Goal: Task Accomplishment & Management: Manage account settings

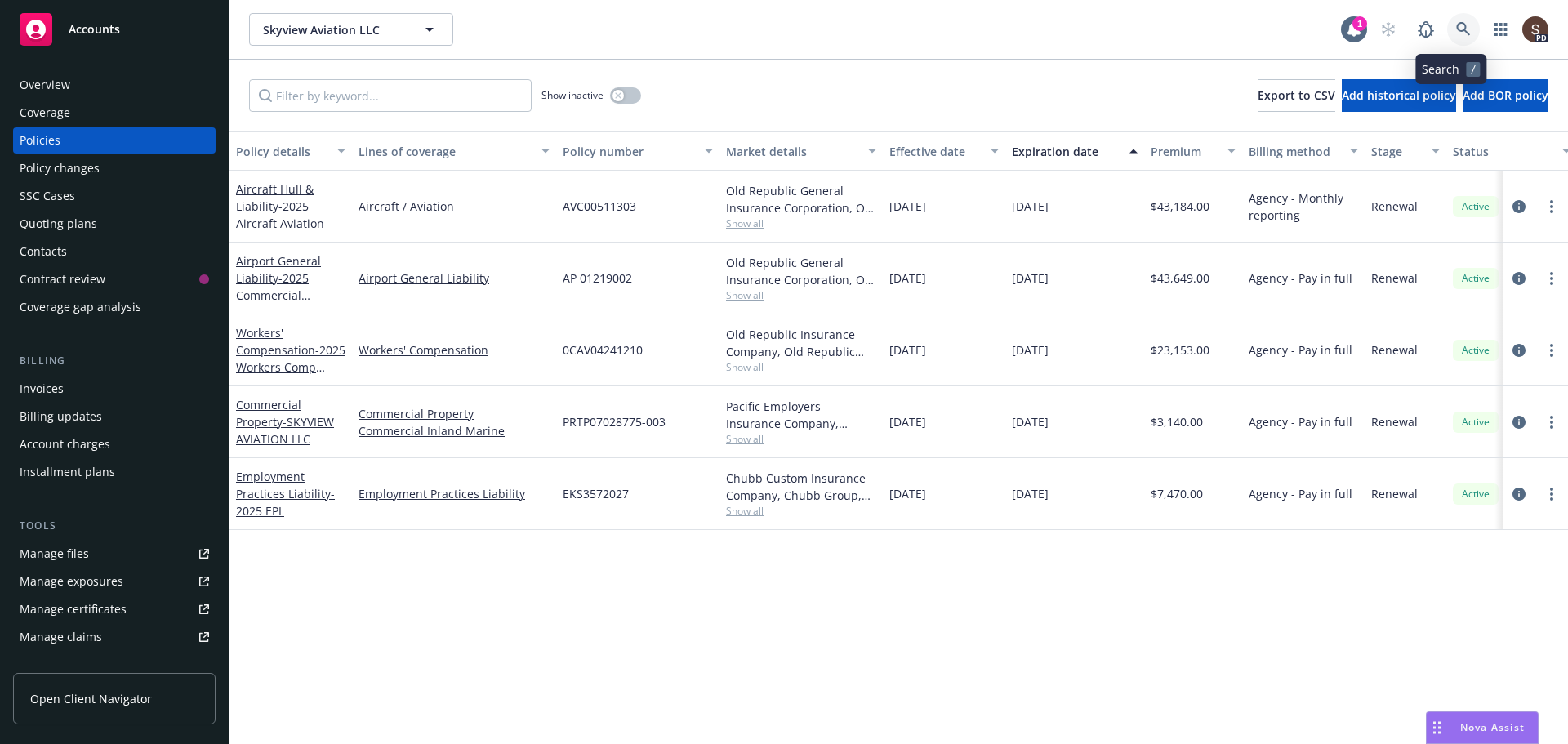
click at [1456, 31] on icon at bounding box center [1463, 29] width 14 height 14
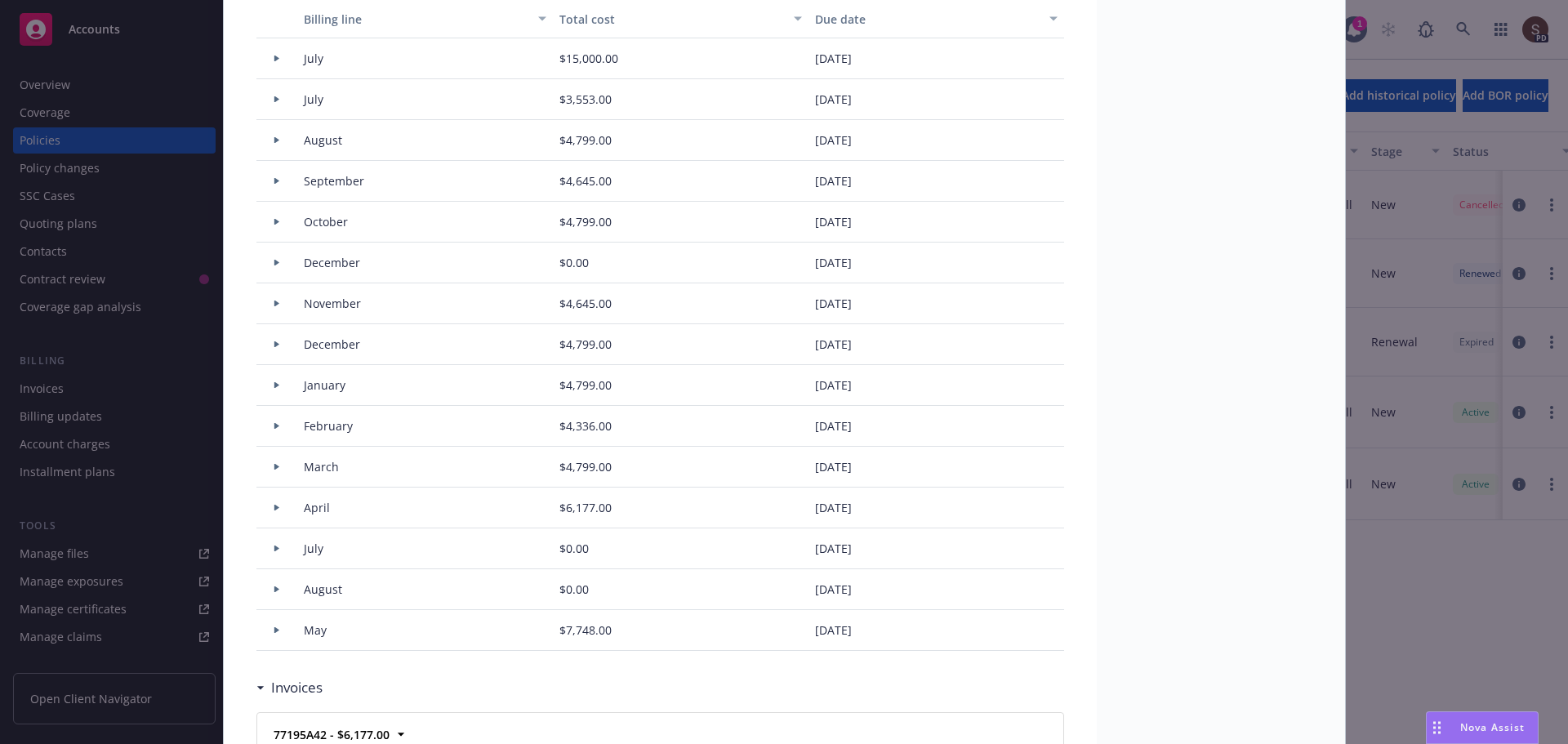
scroll to position [1144, 0]
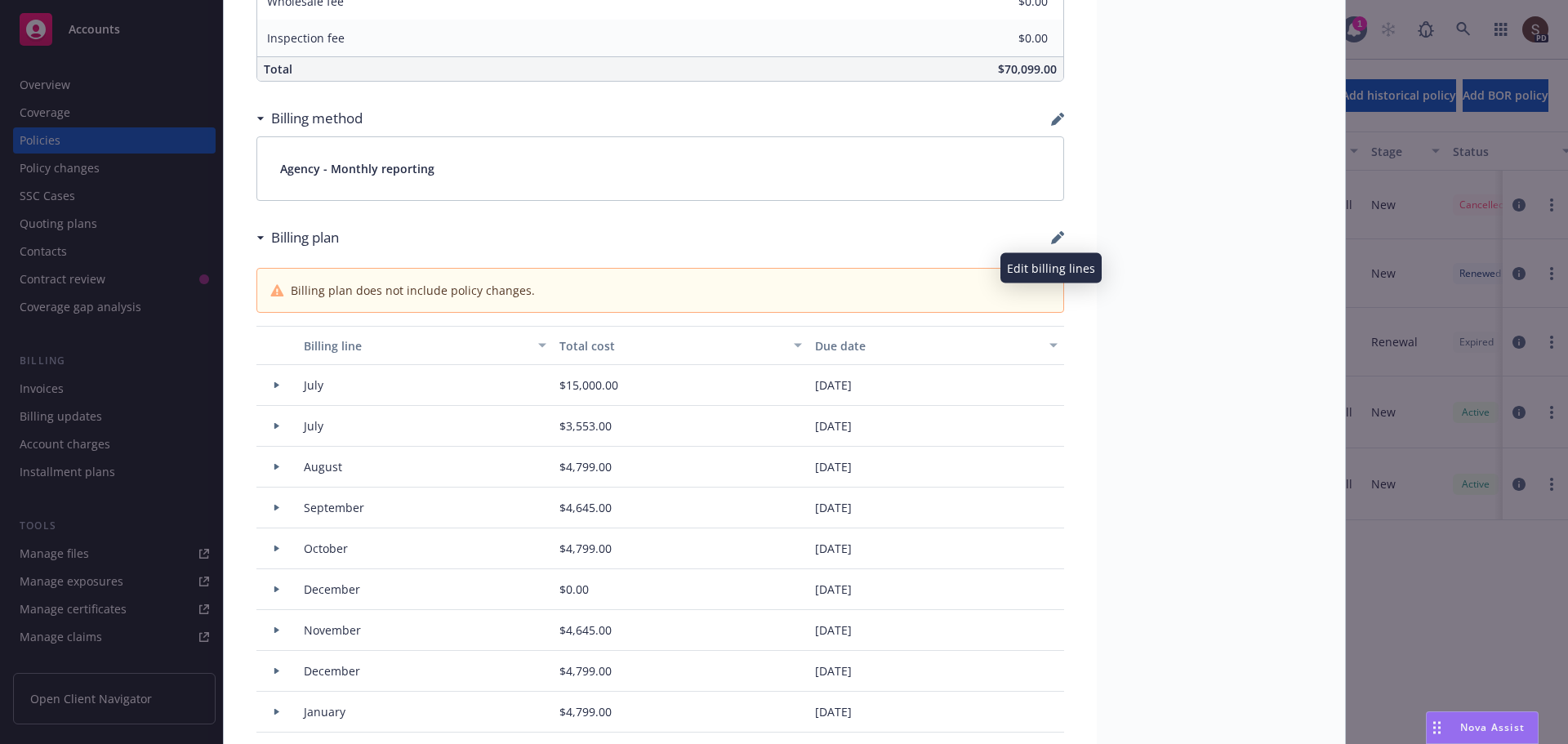
click at [1052, 233] on icon "button" at bounding box center [1058, 237] width 13 height 13
select select "July"
select select "August"
select select "September"
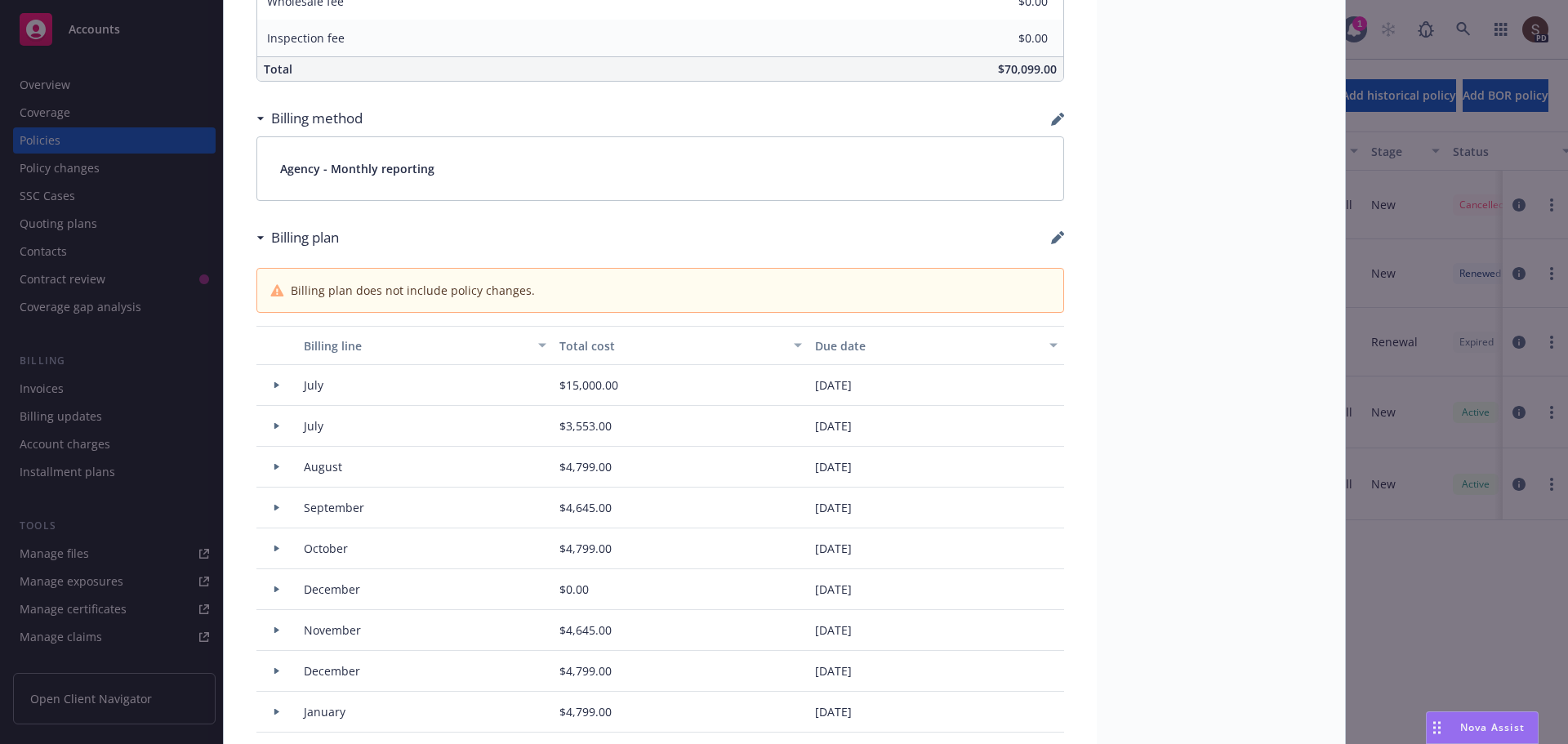
select select "October"
select select "December"
select select "November"
select select "December"
select select "February"
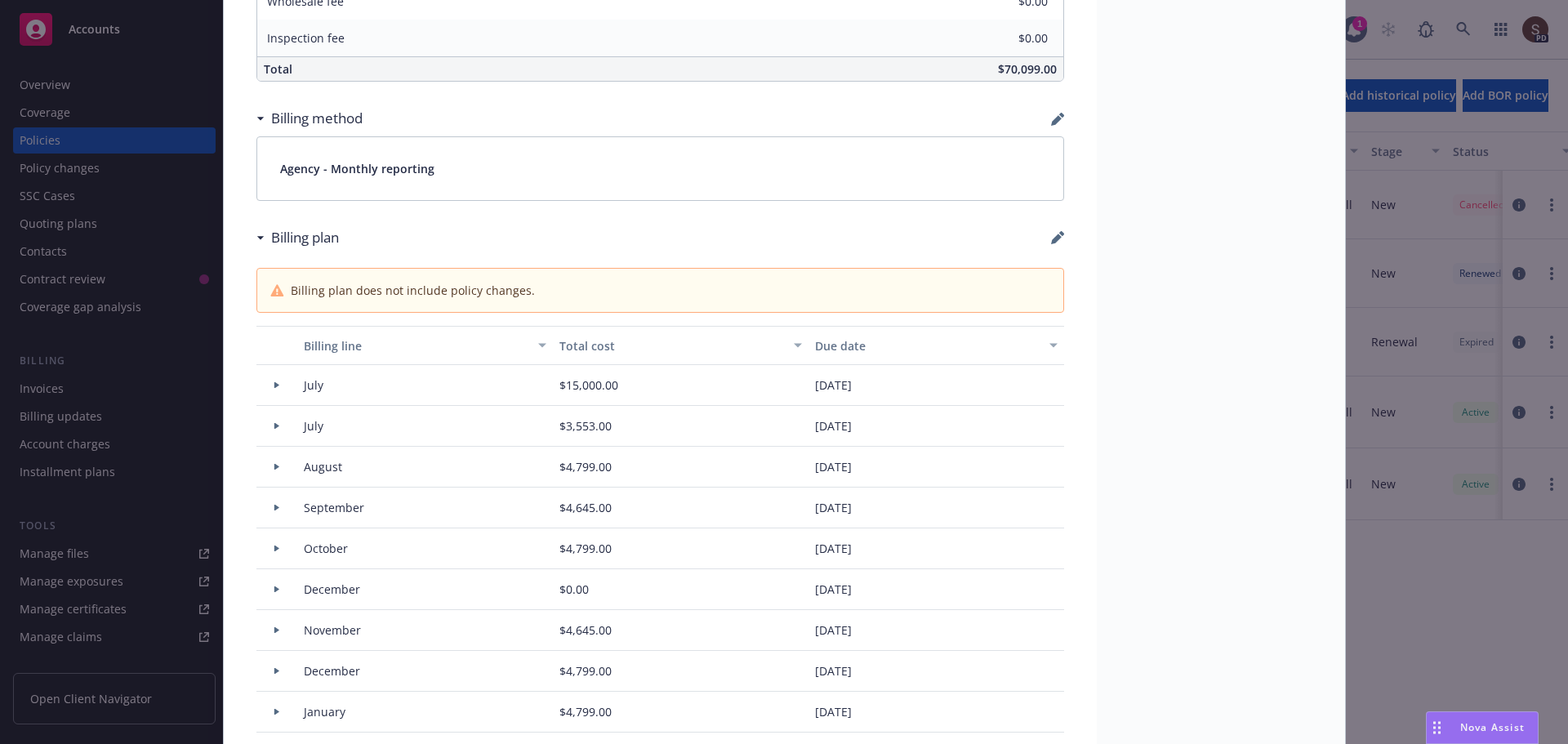
select select "March"
select select "April"
select select "July"
select select "August"
select select "May"
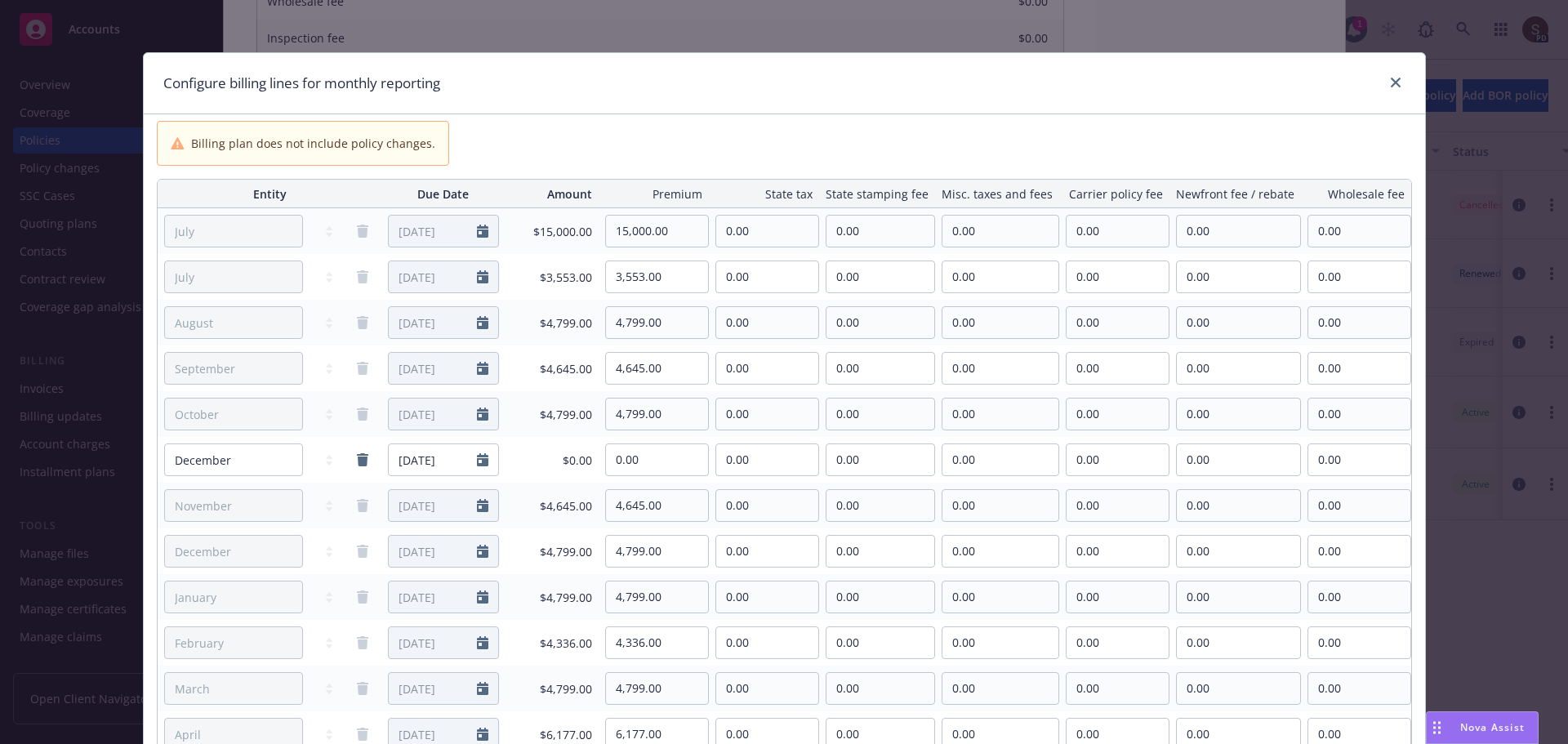
scroll to position [327, 0]
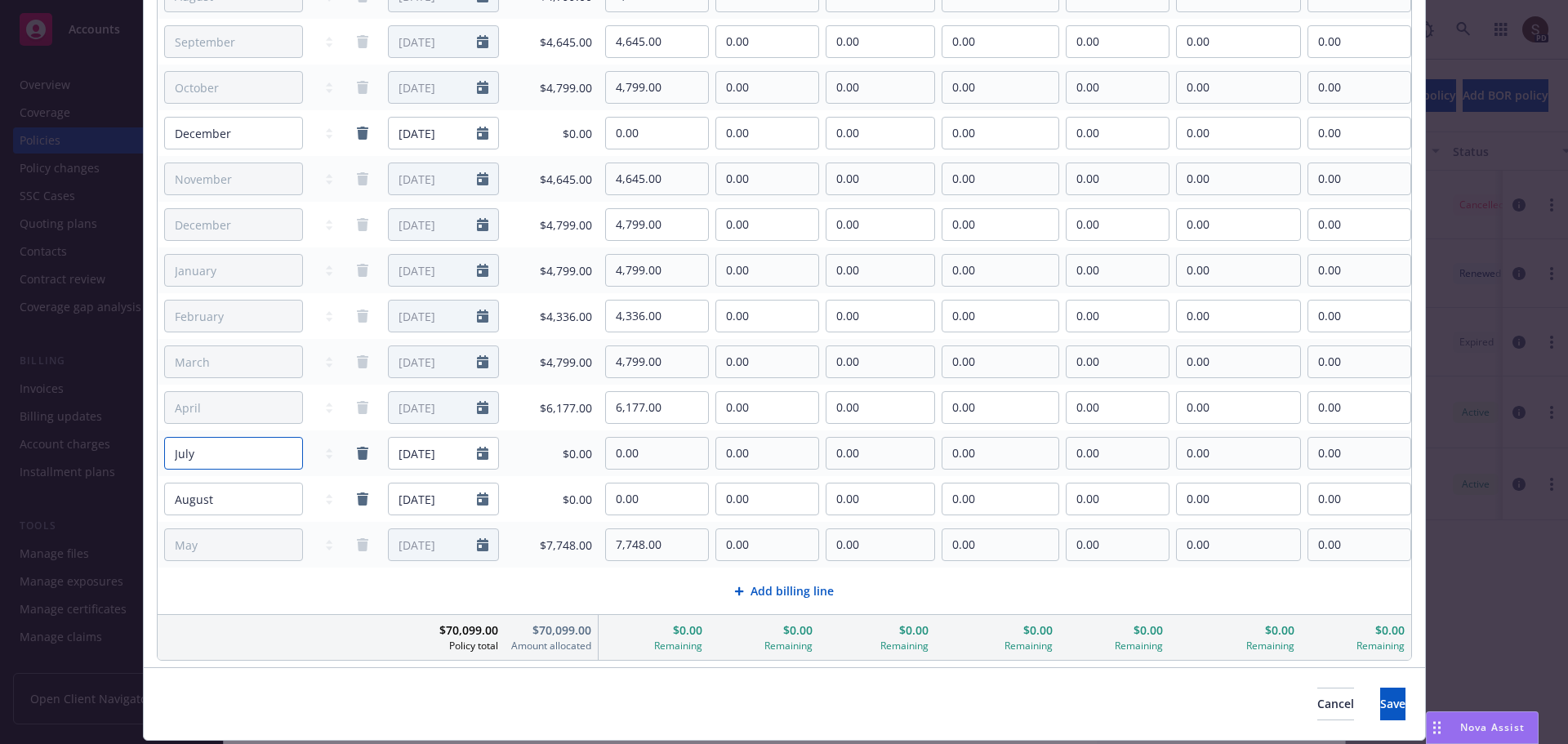
select select "June"
type input "[DATE]"
click at [489, 449] on div at bounding box center [487, 453] width 22 height 31
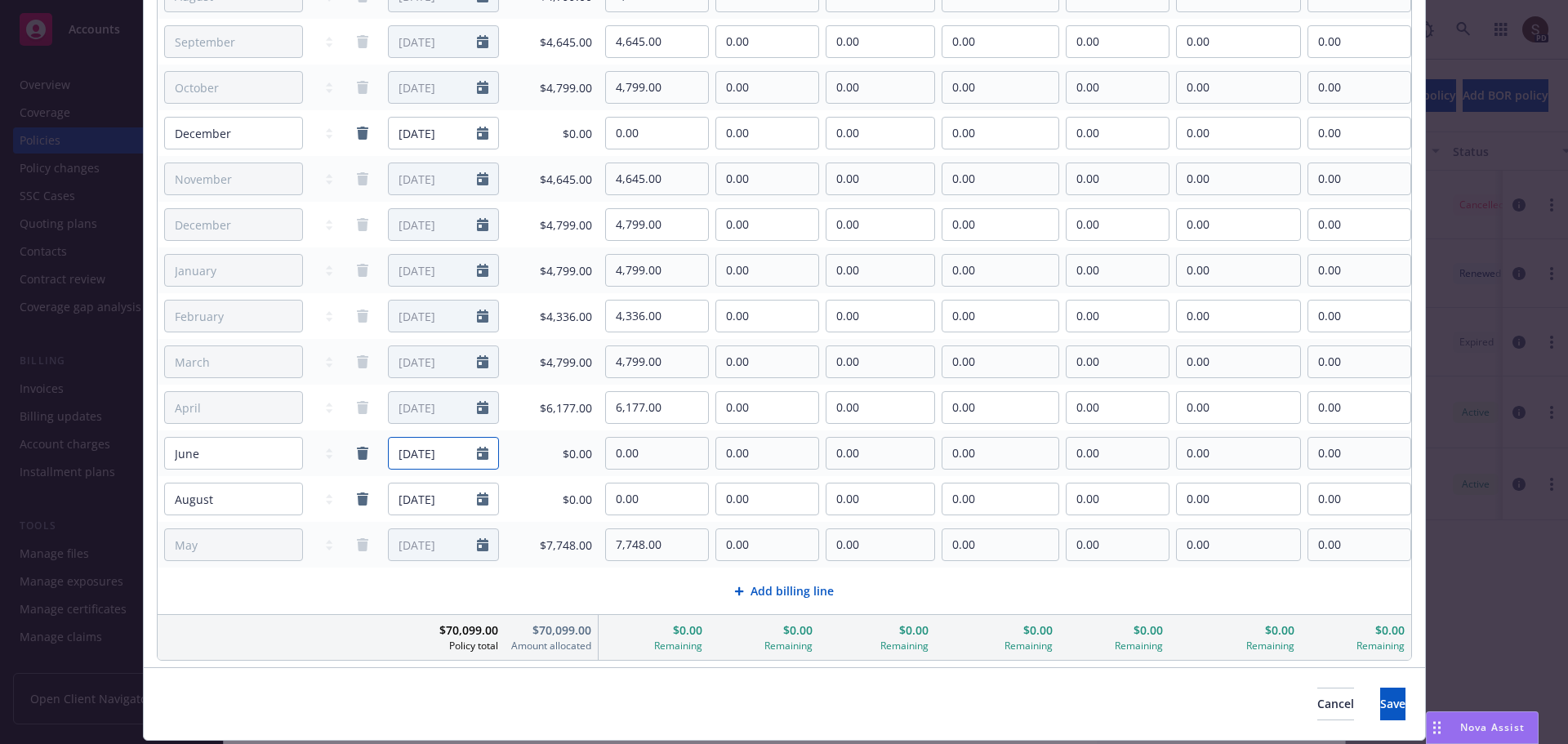
click at [478, 460] on icon "Calendar" at bounding box center [482, 453] width 11 height 13
select select "6"
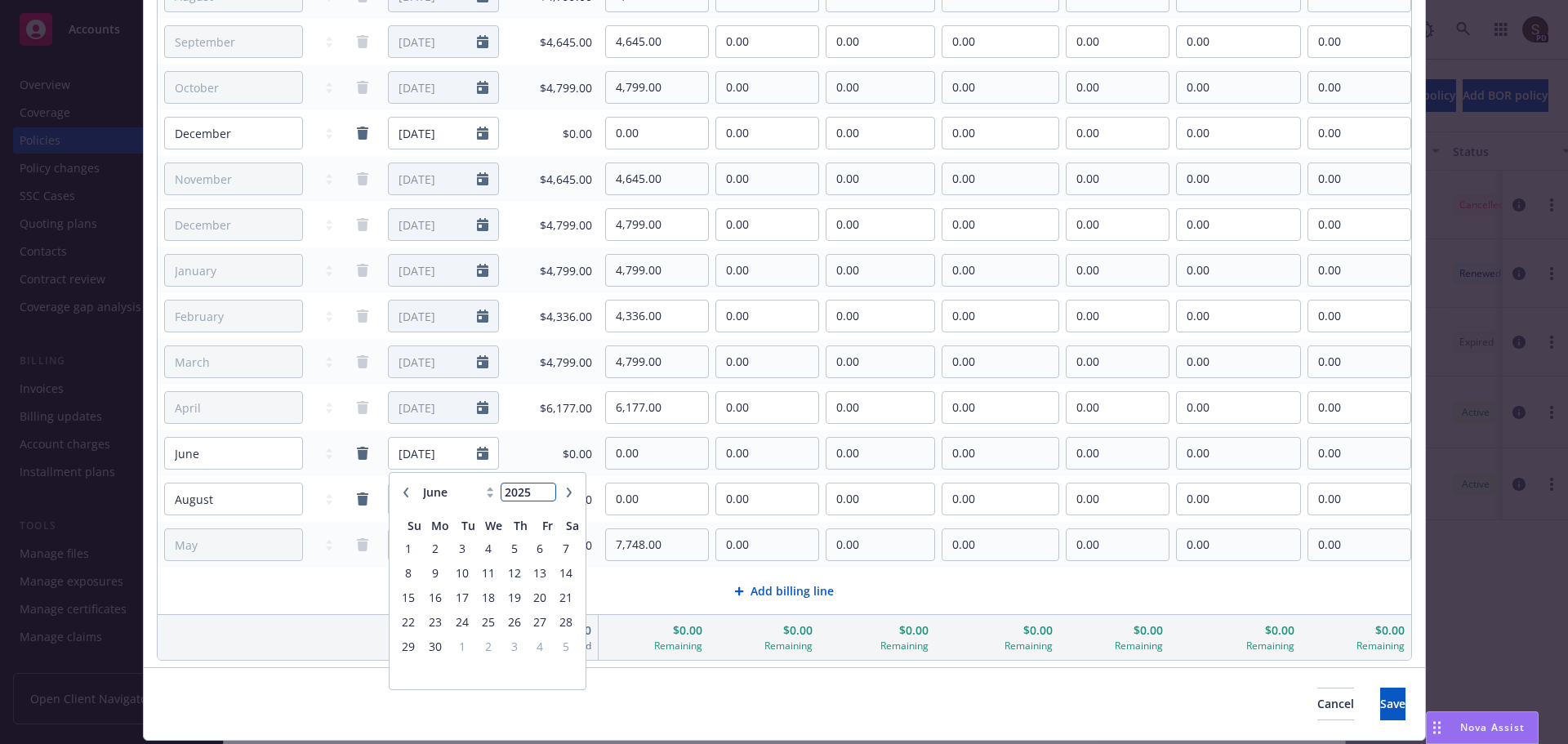
type input "2025"
click at [544, 500] on input "2025" at bounding box center [528, 492] width 53 height 17
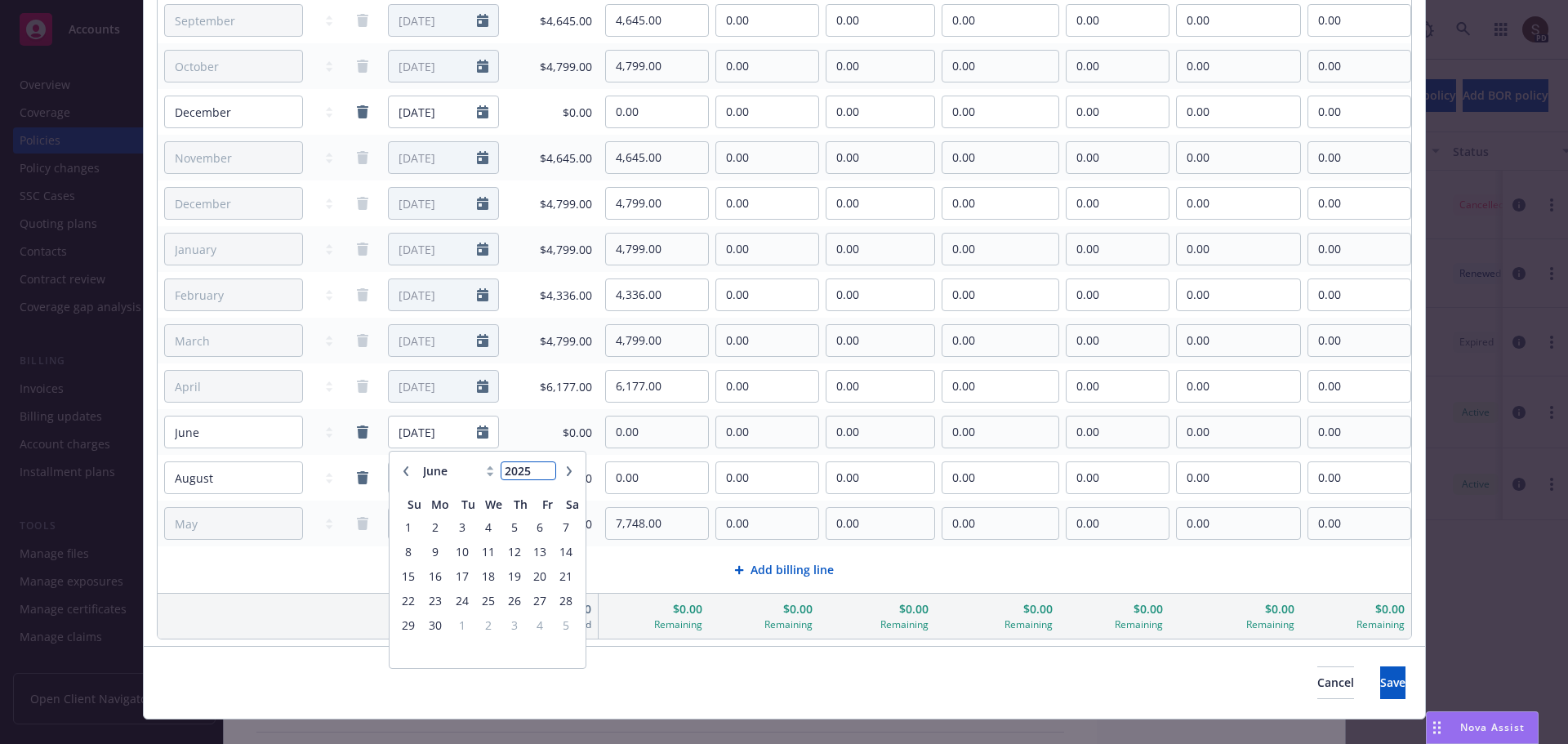
scroll to position [376, 0]
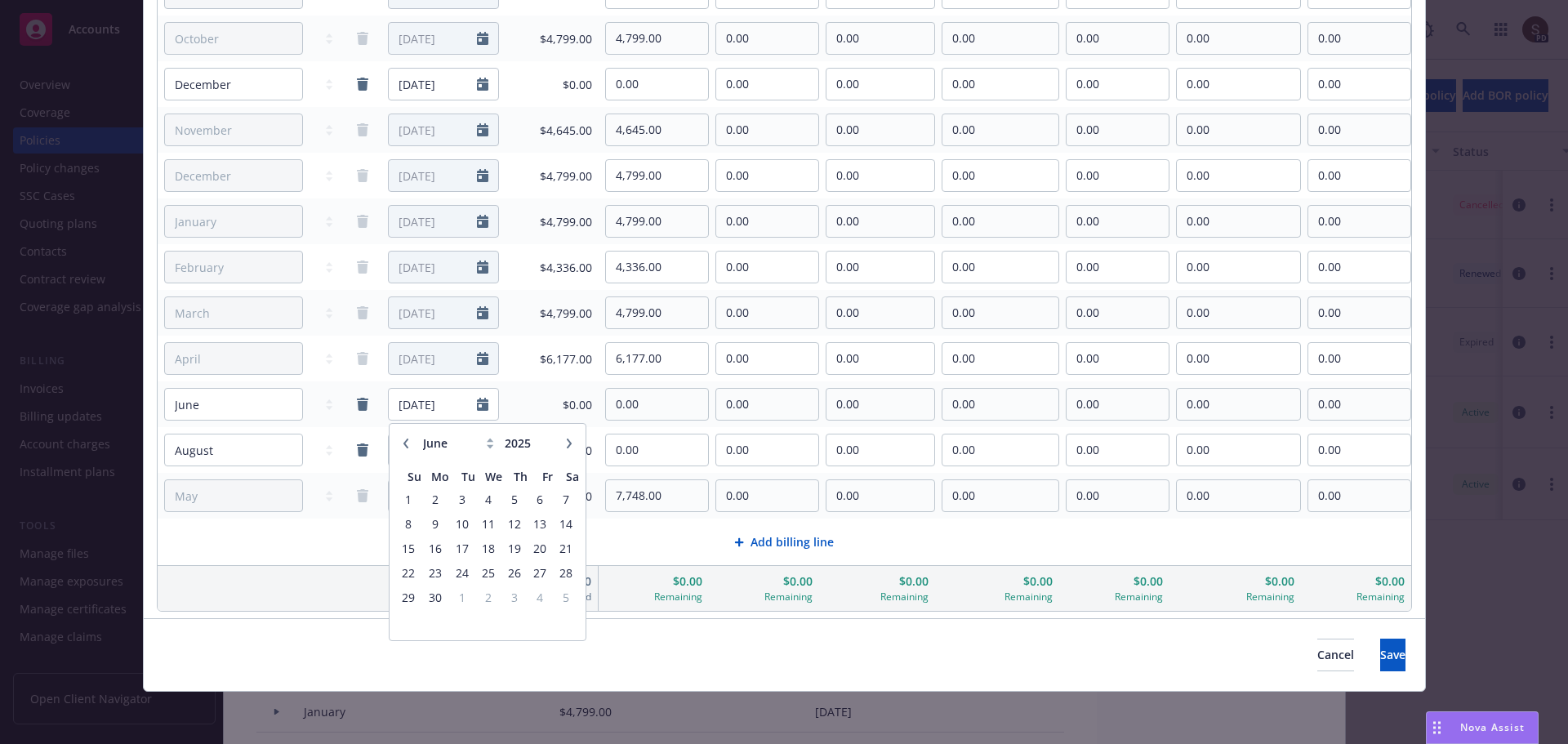
click at [487, 446] on icon at bounding box center [490, 443] width 8 height 10
click at [488, 442] on icon at bounding box center [490, 440] width 7 height 4
click at [490, 438] on icon at bounding box center [490, 443] width 8 height 10
click at [475, 447] on select "January February March April May June July August September October November De…" at bounding box center [459, 443] width 82 height 19
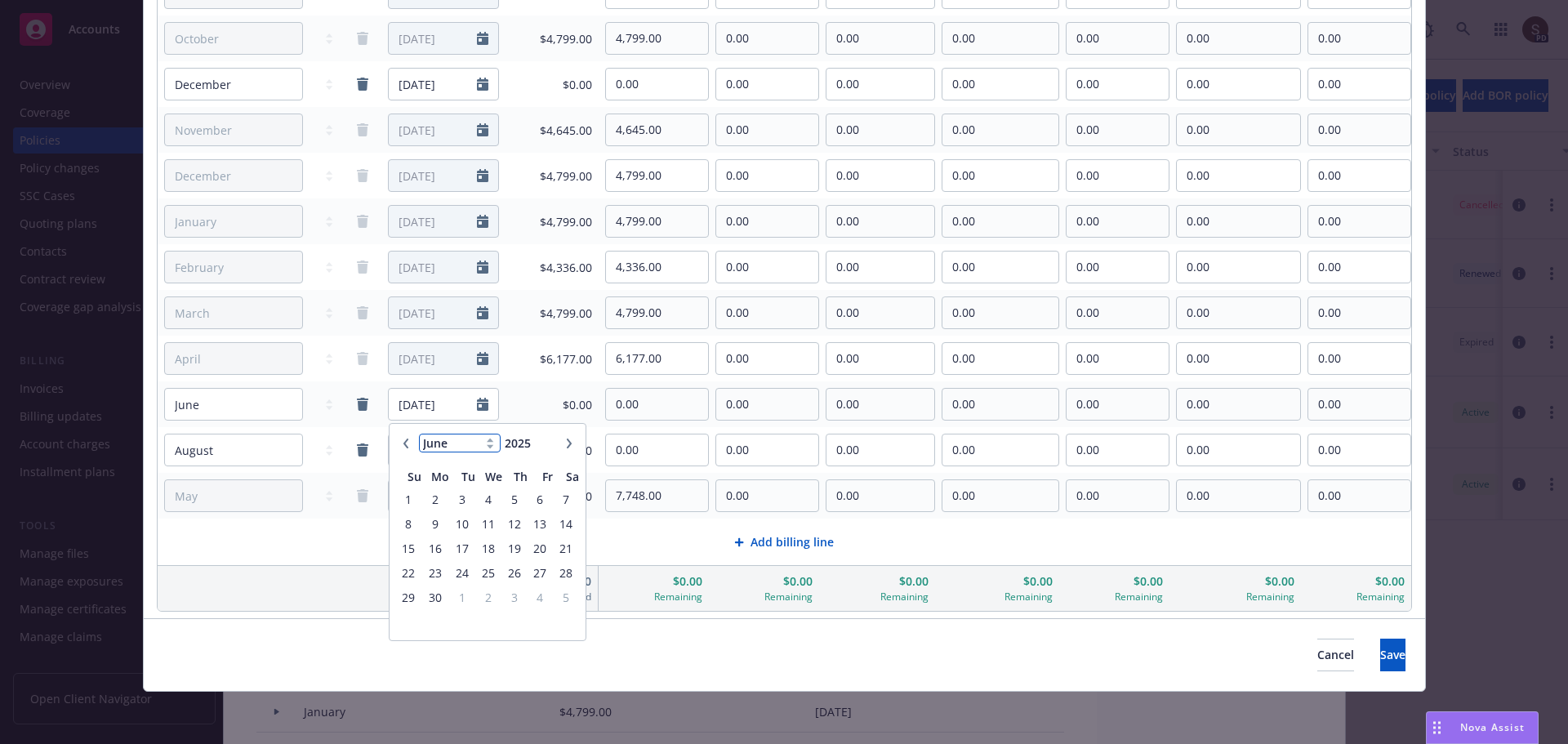
select select "8"
click at [419, 434] on select "January February March April May June July August September October November De…" at bounding box center [459, 443] width 82 height 19
click at [536, 591] on span "29" at bounding box center [540, 597] width 22 height 21
type input "[DATE]"
click at [643, 391] on input "0.00" at bounding box center [657, 404] width 102 height 31
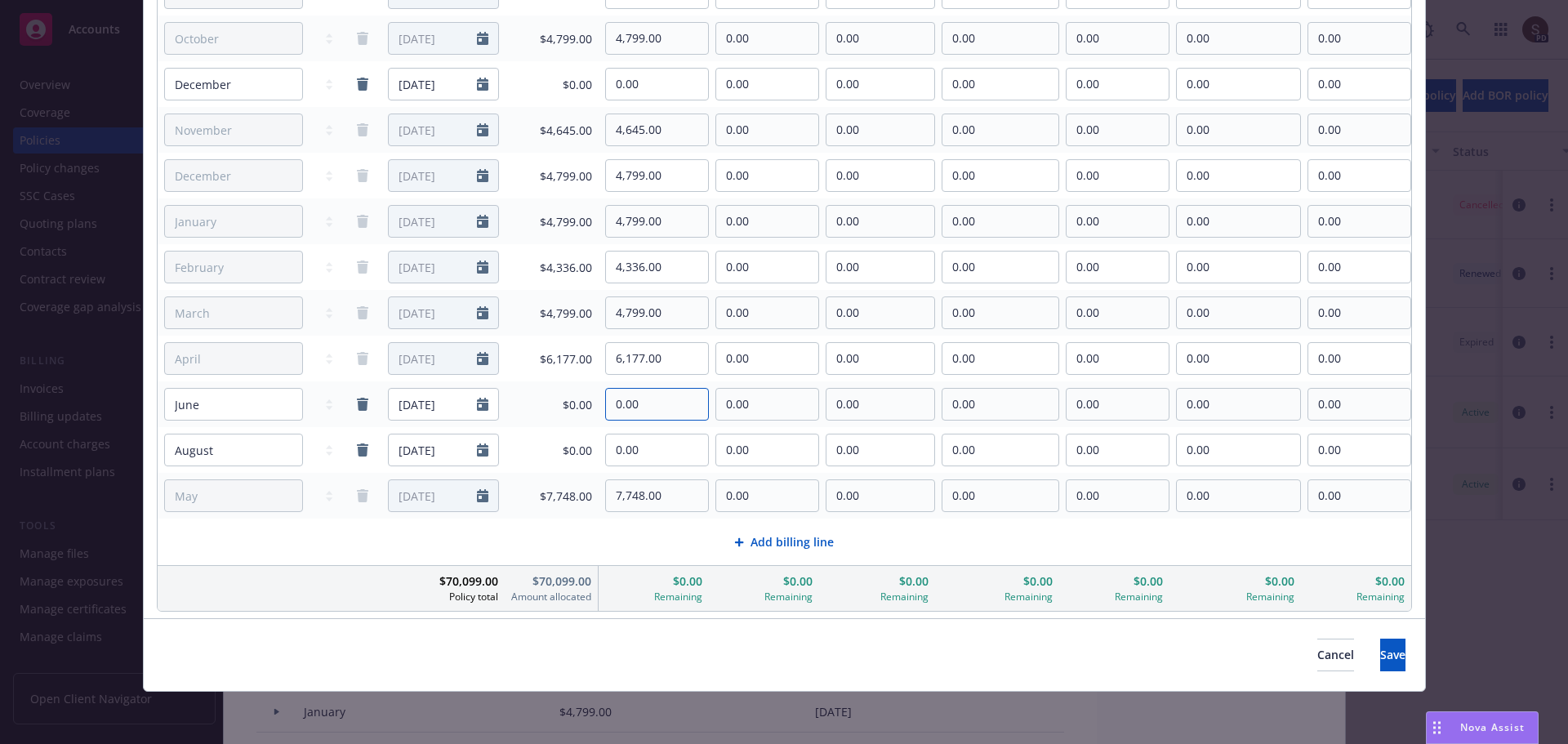
drag, startPoint x: 640, startPoint y: 401, endPoint x: 585, endPoint y: 409, distance: 55.6
click at [585, 409] on tr "January February March April May June July August September October November De…" at bounding box center [784, 404] width 1253 height 46
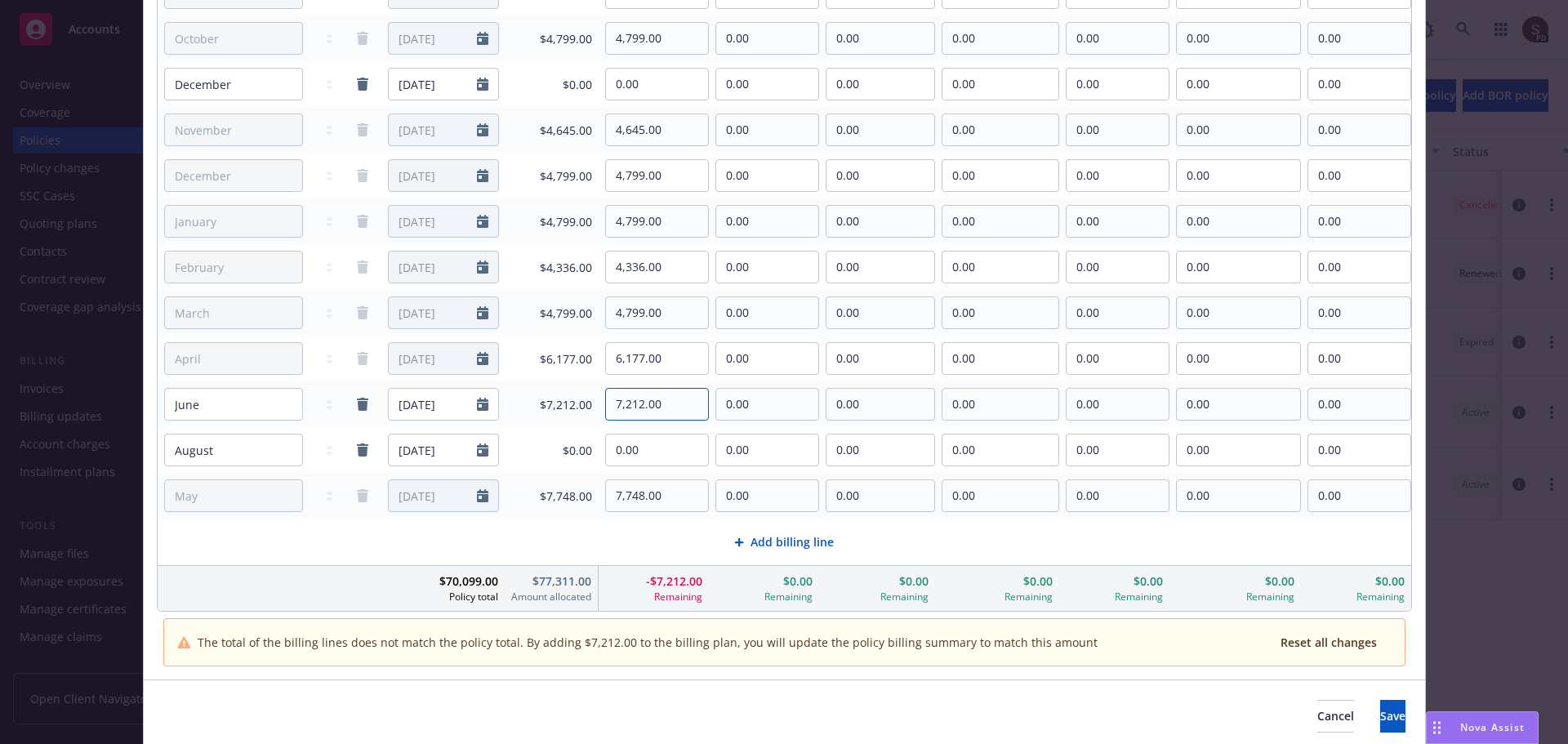
type input "7,212.00"
click at [1380, 720] on button "Save" at bounding box center [1392, 716] width 25 height 33
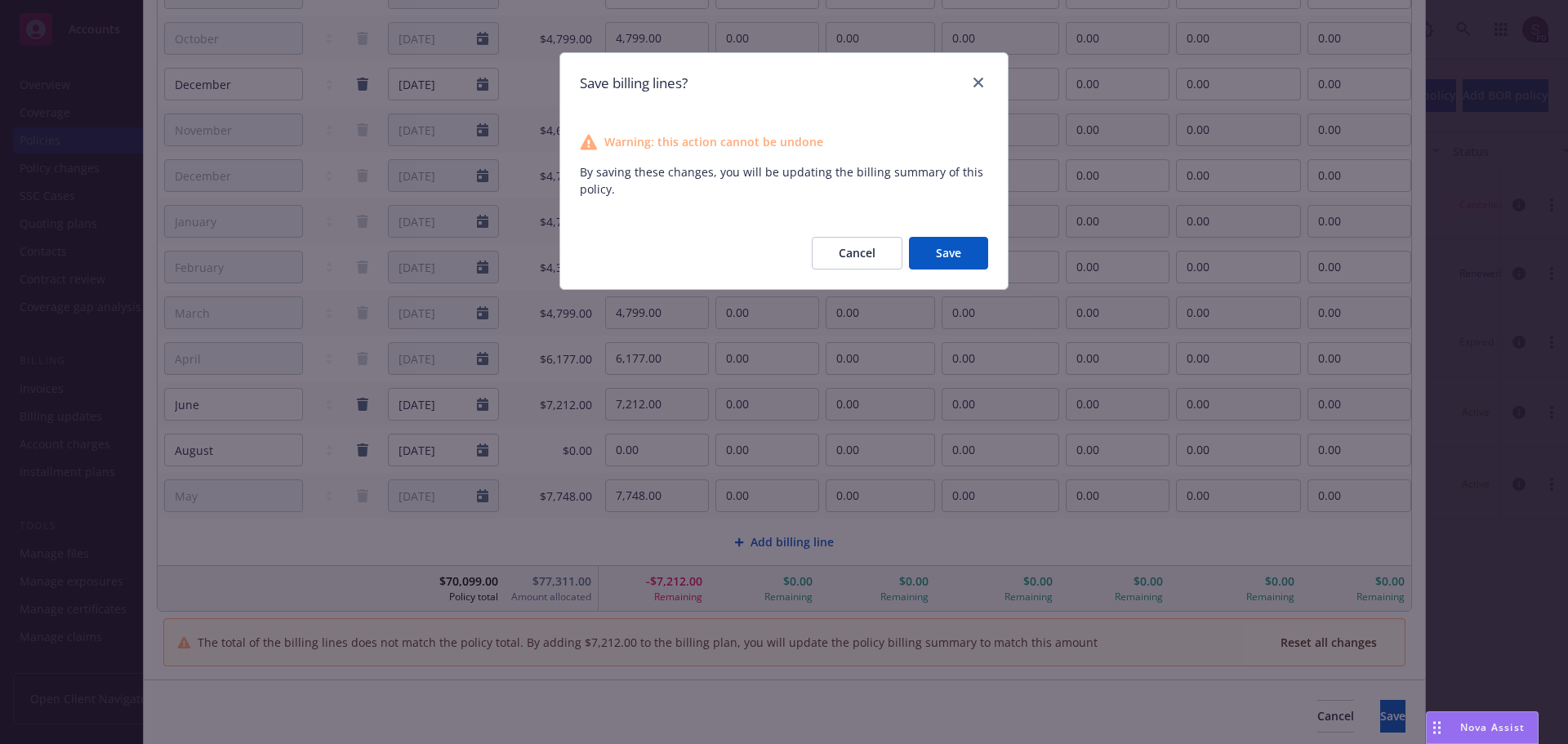
click at [974, 254] on button "Save" at bounding box center [949, 253] width 79 height 33
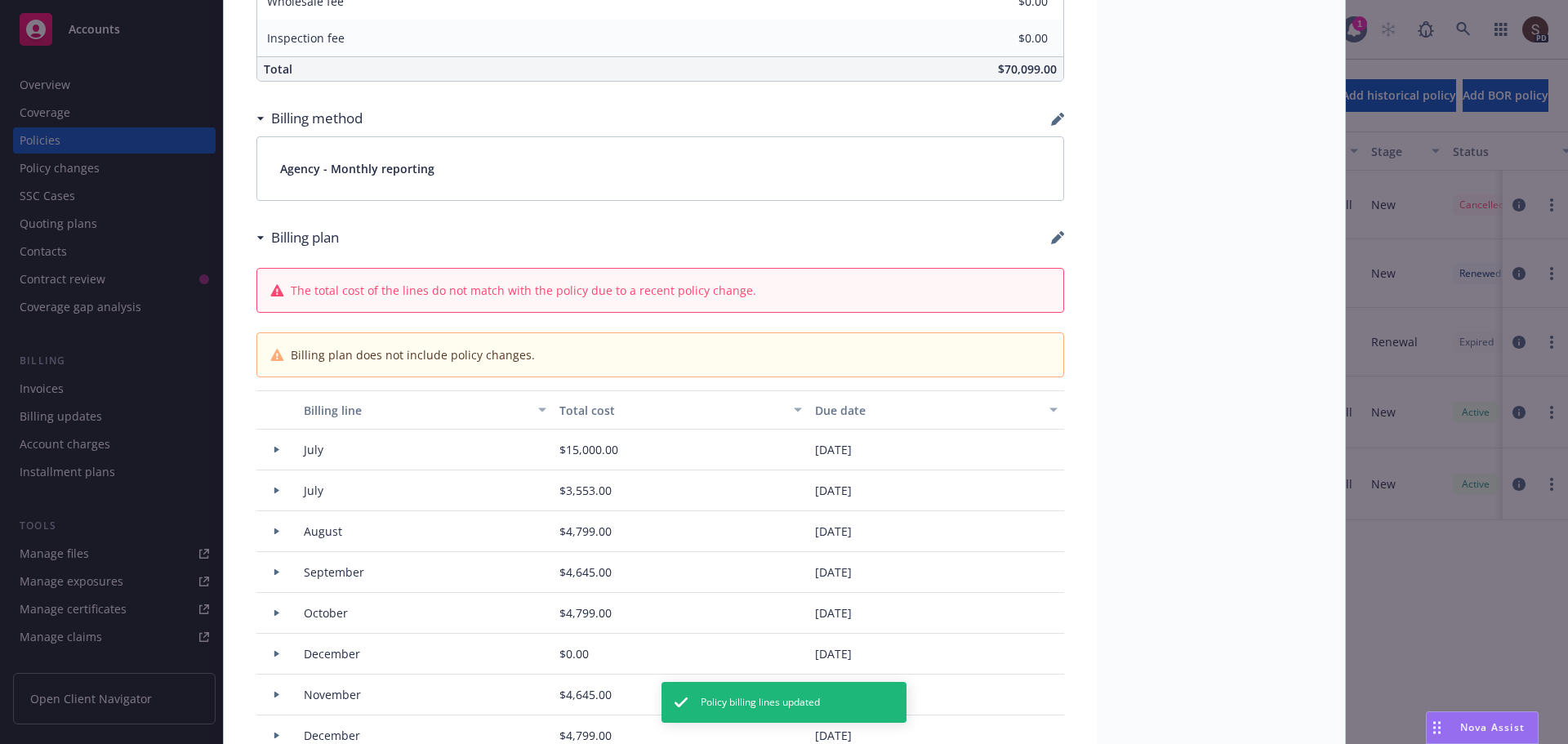
type input "$77,311.00"
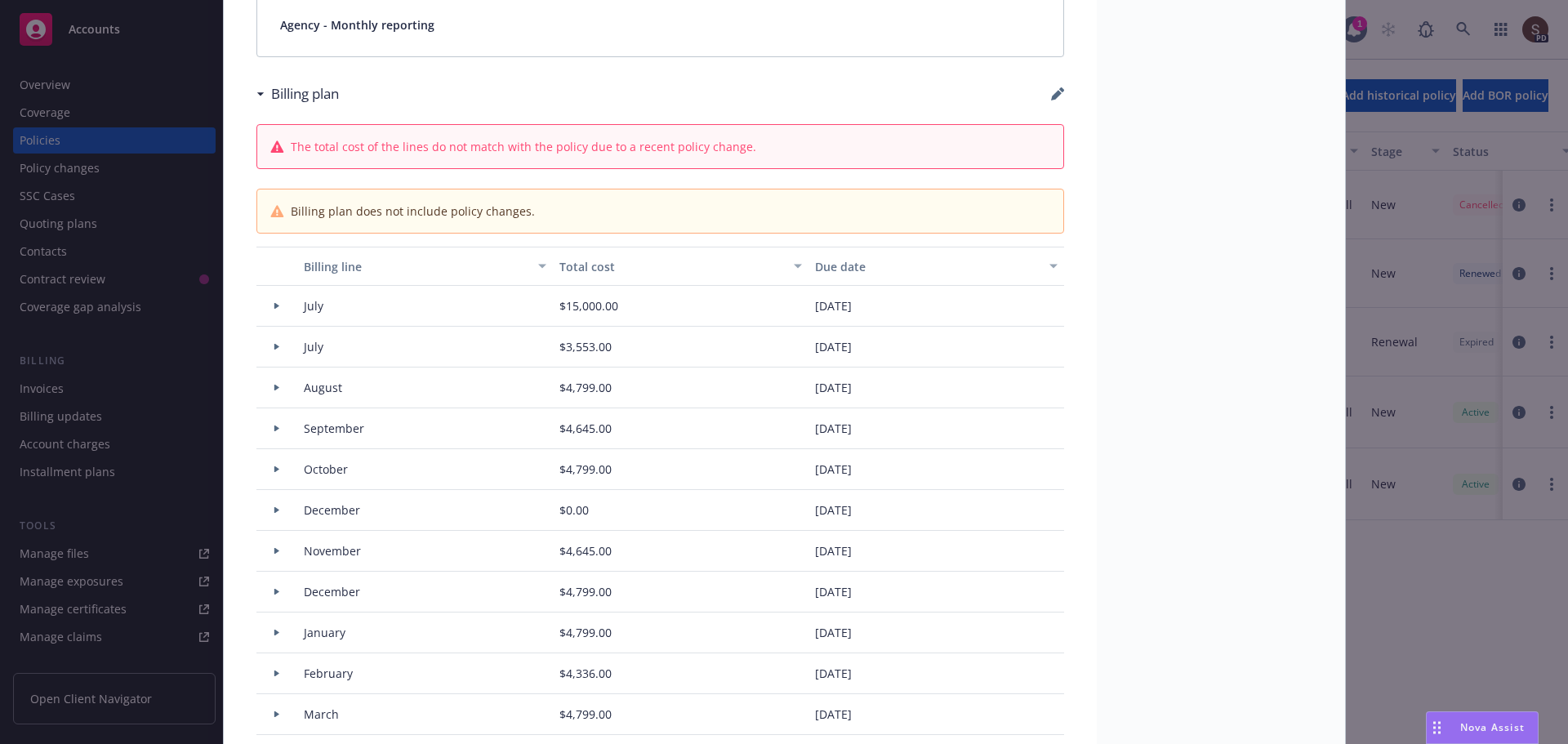
scroll to position [1225, 0]
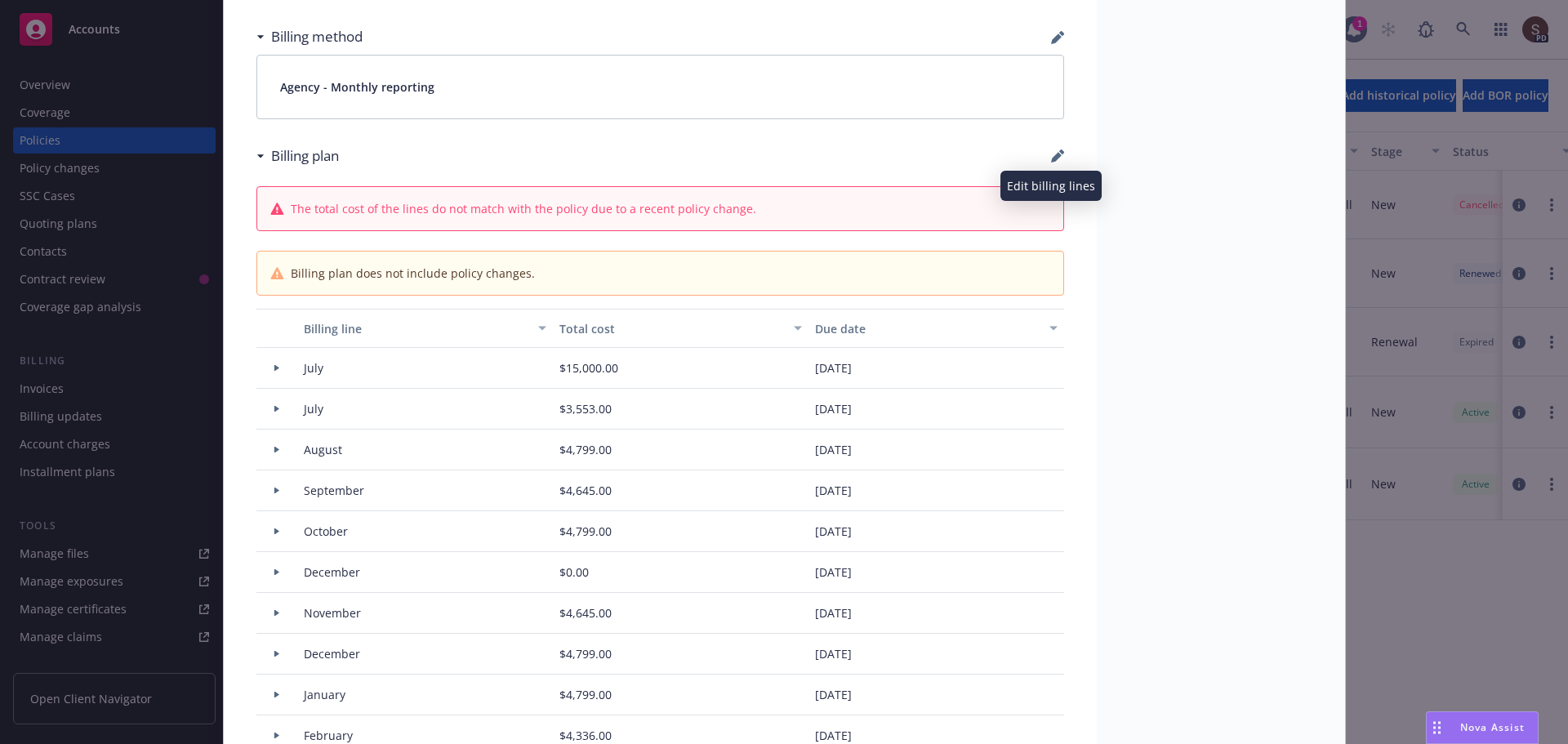
click at [1052, 150] on icon "button" at bounding box center [1058, 155] width 13 height 13
select select "July"
select select "August"
select select "September"
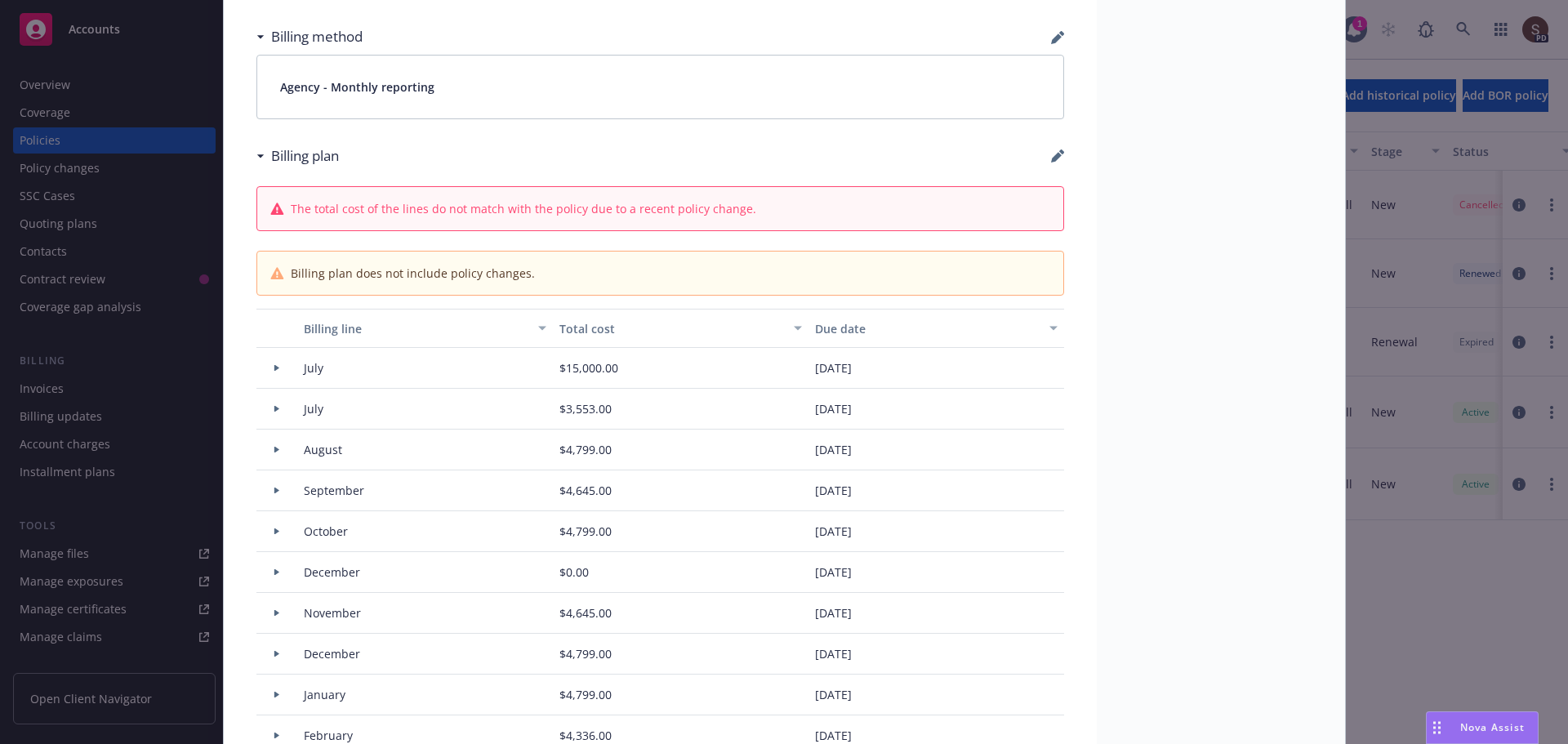
select select "October"
select select "December"
select select "November"
select select "December"
select select "February"
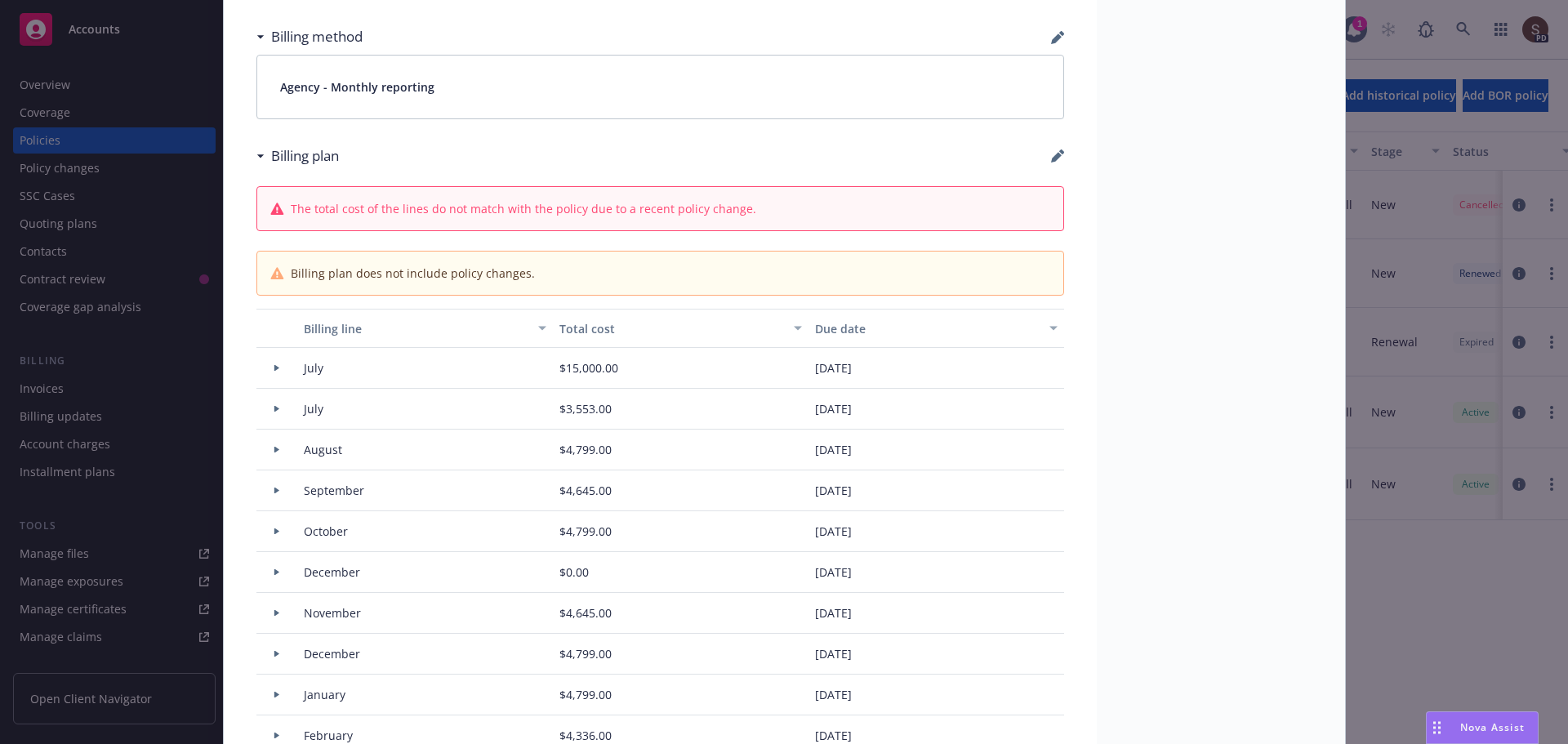
select select "March"
select select "April"
select select "August"
select select "May"
select select "June"
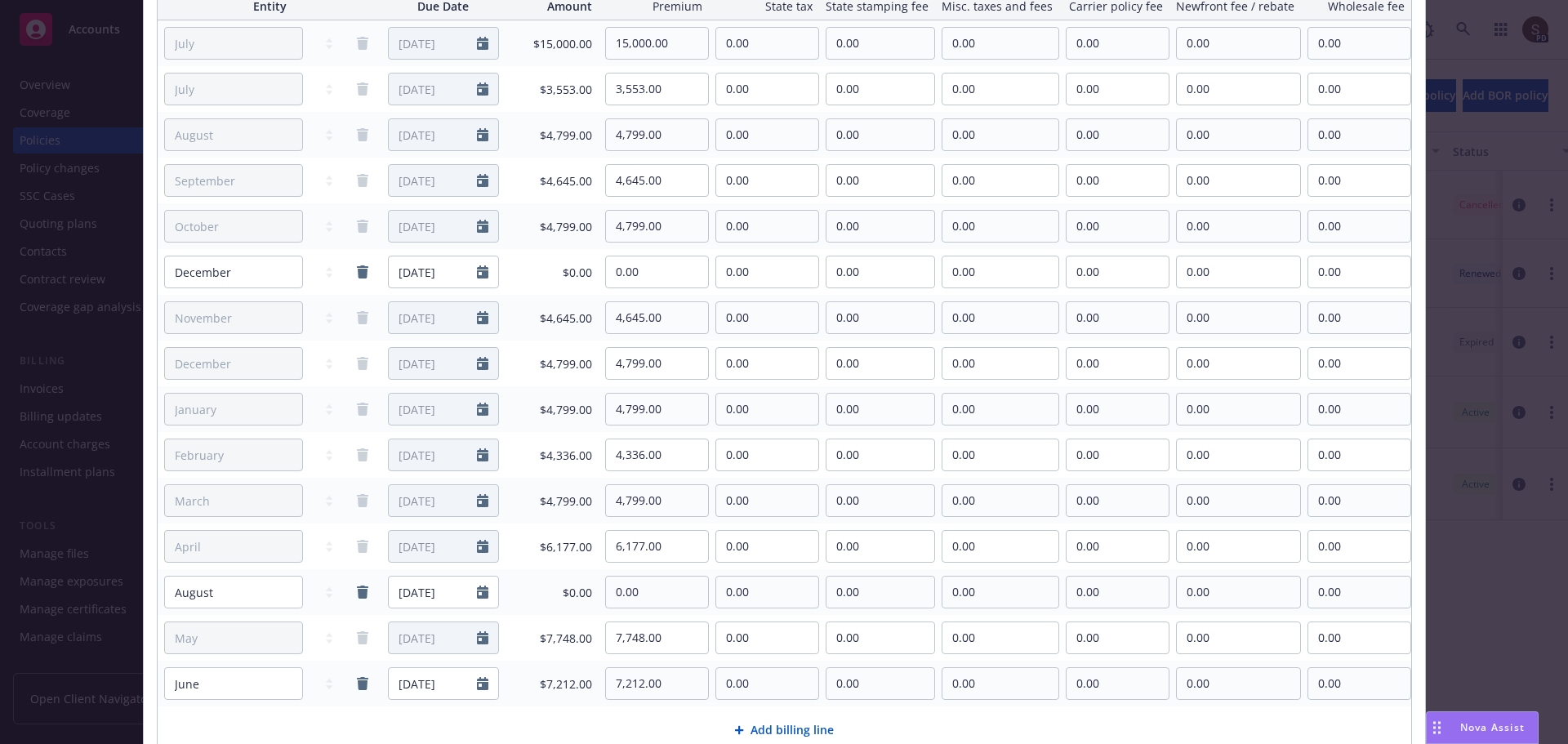
scroll to position [376, 0]
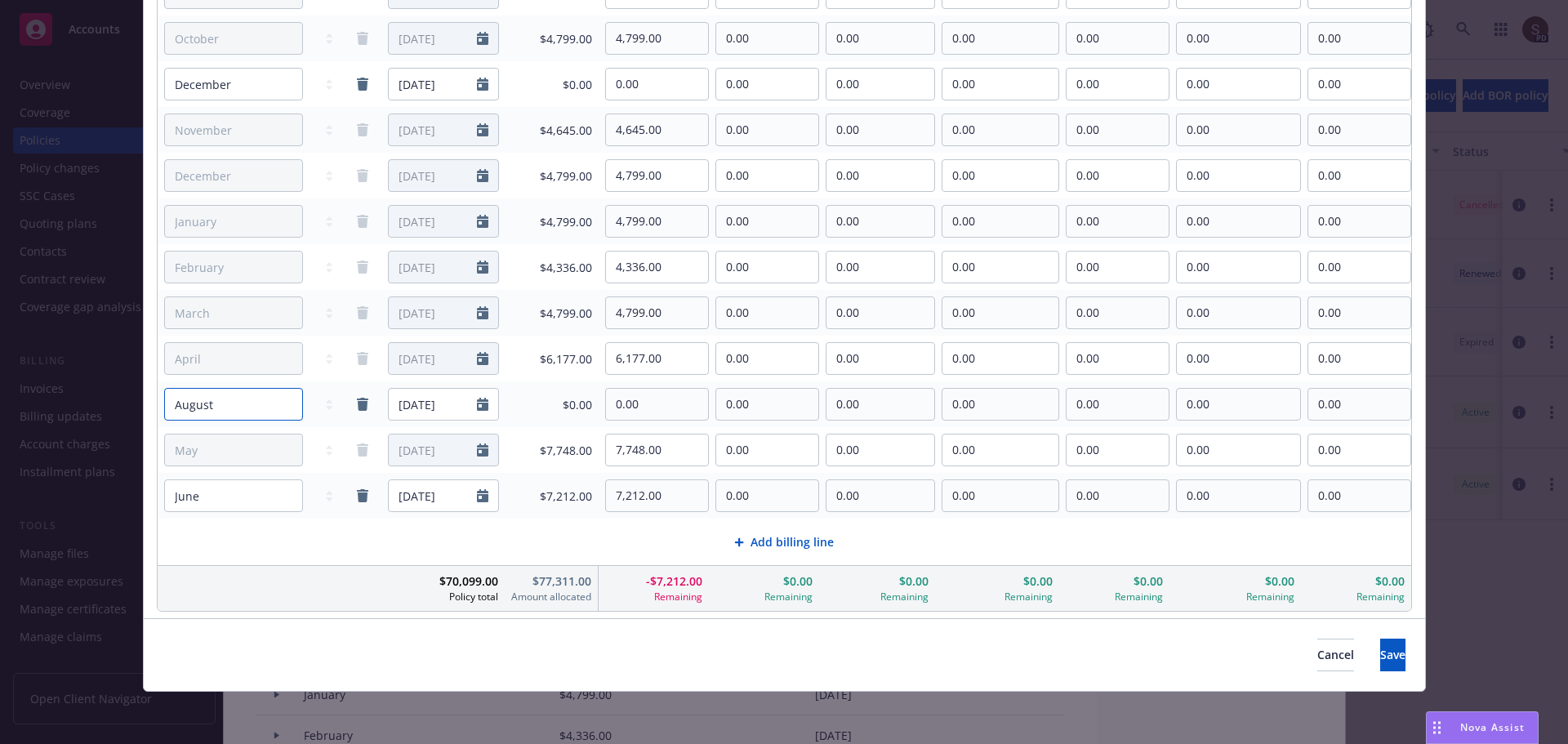
select select "July"
type input "[DATE]"
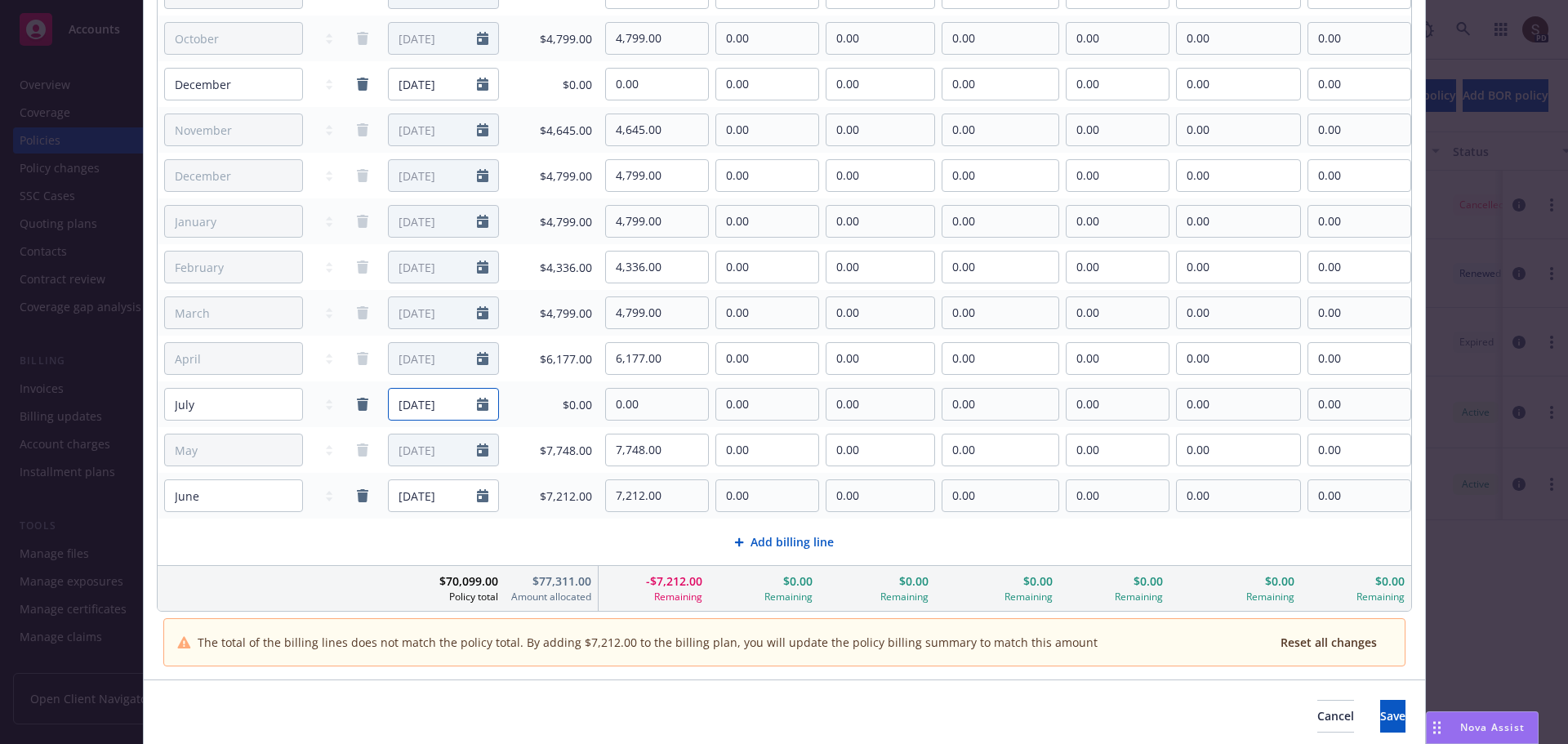
click at [479, 402] on icon "Calendar" at bounding box center [482, 403] width 11 height 13
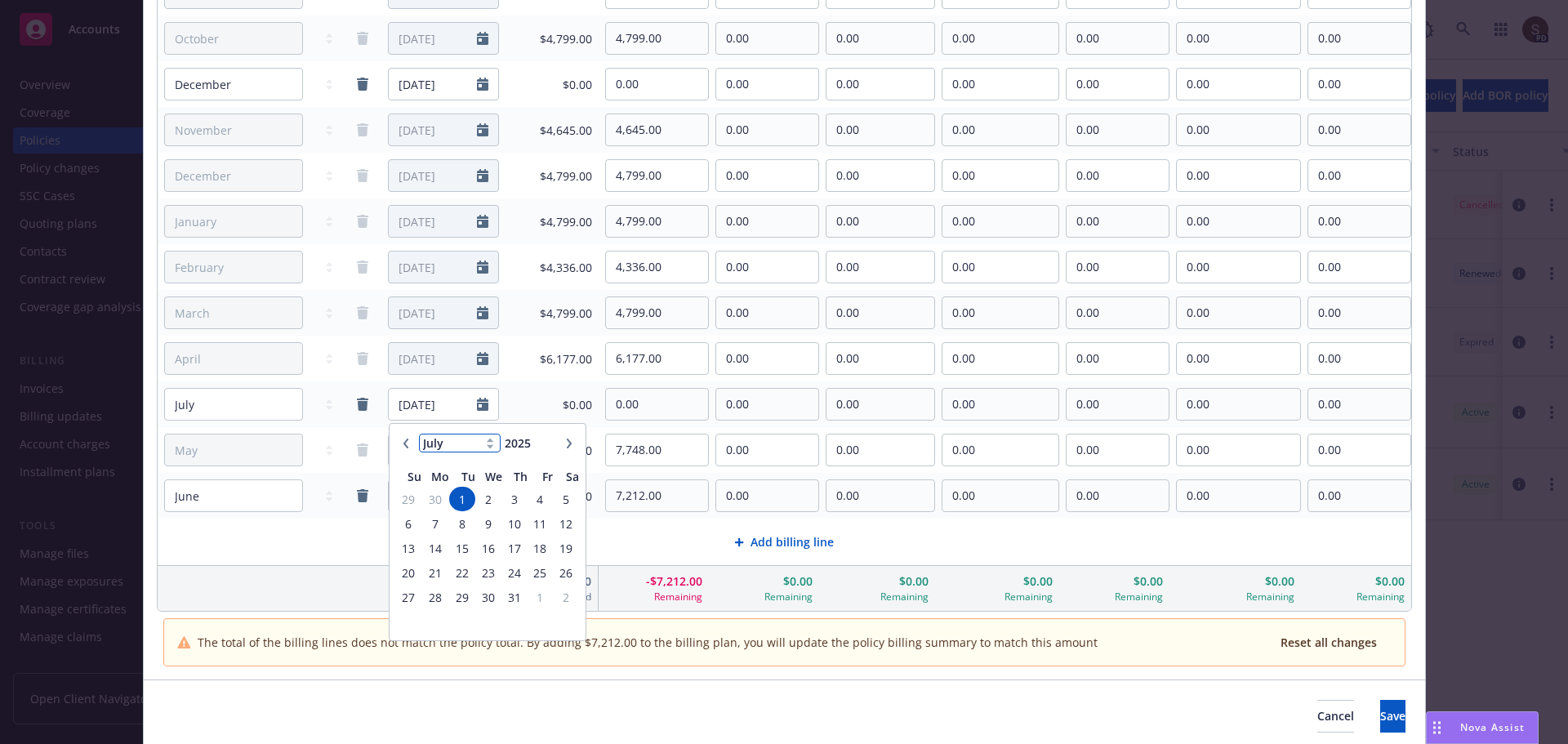
click at [440, 447] on select "January February March April May June July August September October November De…" at bounding box center [459, 443] width 82 height 19
select select "8"
click at [419, 434] on select "January February March April May June July August September October November De…" at bounding box center [459, 443] width 82 height 19
click at [565, 592] on span "30" at bounding box center [565, 597] width 22 height 21
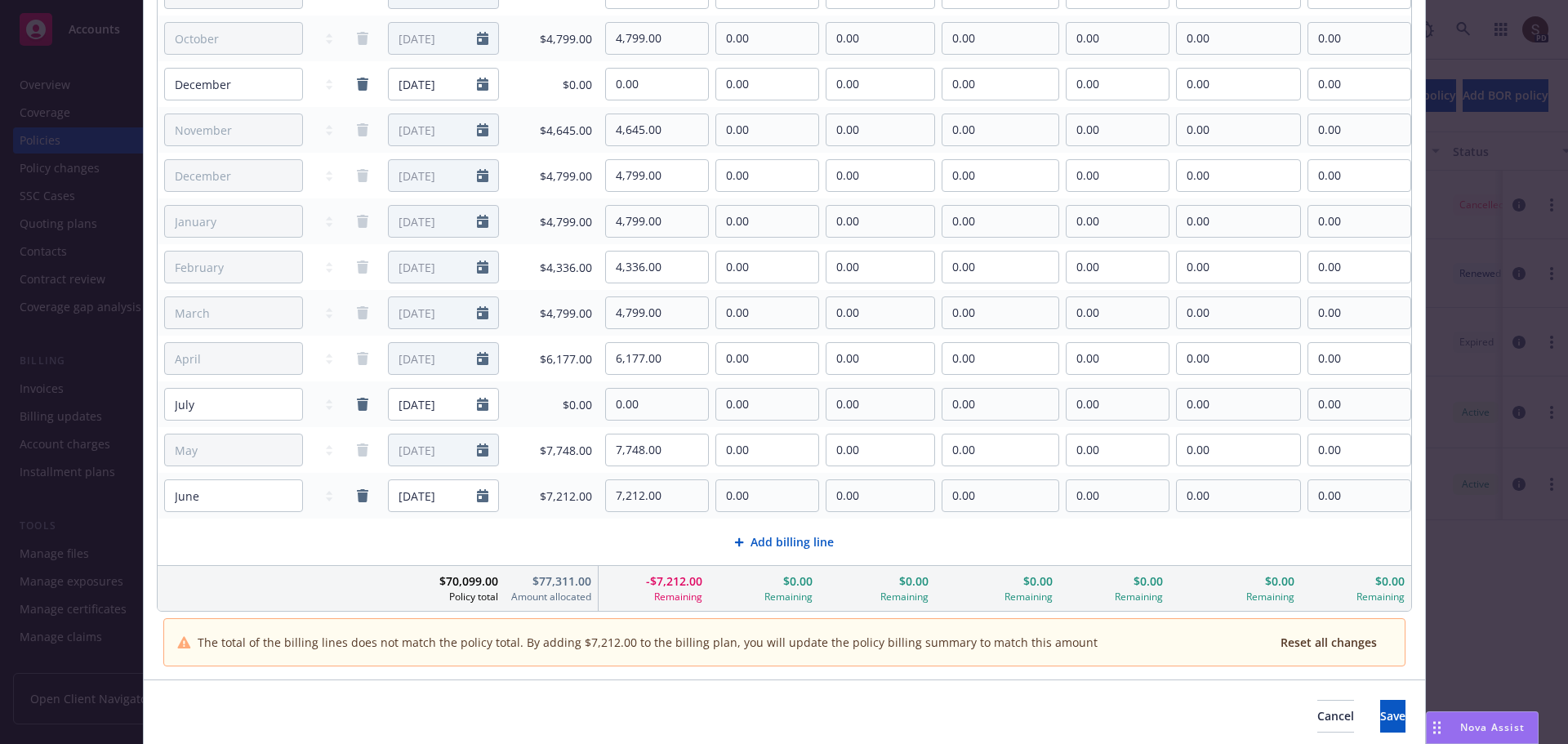
type input "[DATE]"
click at [634, 400] on input "0.00" at bounding box center [657, 404] width 102 height 31
drag, startPoint x: 647, startPoint y: 400, endPoint x: 543, endPoint y: 388, distance: 104.7
click at [562, 413] on tr "January February March April May June July August September October November De…" at bounding box center [784, 404] width 1253 height 46
type input "1,443.00"
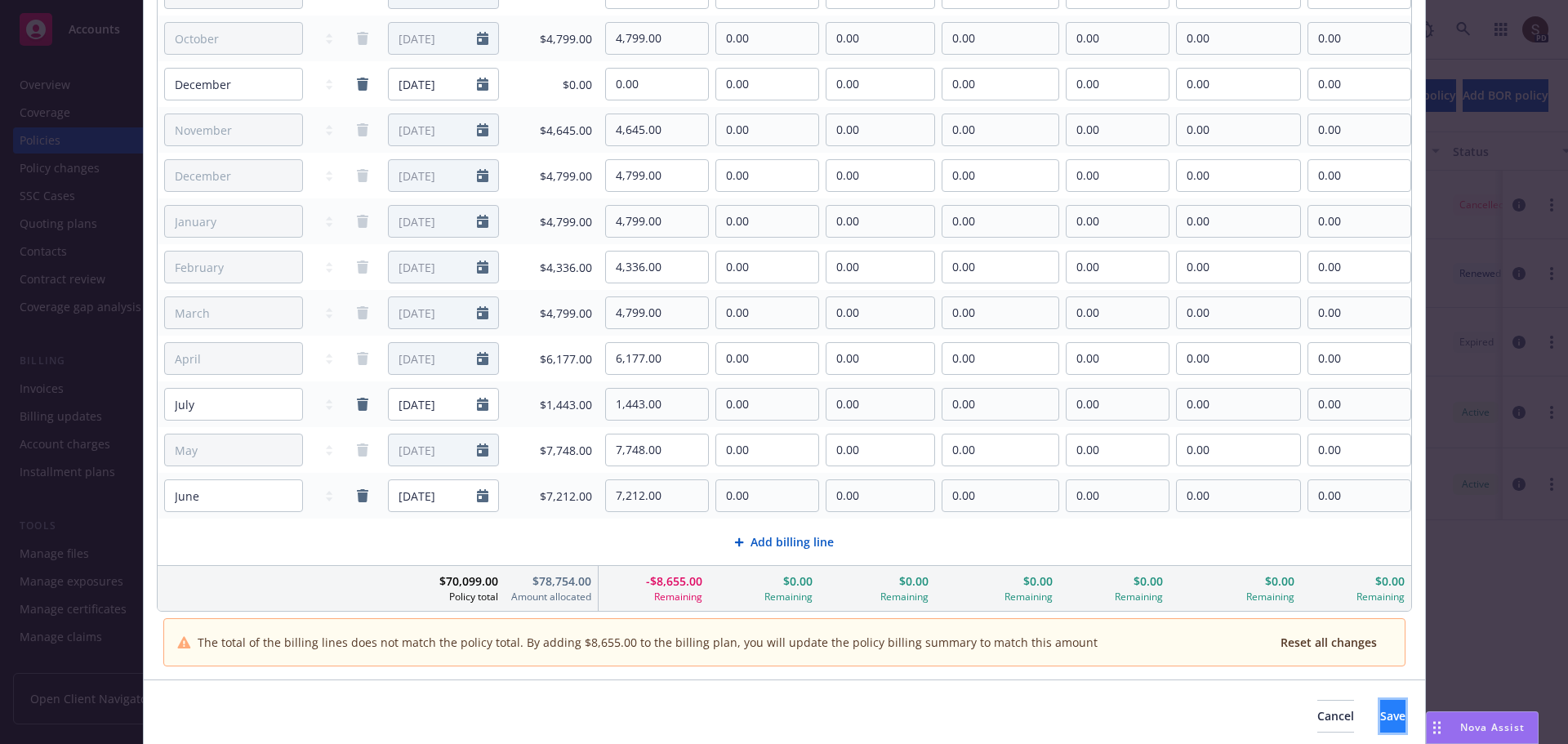
click at [1380, 716] on span "Save" at bounding box center [1392, 716] width 25 height 16
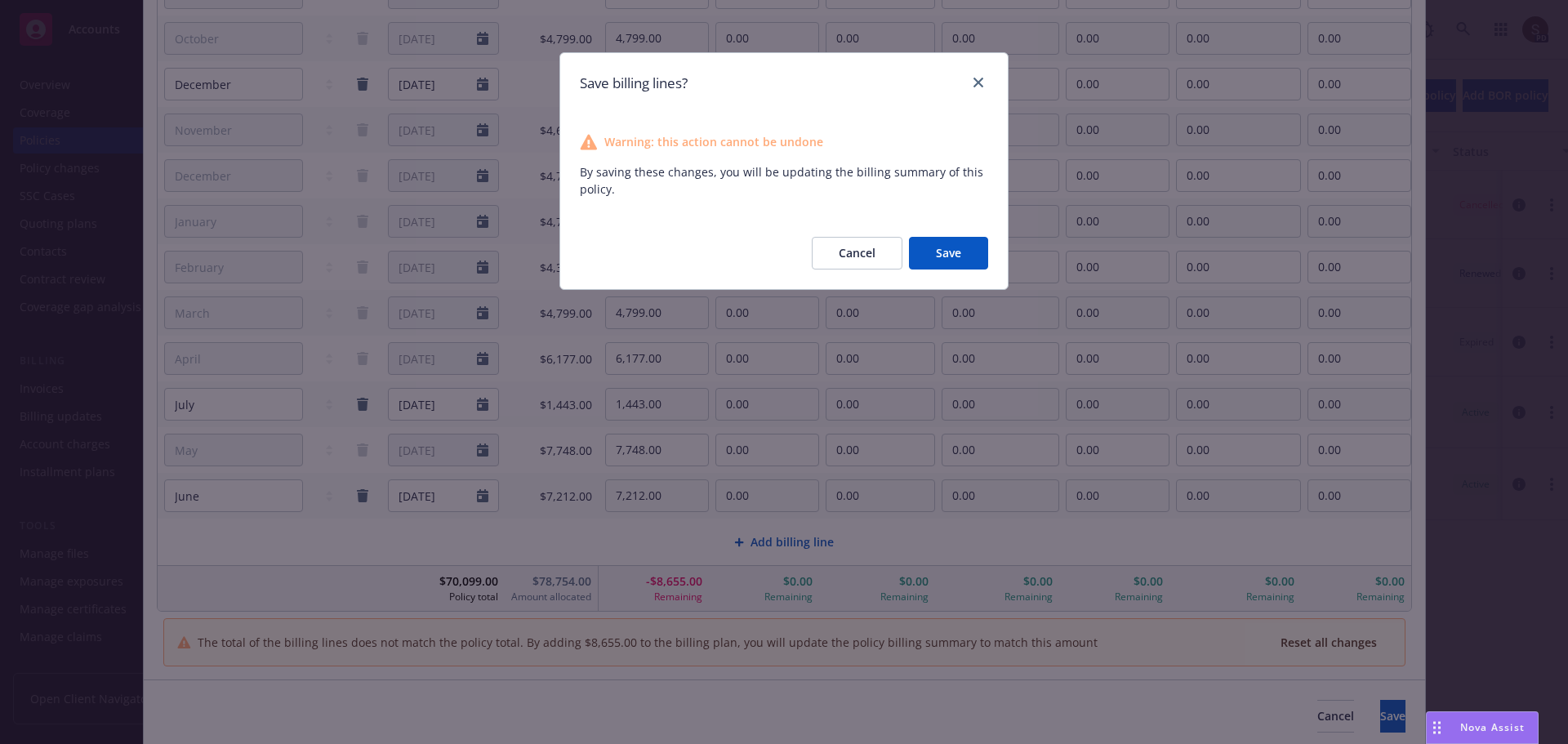
click at [934, 258] on button "Save" at bounding box center [949, 253] width 79 height 33
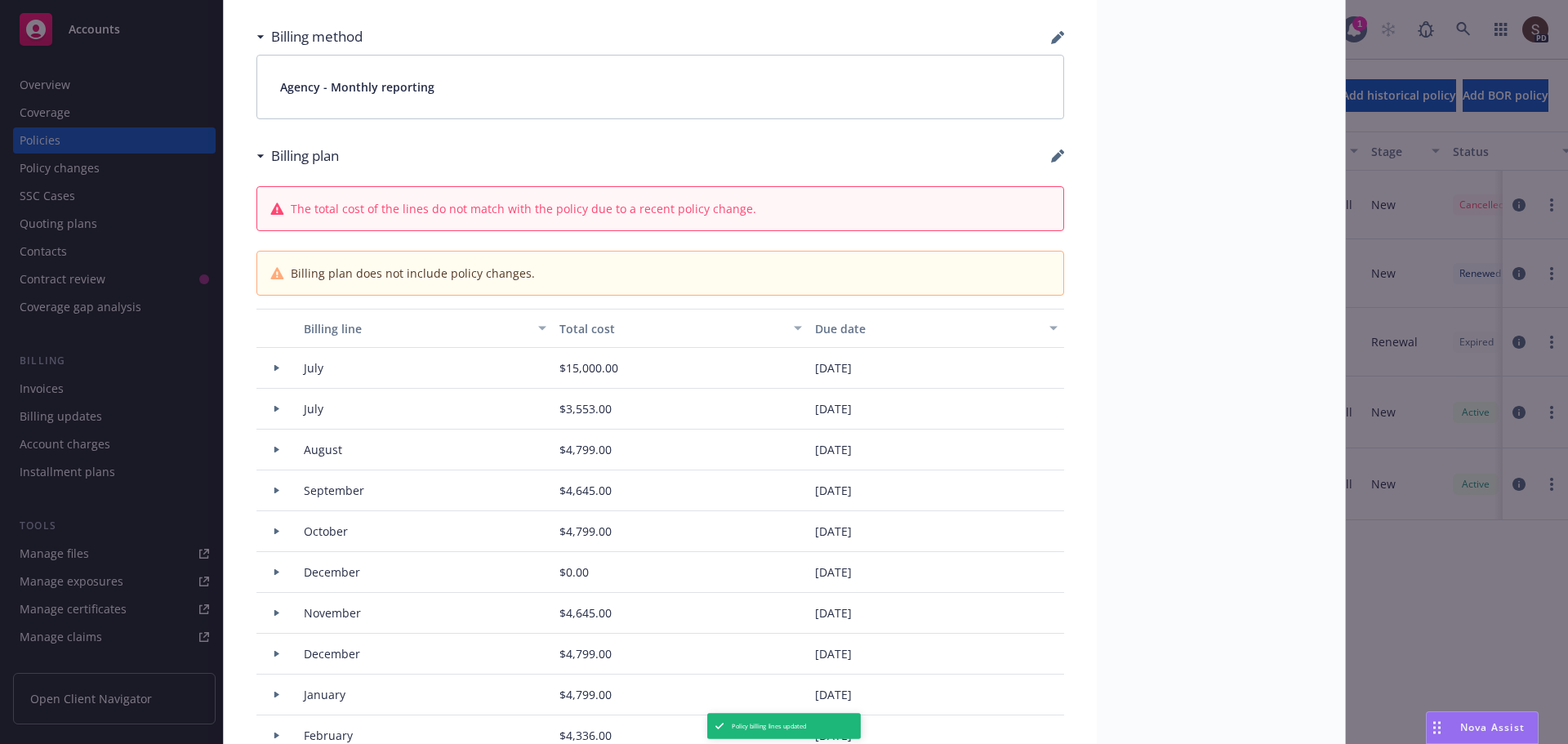
type input "$78,754.00"
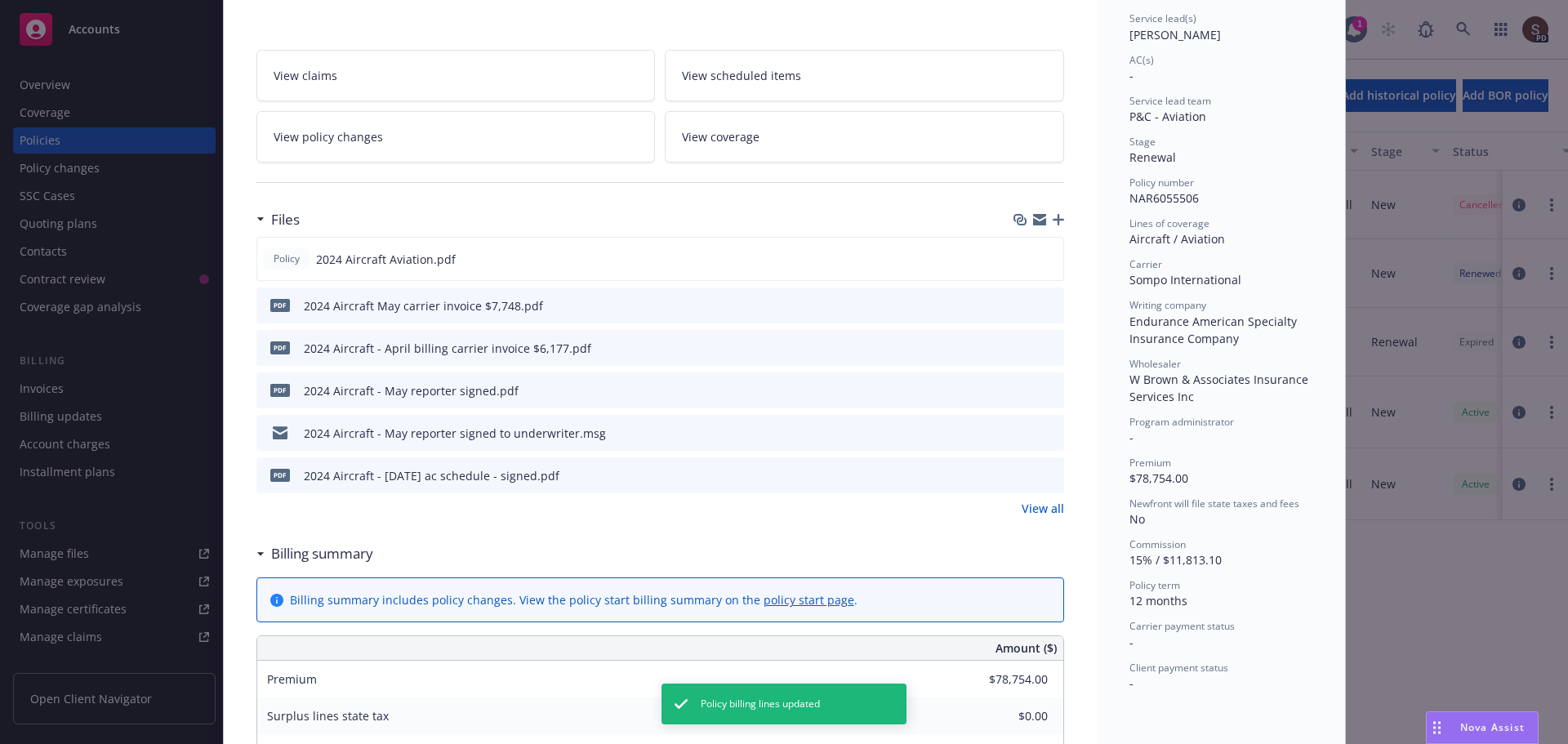
scroll to position [0, 0]
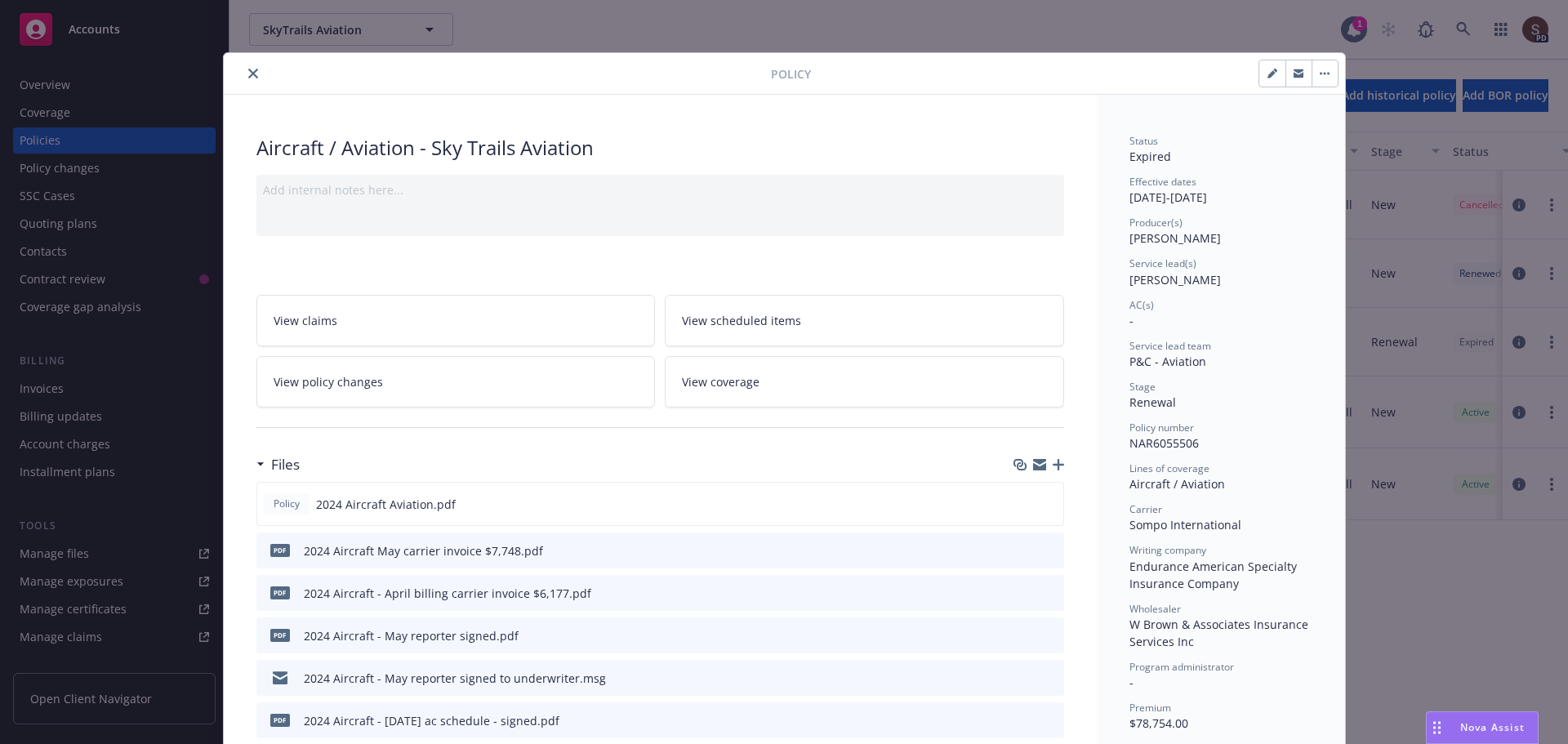
click at [248, 74] on icon "close" at bounding box center [253, 73] width 9 height 9
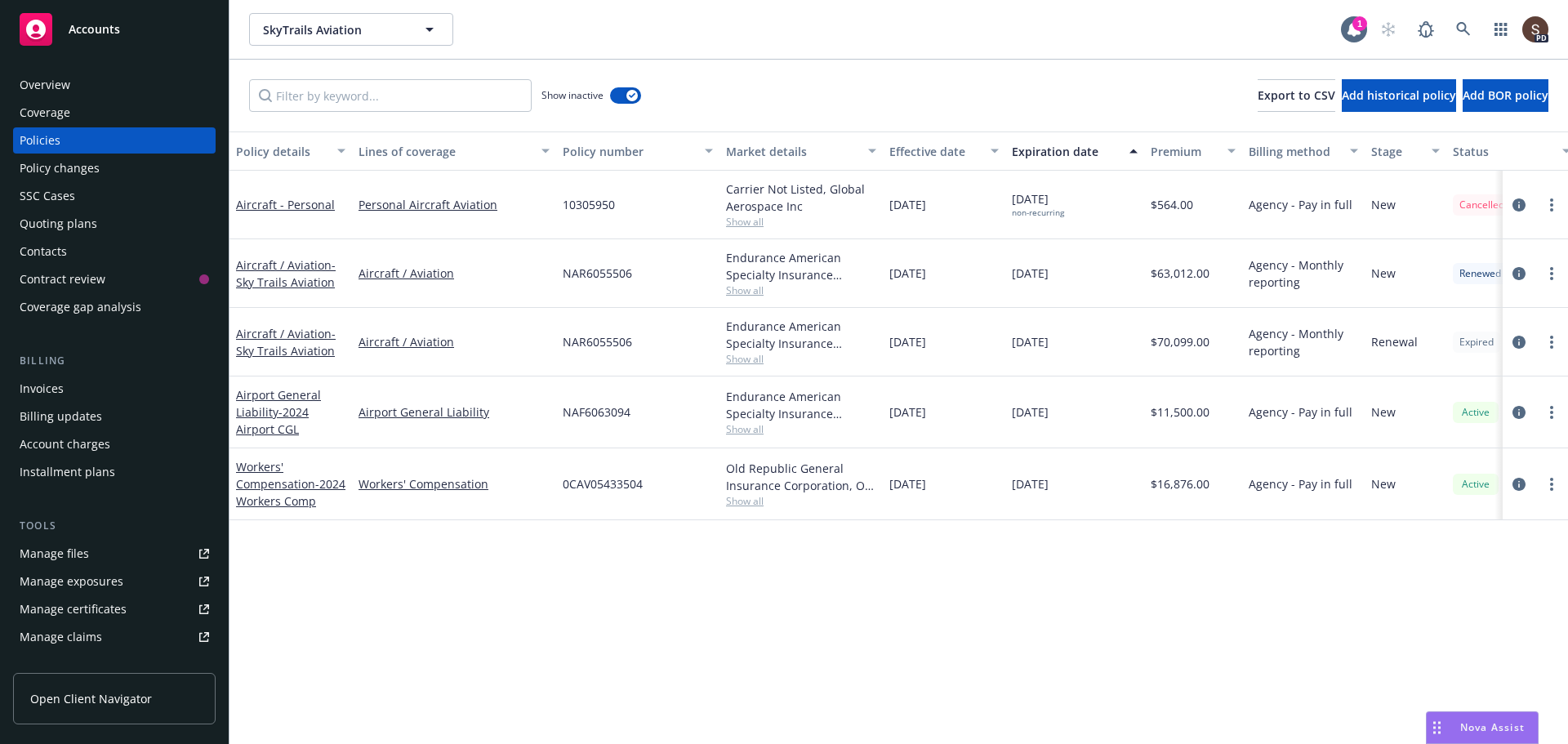
click at [56, 86] on div "Overview" at bounding box center [45, 84] width 51 height 26
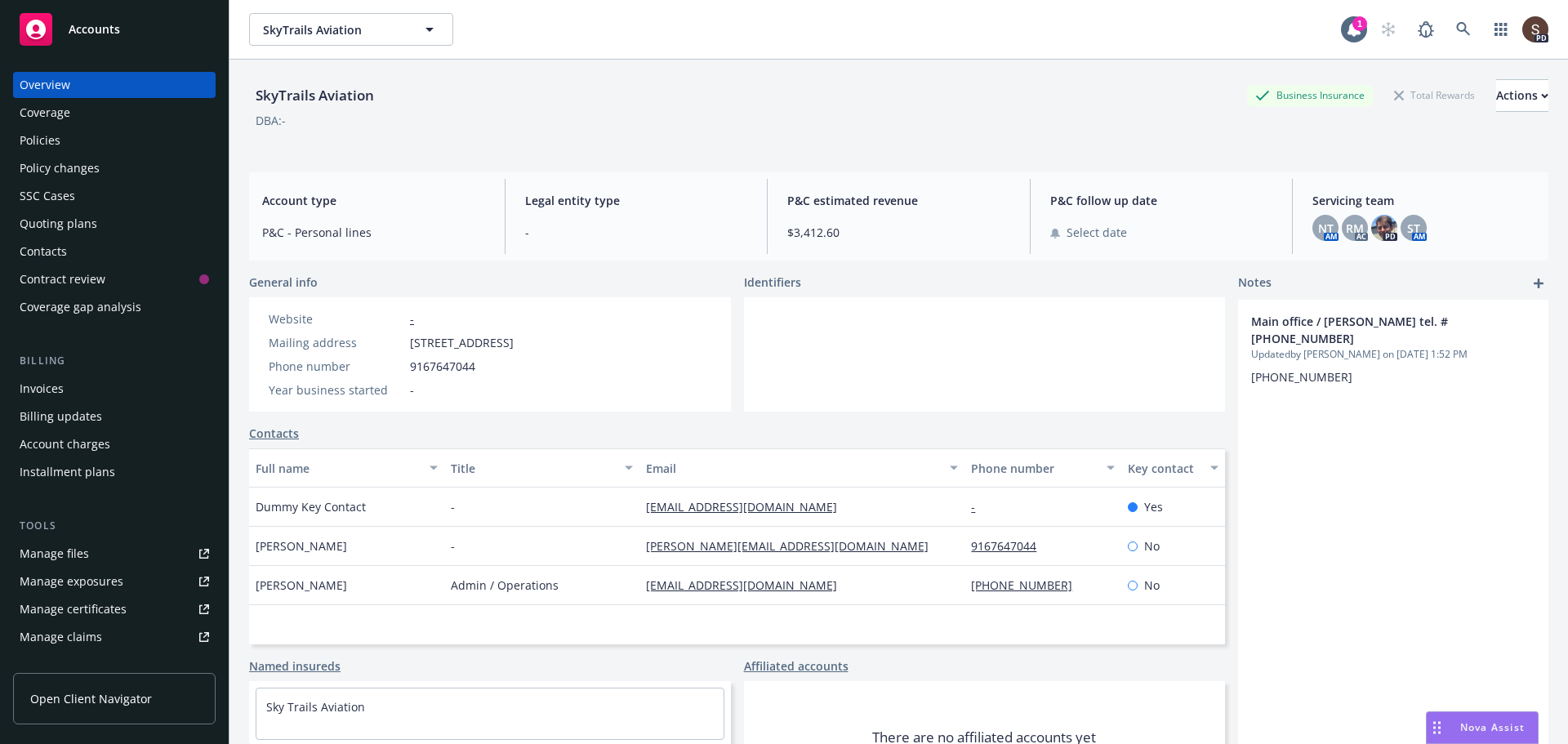
click at [70, 383] on div "Invoices" at bounding box center [115, 389] width 190 height 26
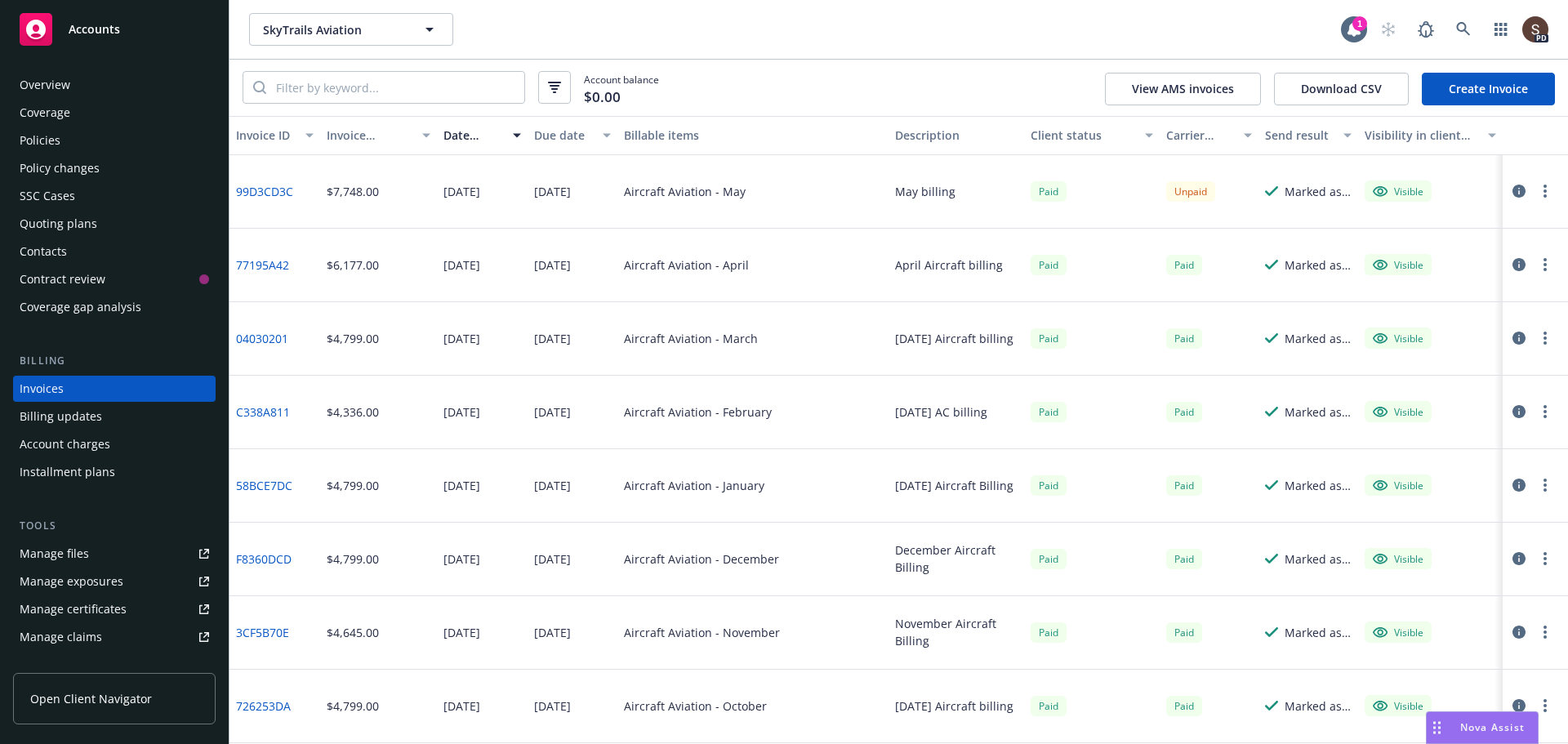
click at [1456, 78] on link "Create Invoice" at bounding box center [1489, 89] width 133 height 33
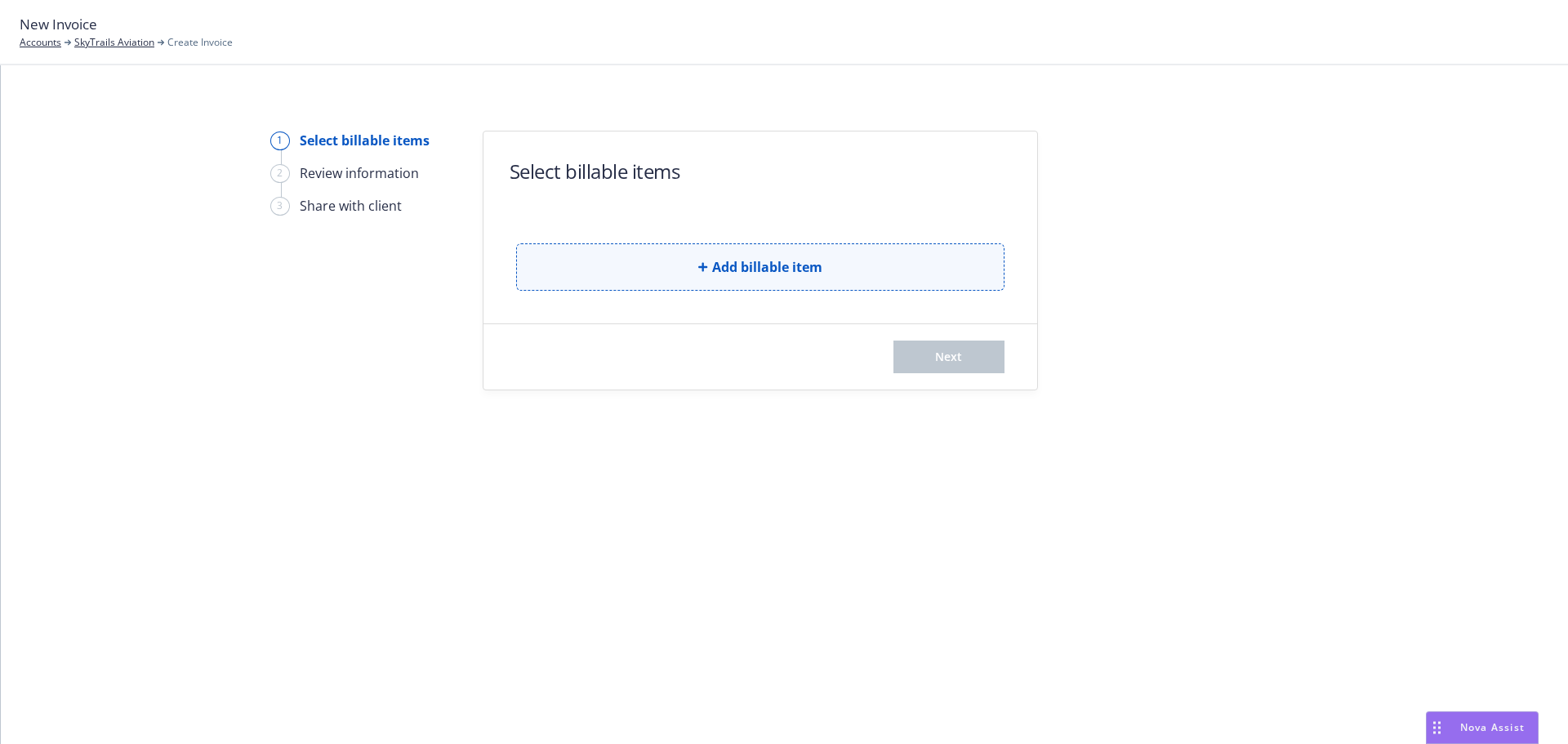
click at [790, 274] on span "Add billable item" at bounding box center [767, 266] width 110 height 20
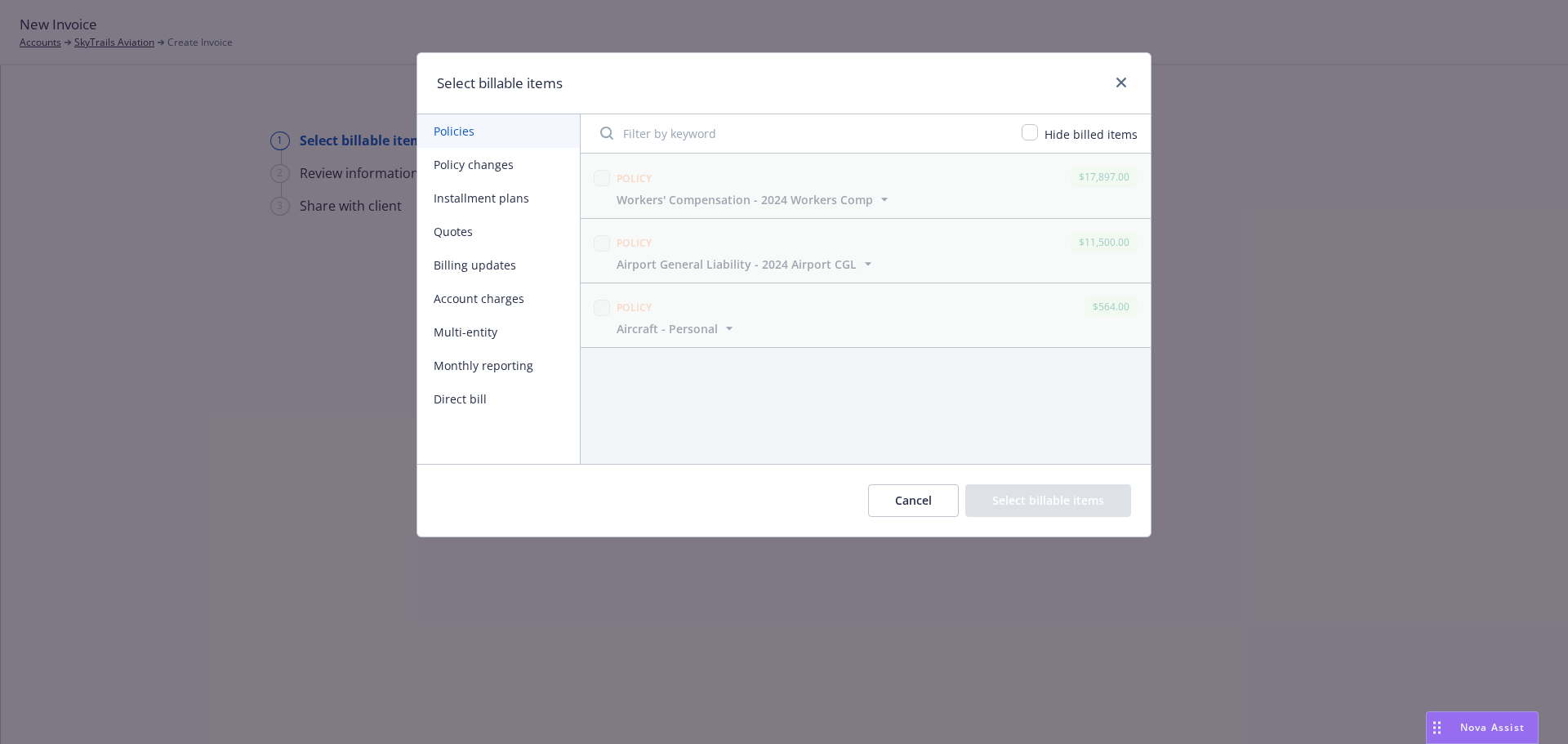
click at [440, 359] on button "Monthly reporting" at bounding box center [498, 366] width 163 height 34
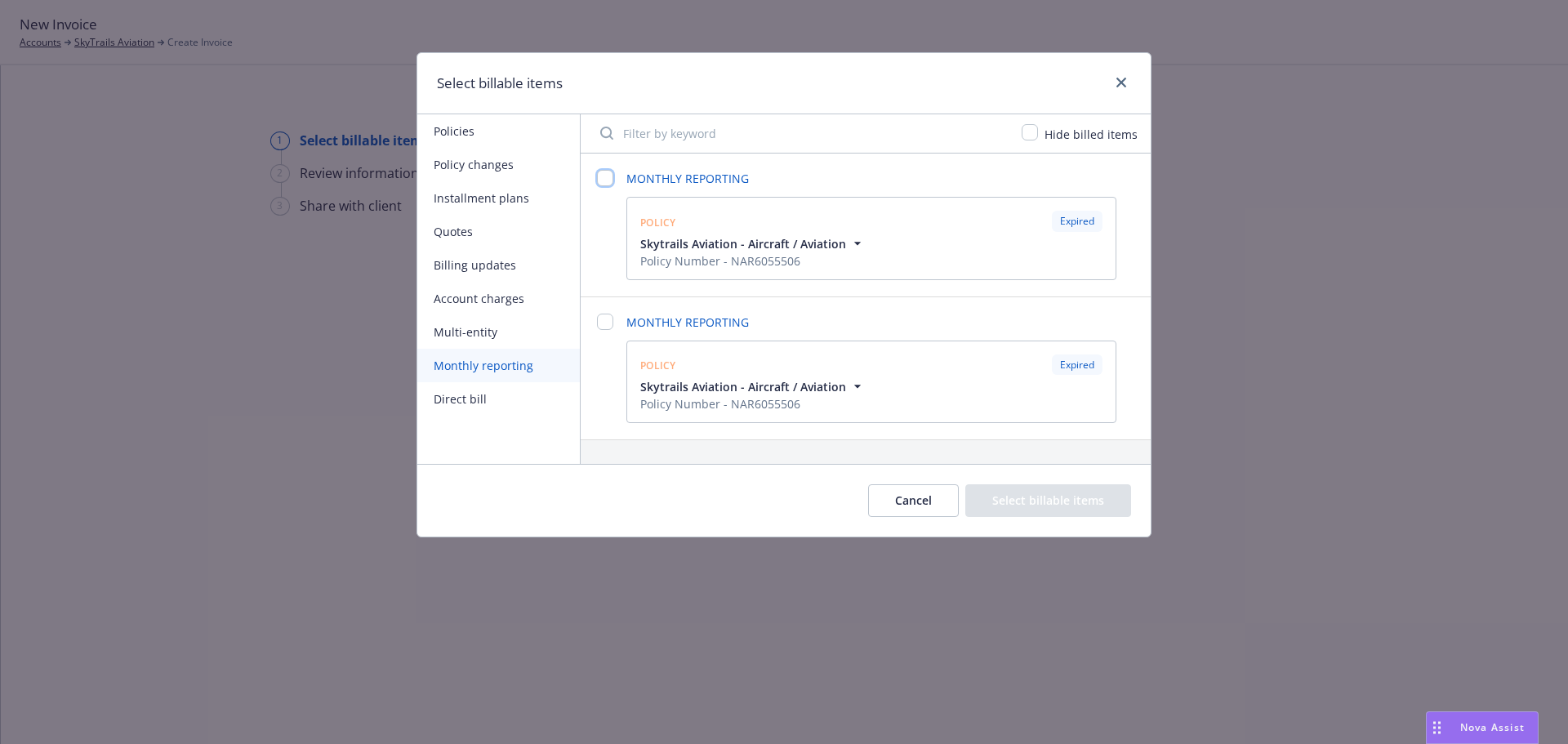
click at [603, 179] on input "checkbox" at bounding box center [605, 178] width 16 height 16
checkbox input "false"
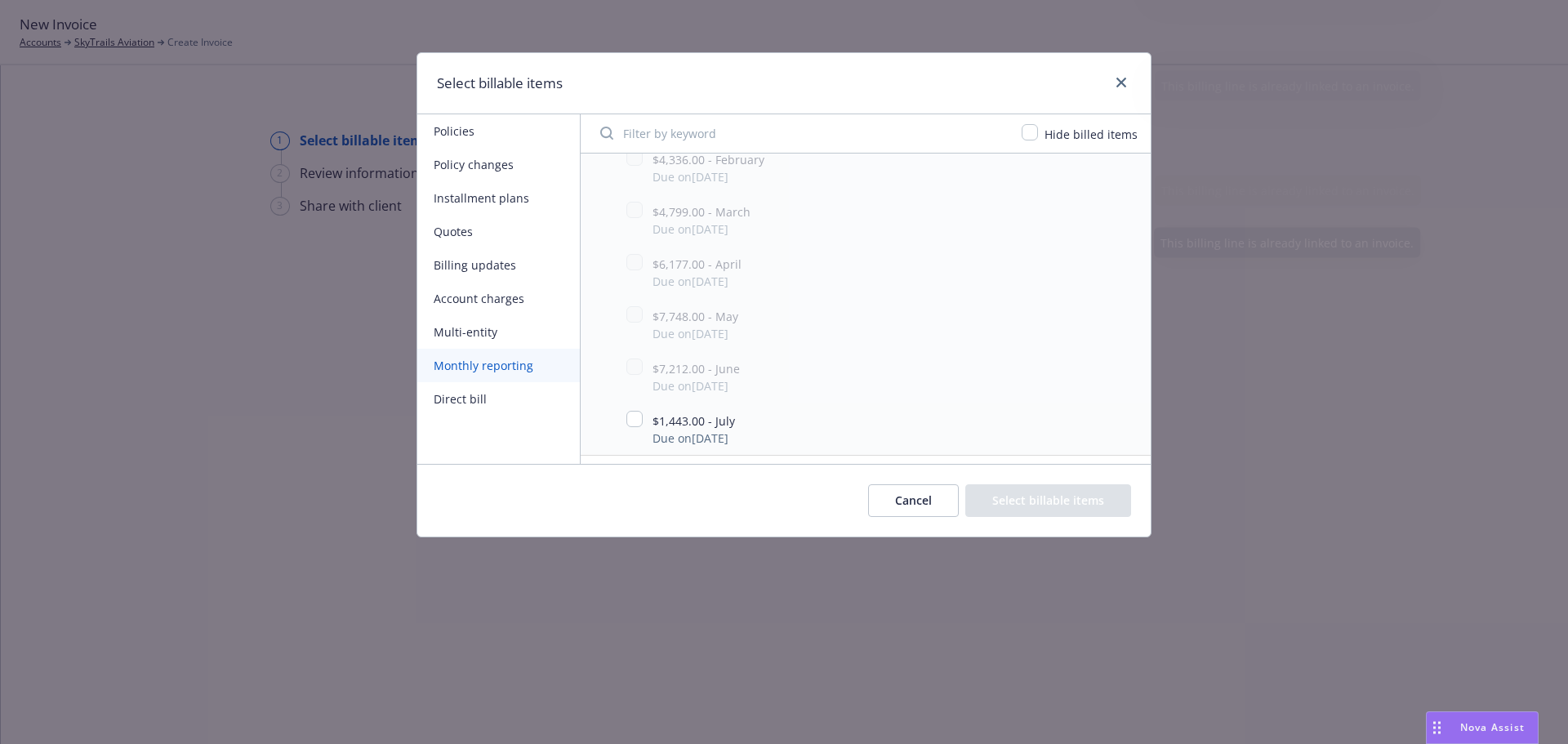
scroll to position [841, 0]
click at [628, 277] on div at bounding box center [634, 286] width 16 height 20
click at [634, 285] on input "checkbox" at bounding box center [634, 284] width 16 height 16
checkbox input "true"
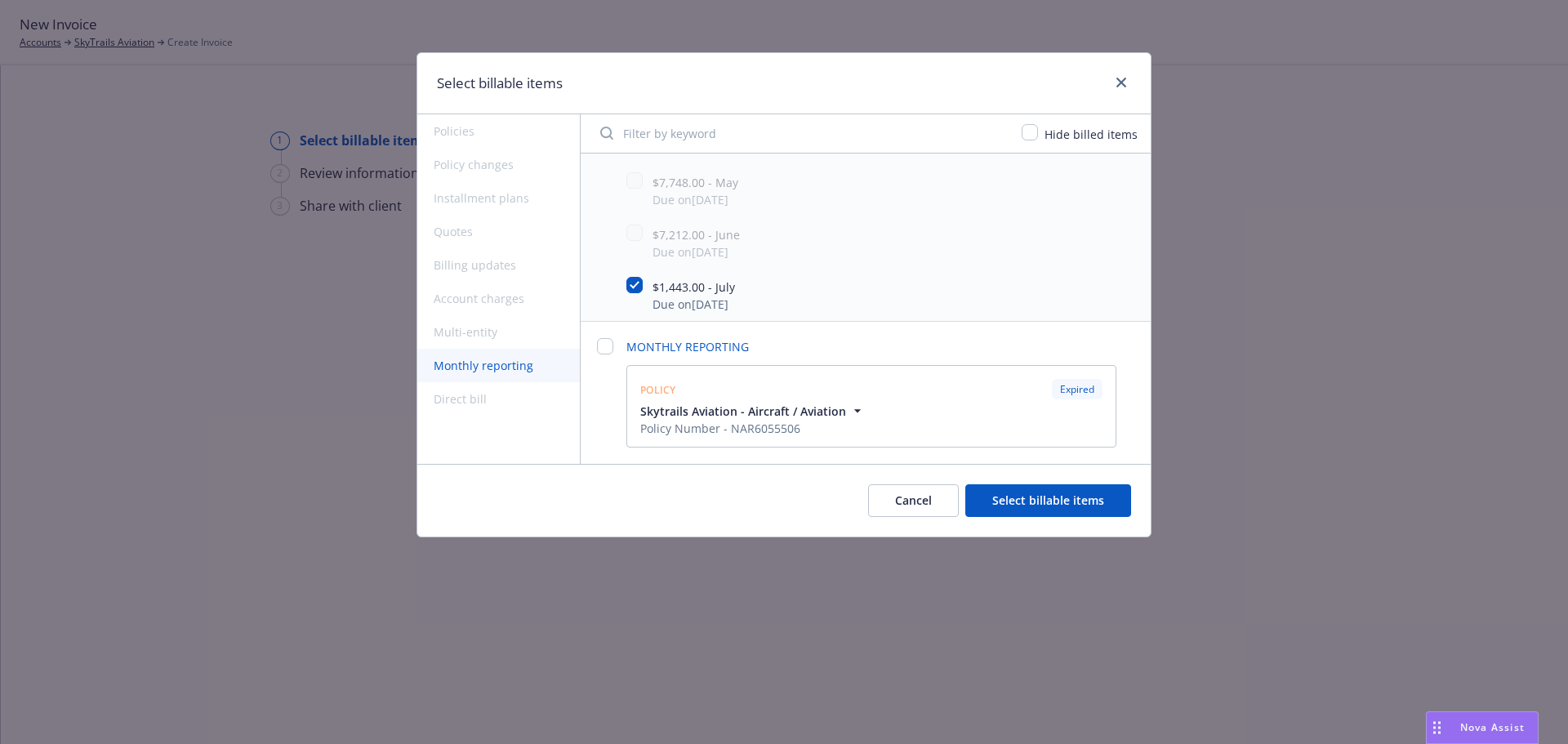
click at [1016, 497] on button "Select billable items" at bounding box center [1048, 501] width 166 height 33
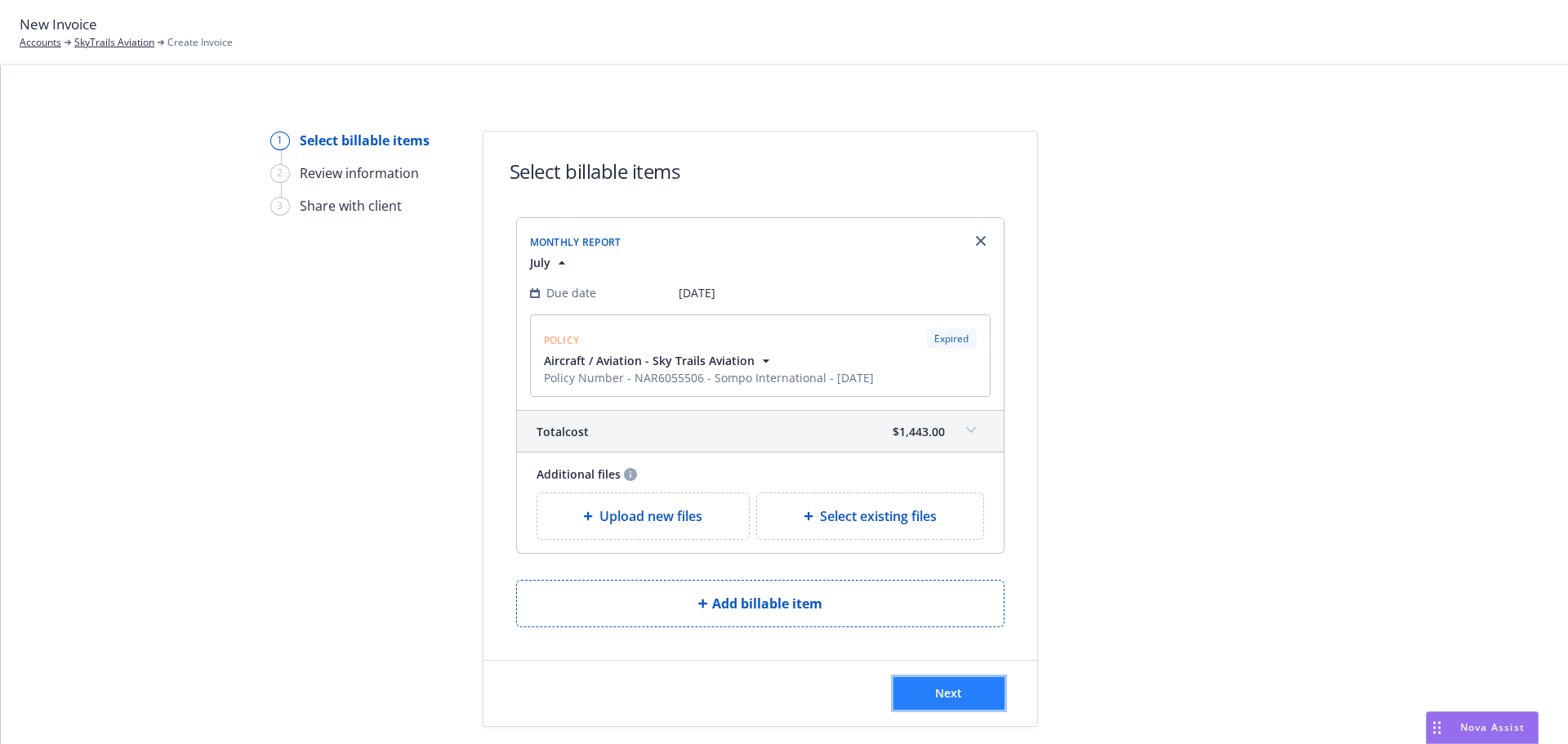
click at [947, 685] on span "Next" at bounding box center [948, 693] width 27 height 16
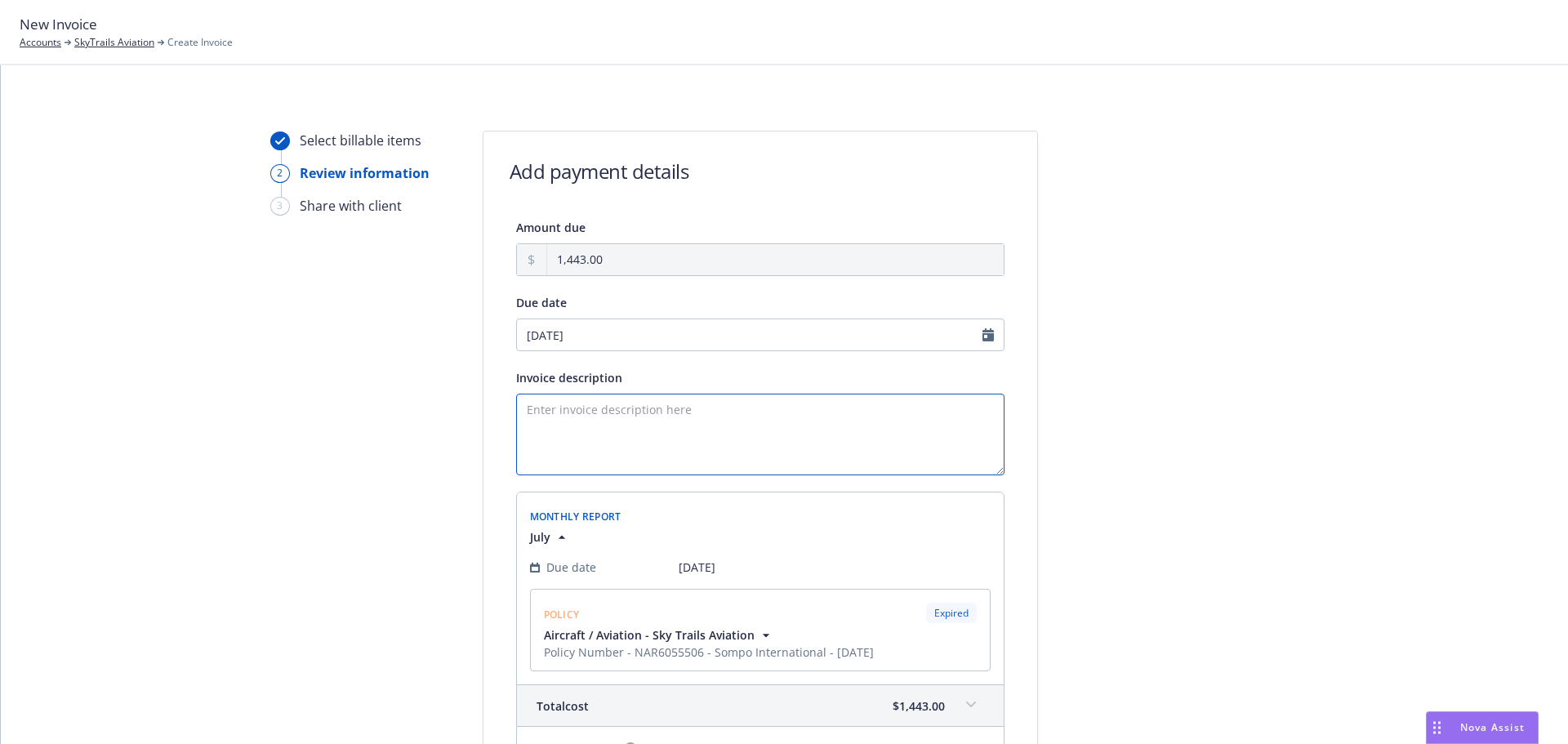
click at [629, 422] on textarea "Invoice description" at bounding box center [760, 435] width 489 height 82
type textarea "July 1-6 aircraft billing"
click at [684, 424] on textarea "July 1-6 aircraft billing" at bounding box center [760, 435] width 489 height 82
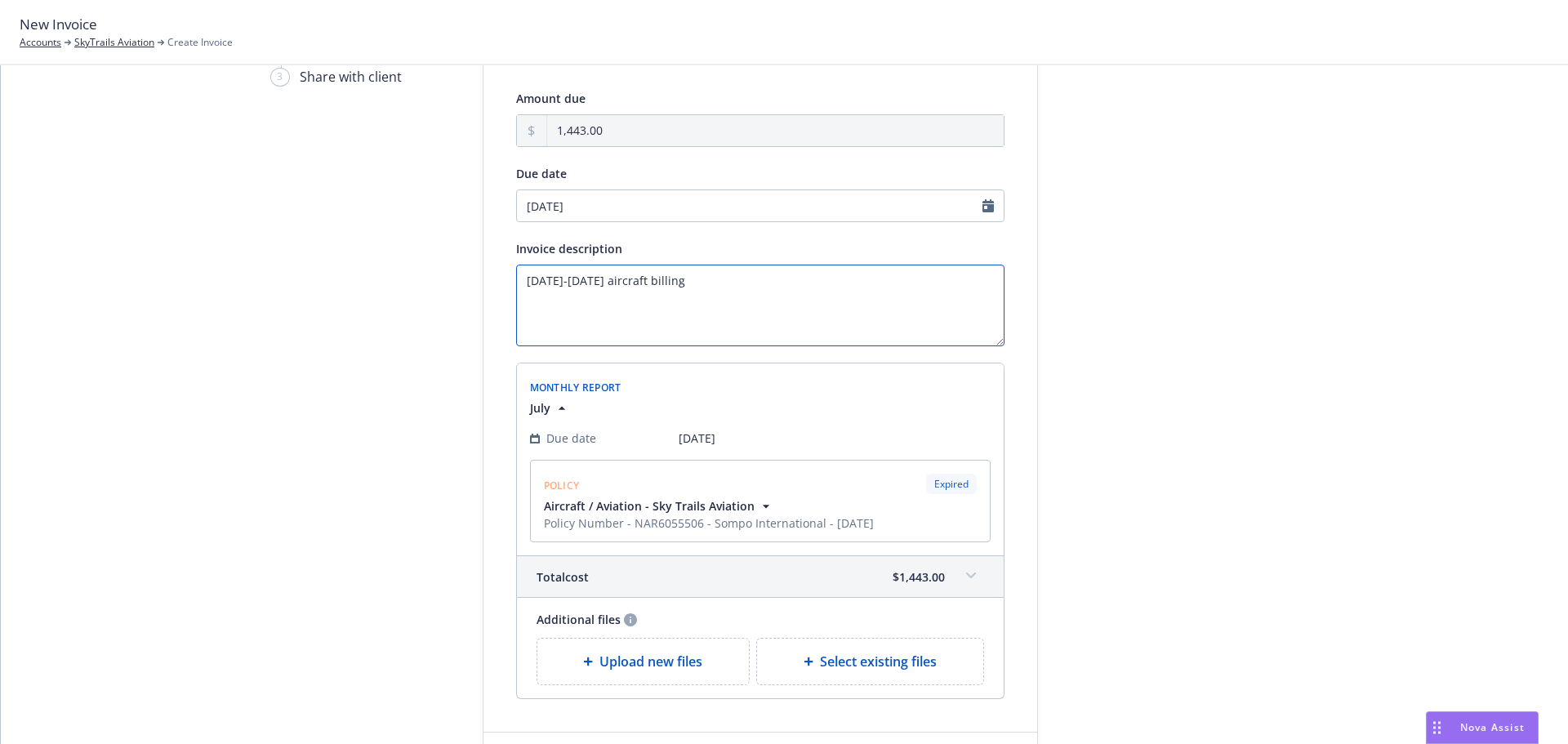
scroll to position [249, 0]
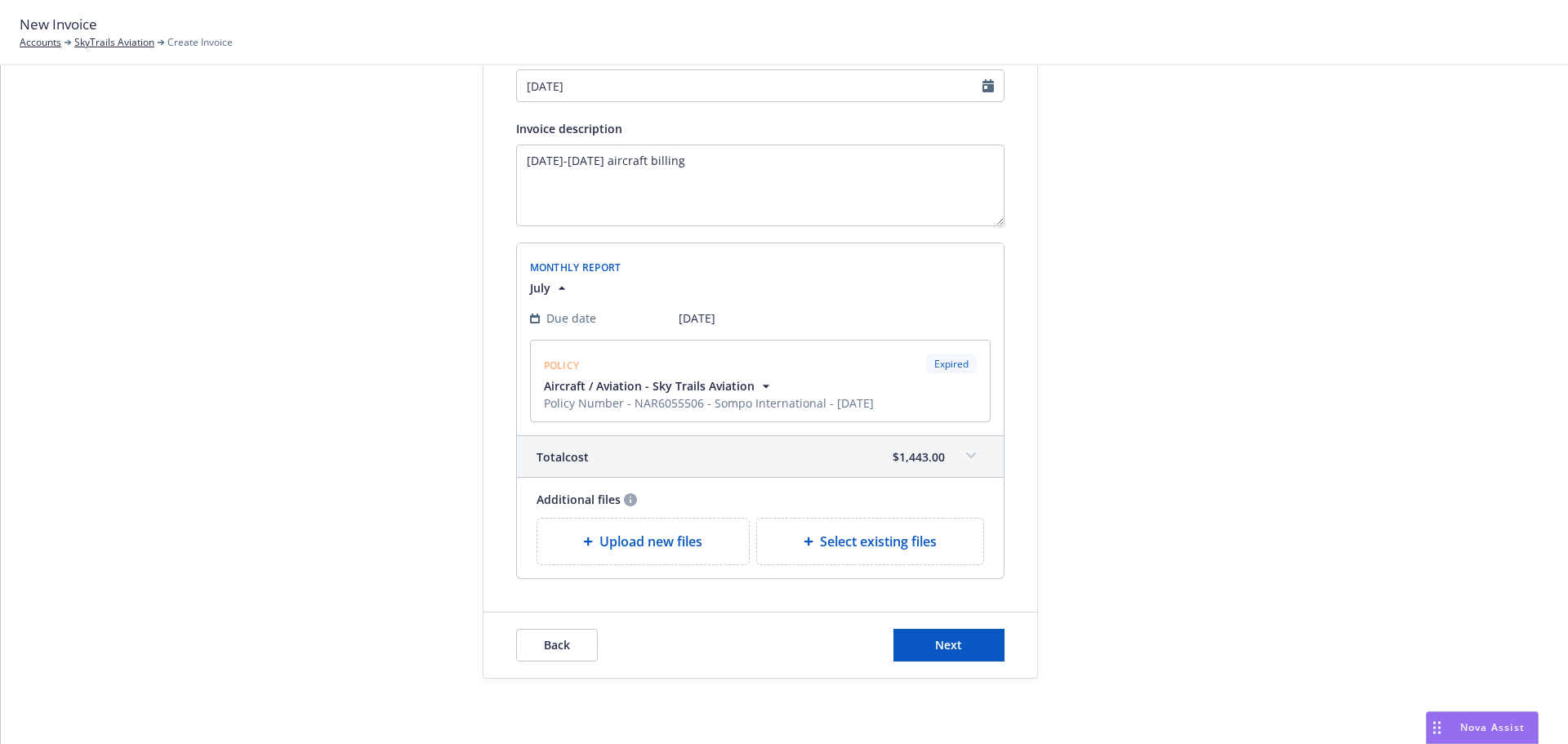
click at [646, 543] on span "Upload new files" at bounding box center [651, 541] width 103 height 20
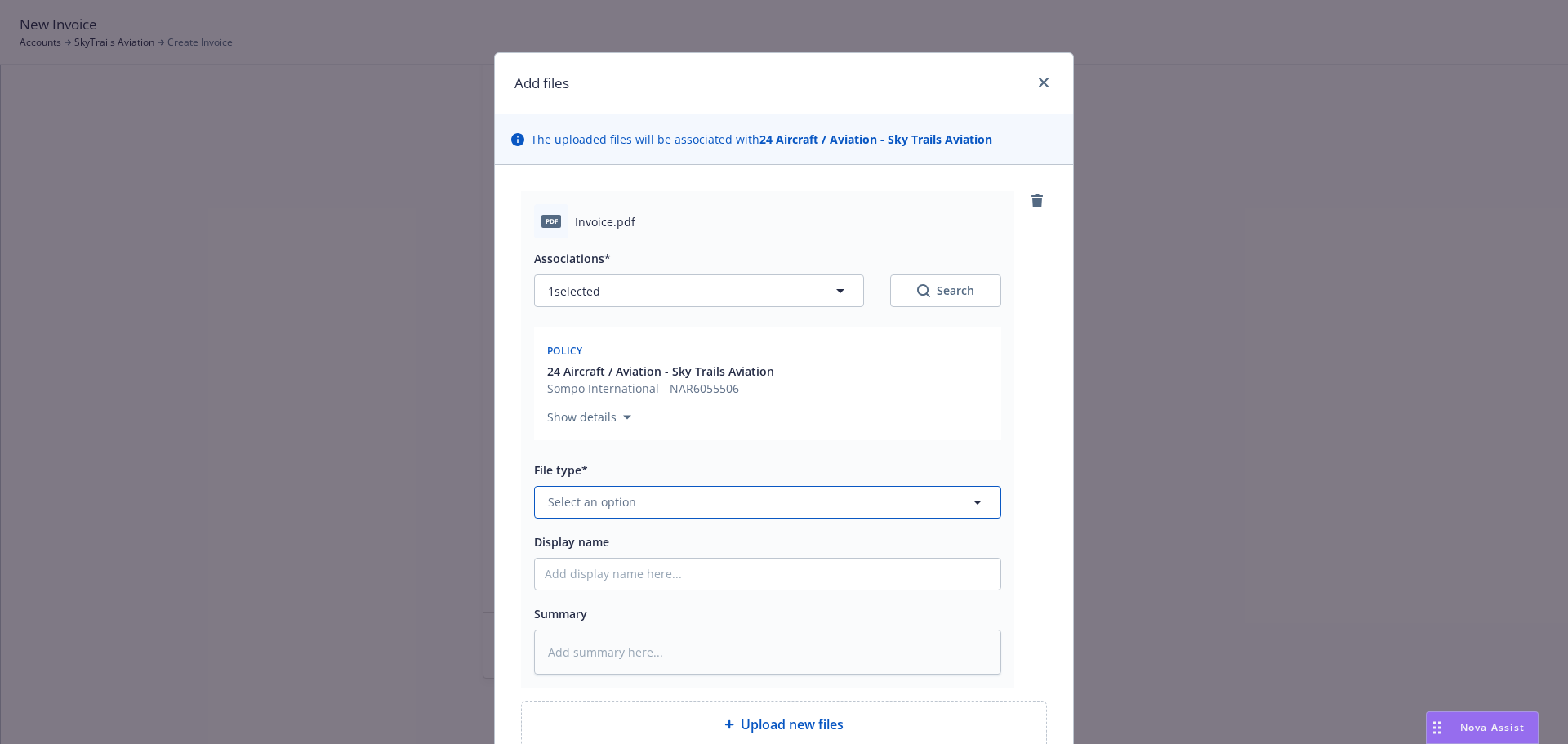
click at [631, 504] on button "Select an option" at bounding box center [768, 503] width 467 height 33
type input "invoice"
click at [645, 464] on span "Invoice - Third Party" at bounding box center [608, 457] width 113 height 17
click at [647, 570] on input "Display name" at bounding box center [768, 574] width 465 height 31
type textarea "x"
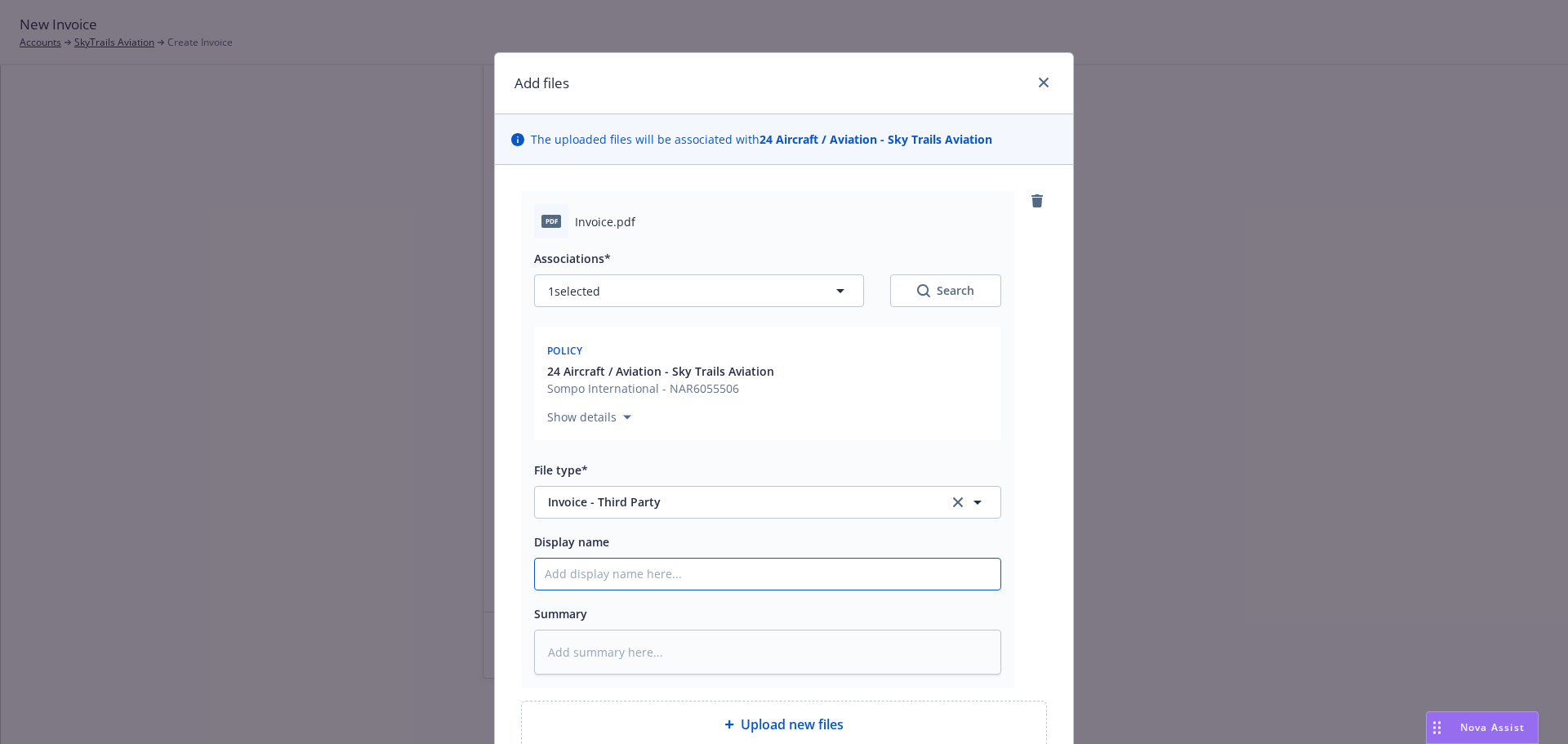
type input "2"
type textarea "x"
type input "20"
type textarea "x"
type input "202"
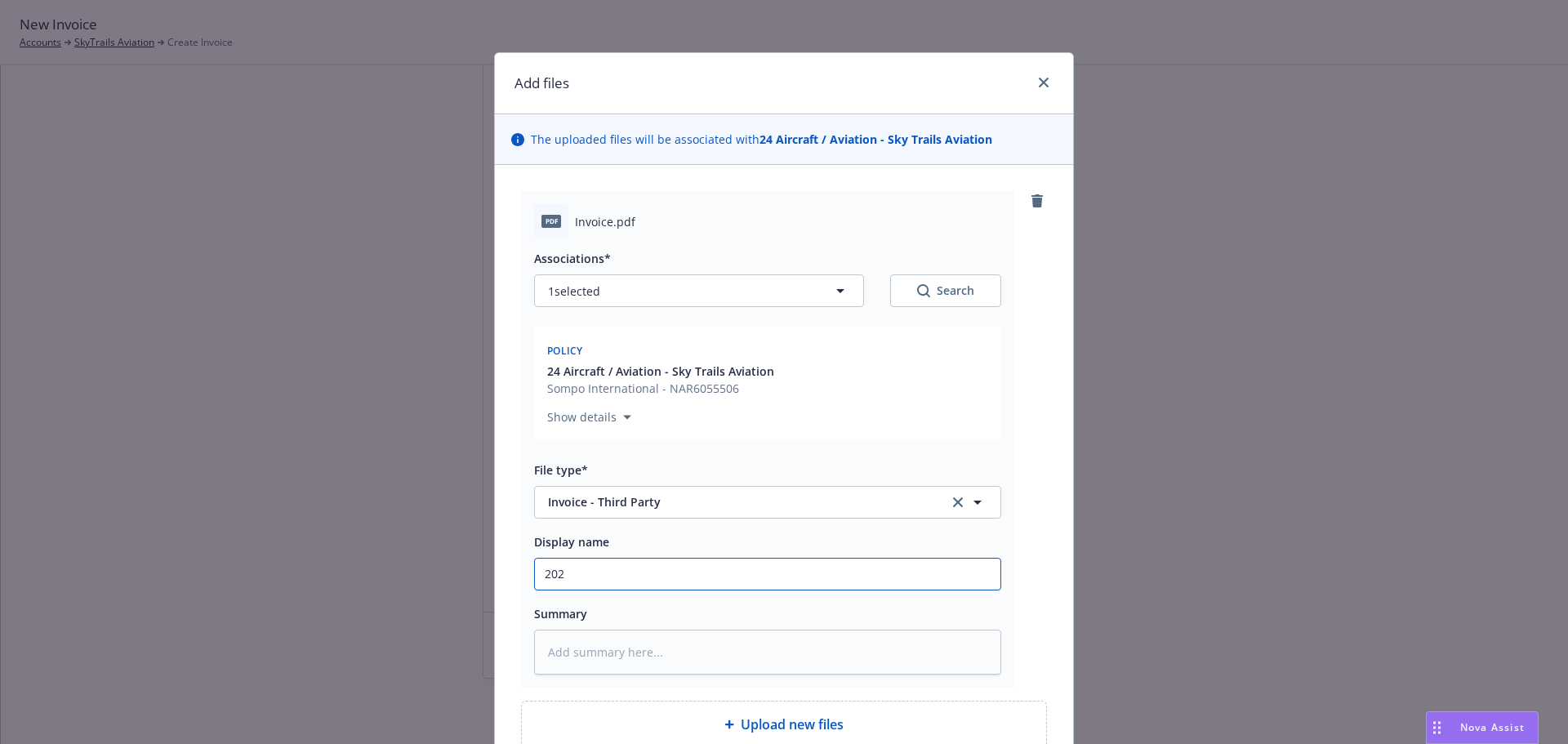
type textarea "x"
type input "2024"
type textarea "x"
type input "2024"
type textarea "x"
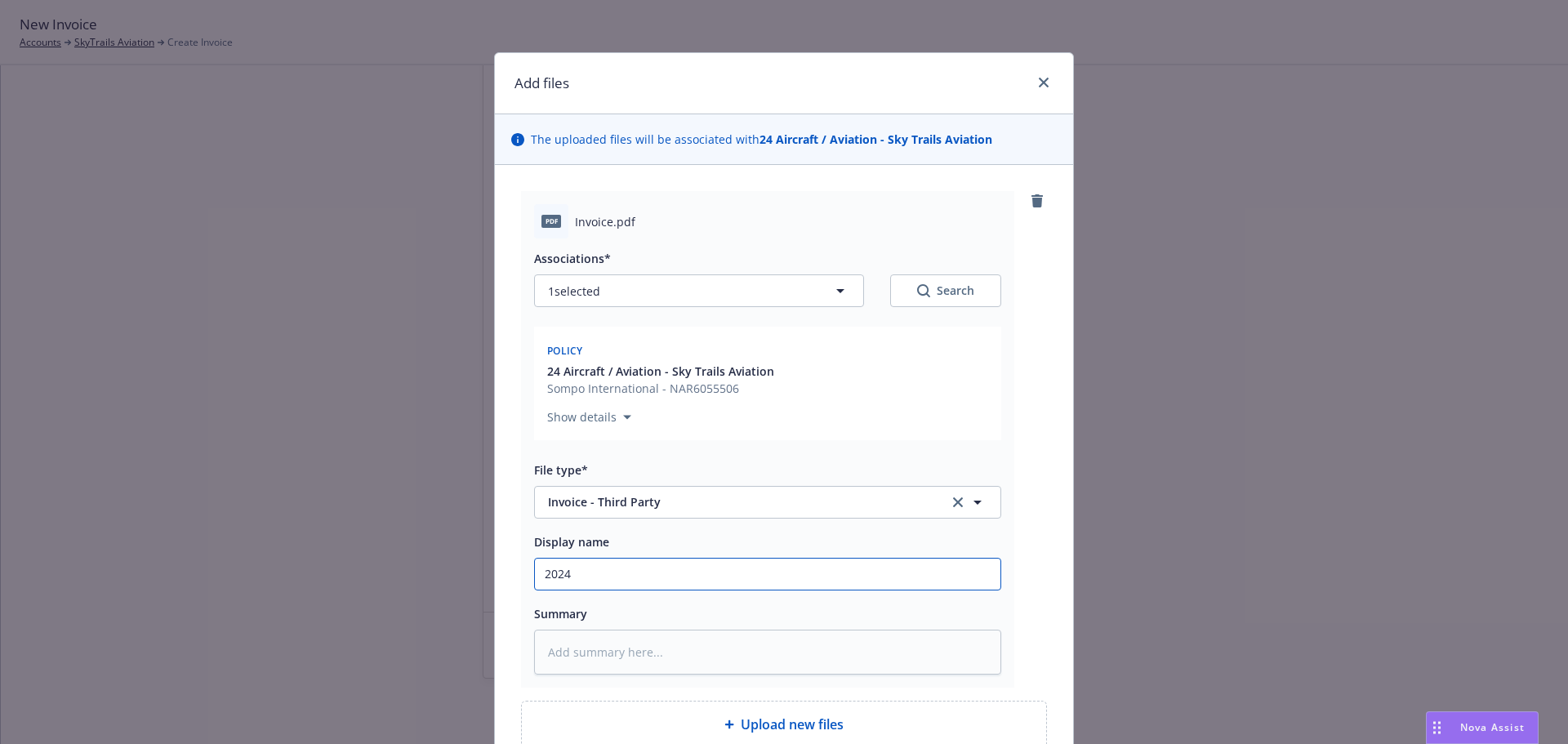
type input "2024 A"
type textarea "x"
type input "2024 Air"
type textarea "x"
type input "2024 Airc"
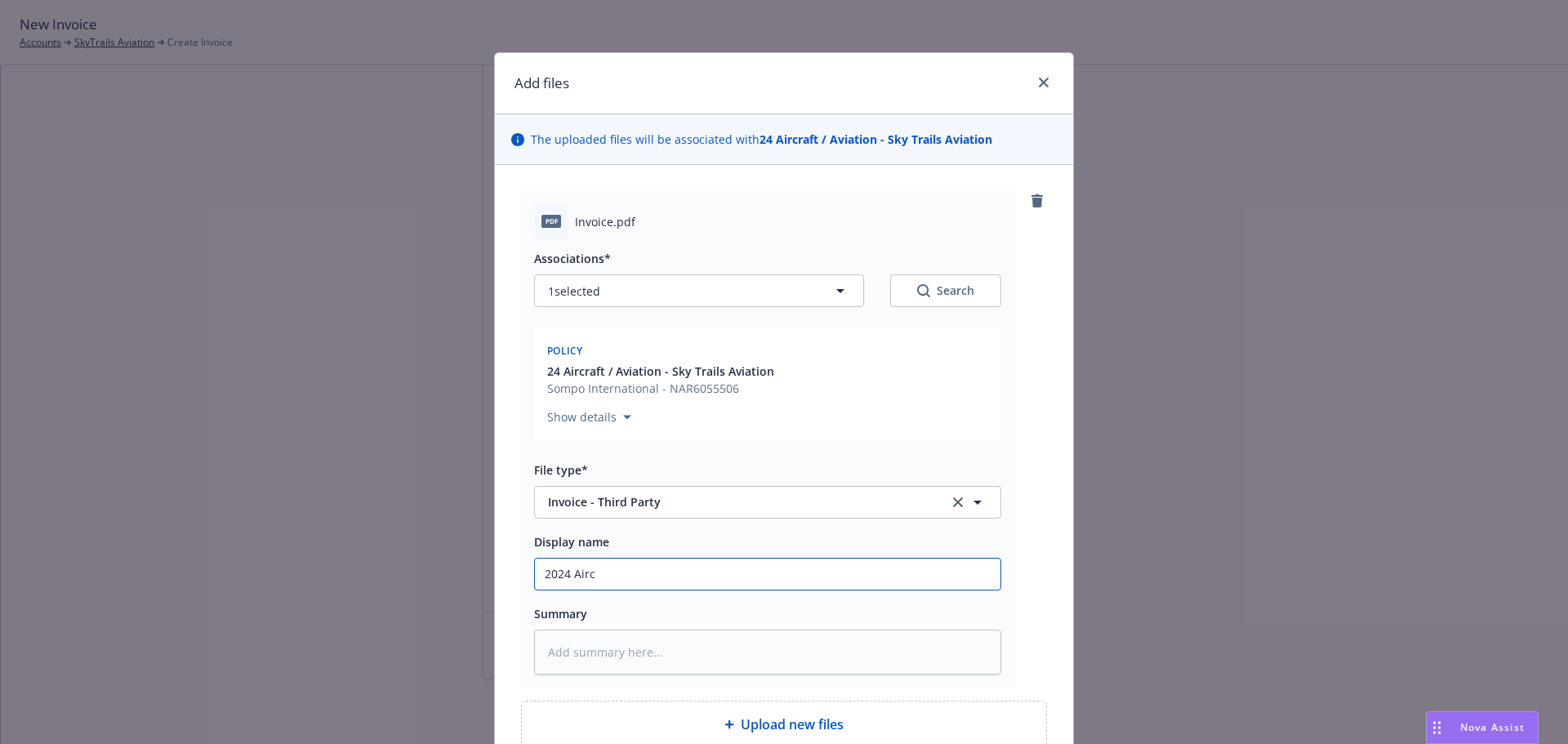
type textarea "x"
type input "2024 Aircr"
type textarea "x"
type input "2024 Aircra"
type textarea "x"
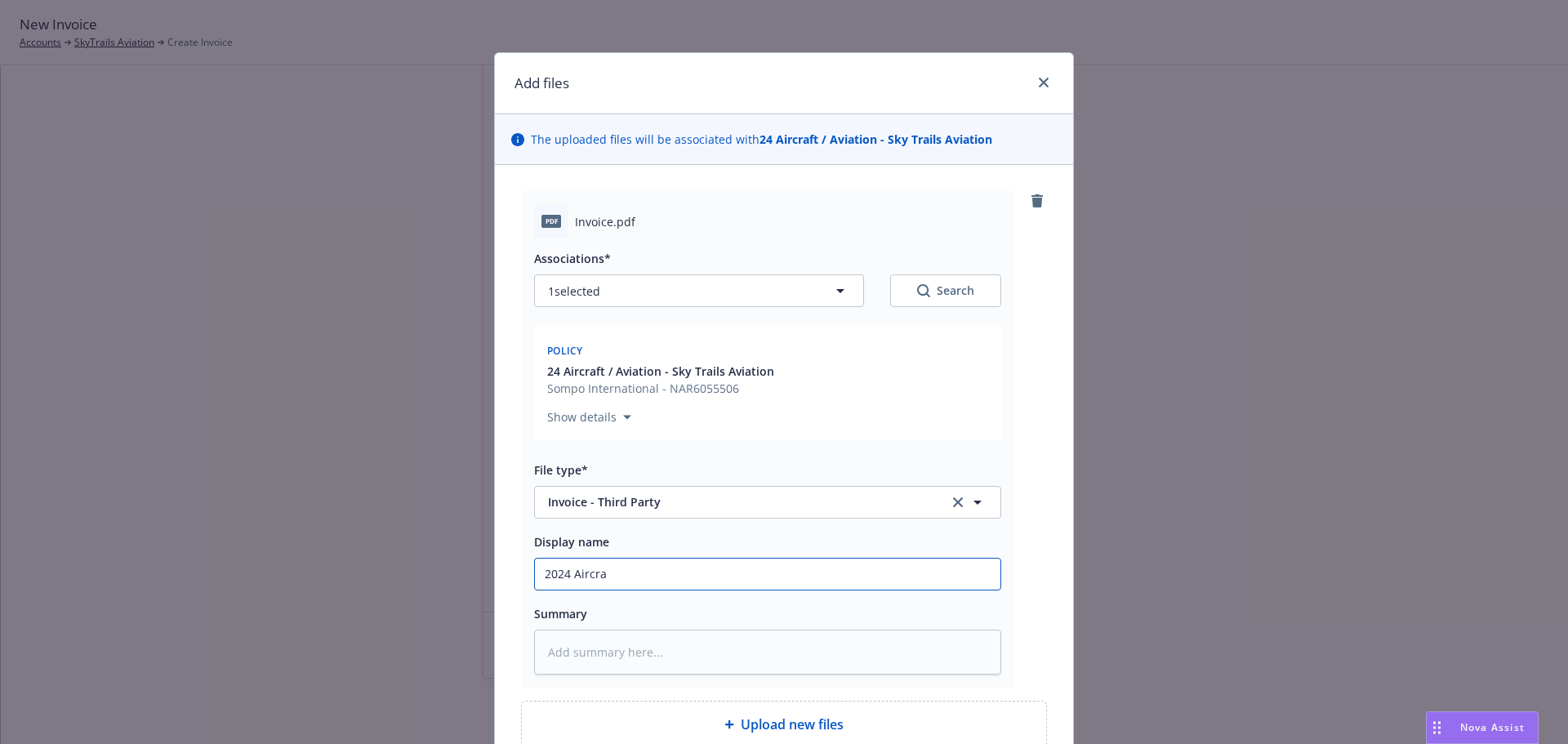
type input "2024 Aircraf"
type textarea "x"
type input "2024 Aircraft"
type textarea "x"
type input "2024 Aircraft"
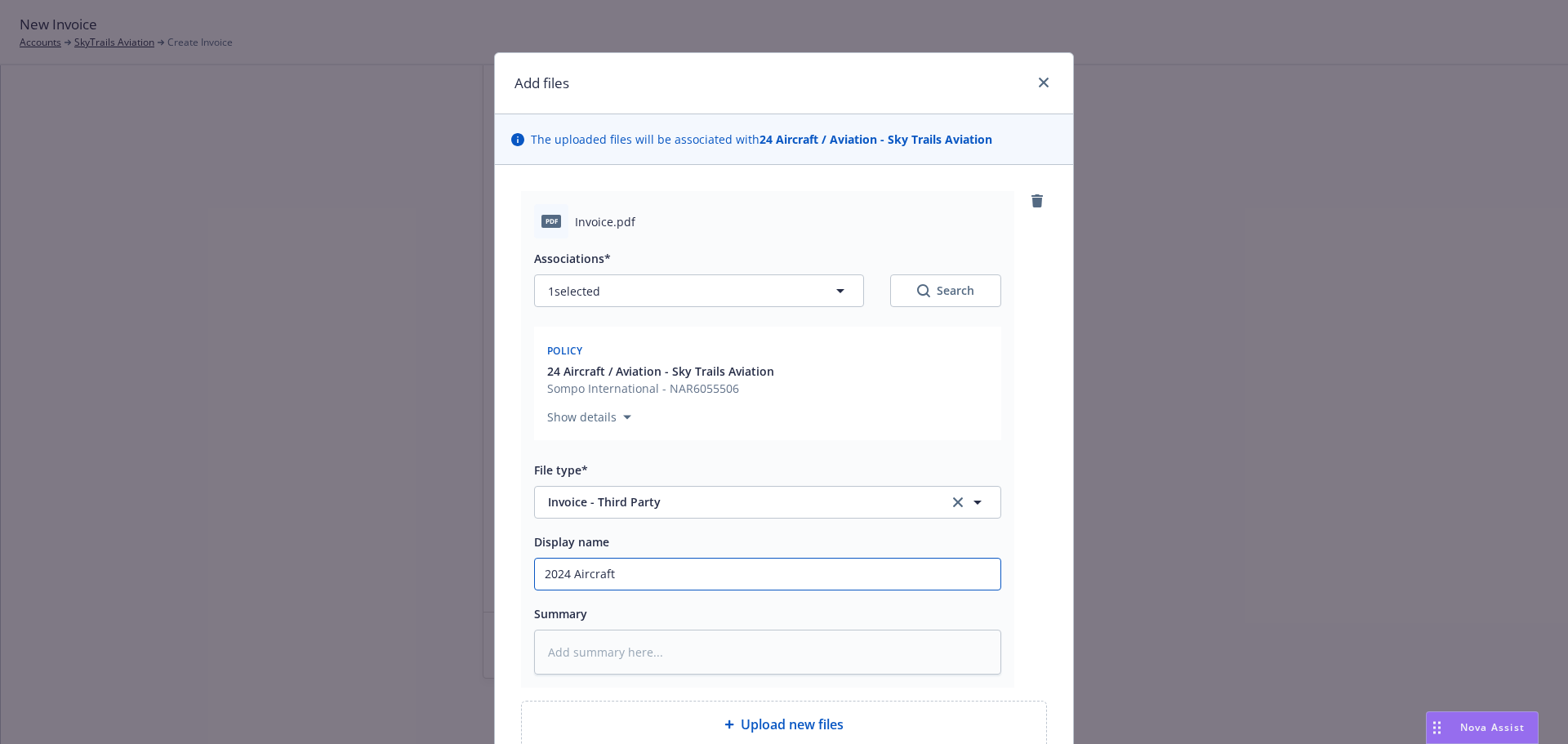
type textarea "x"
type input "2024 Aircraft -"
type textarea "x"
type input "2024 Aircraft -J"
type textarea "x"
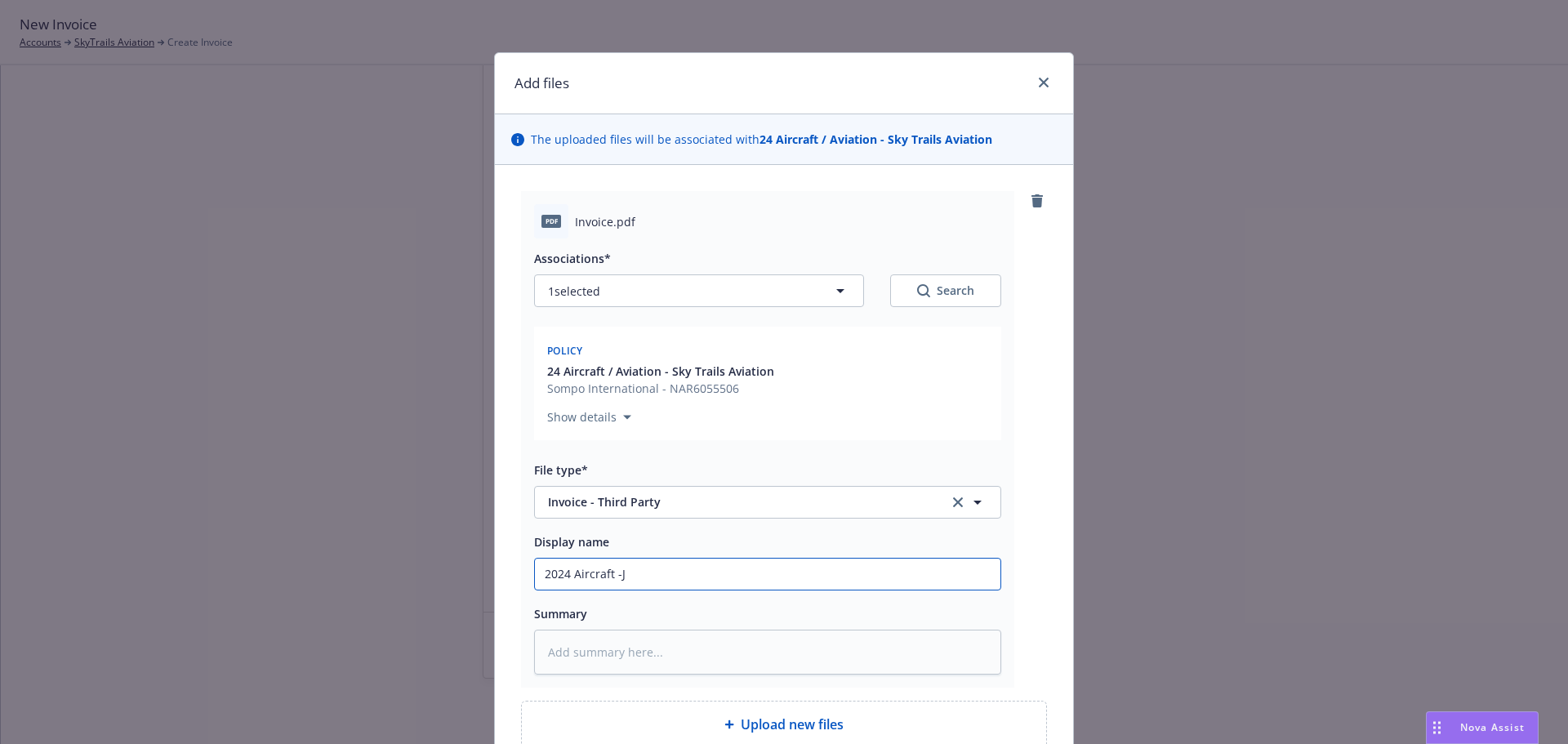
type input "2024 Aircraft -Ju"
type textarea "x"
type input "2024 Aircraft -Jul"
type textarea "x"
type input "2024 Aircraft -July"
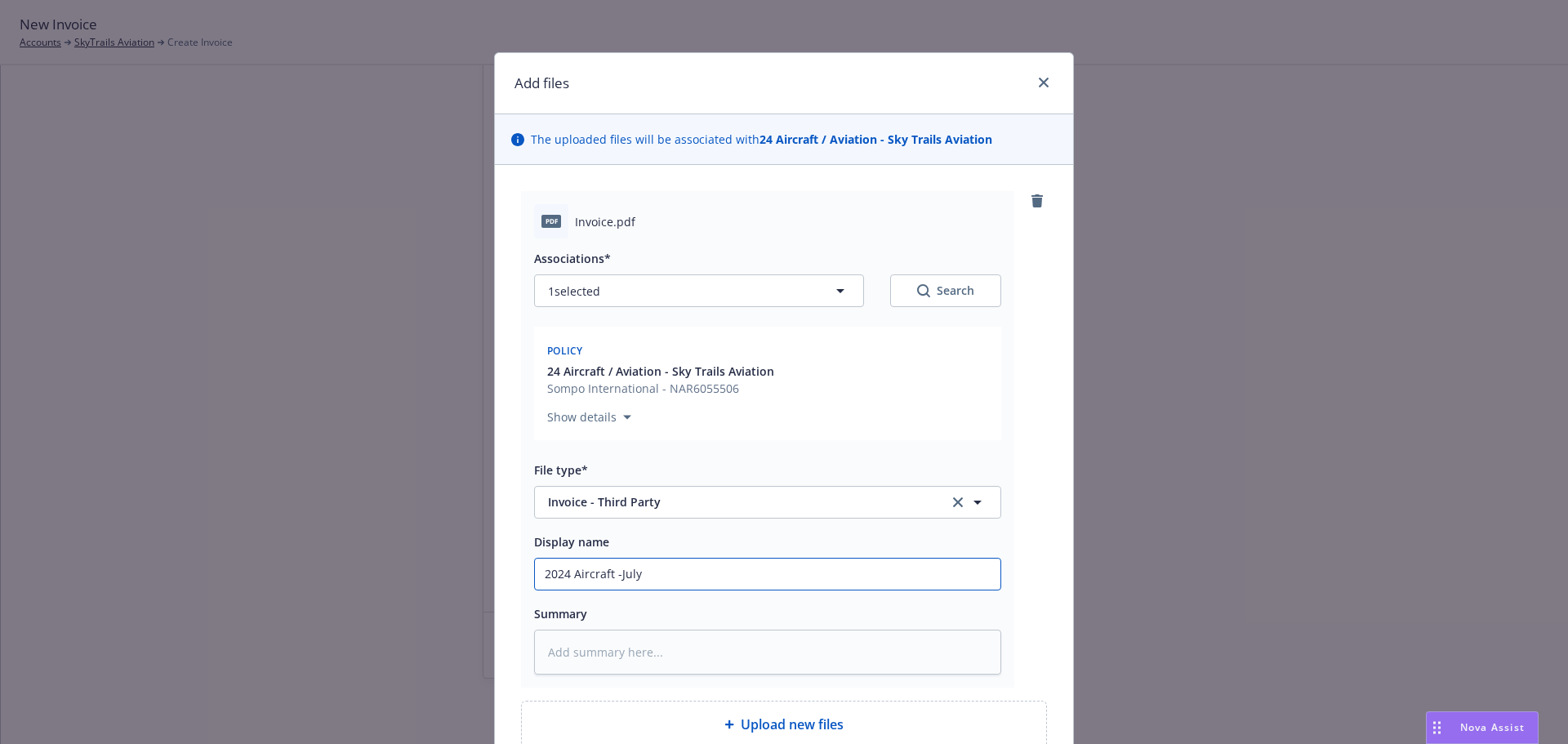
type textarea "x"
type input "2024 Aircraft -July 1"
type textarea "x"
type input "2024 Aircraft -July 1-"
type textarea "x"
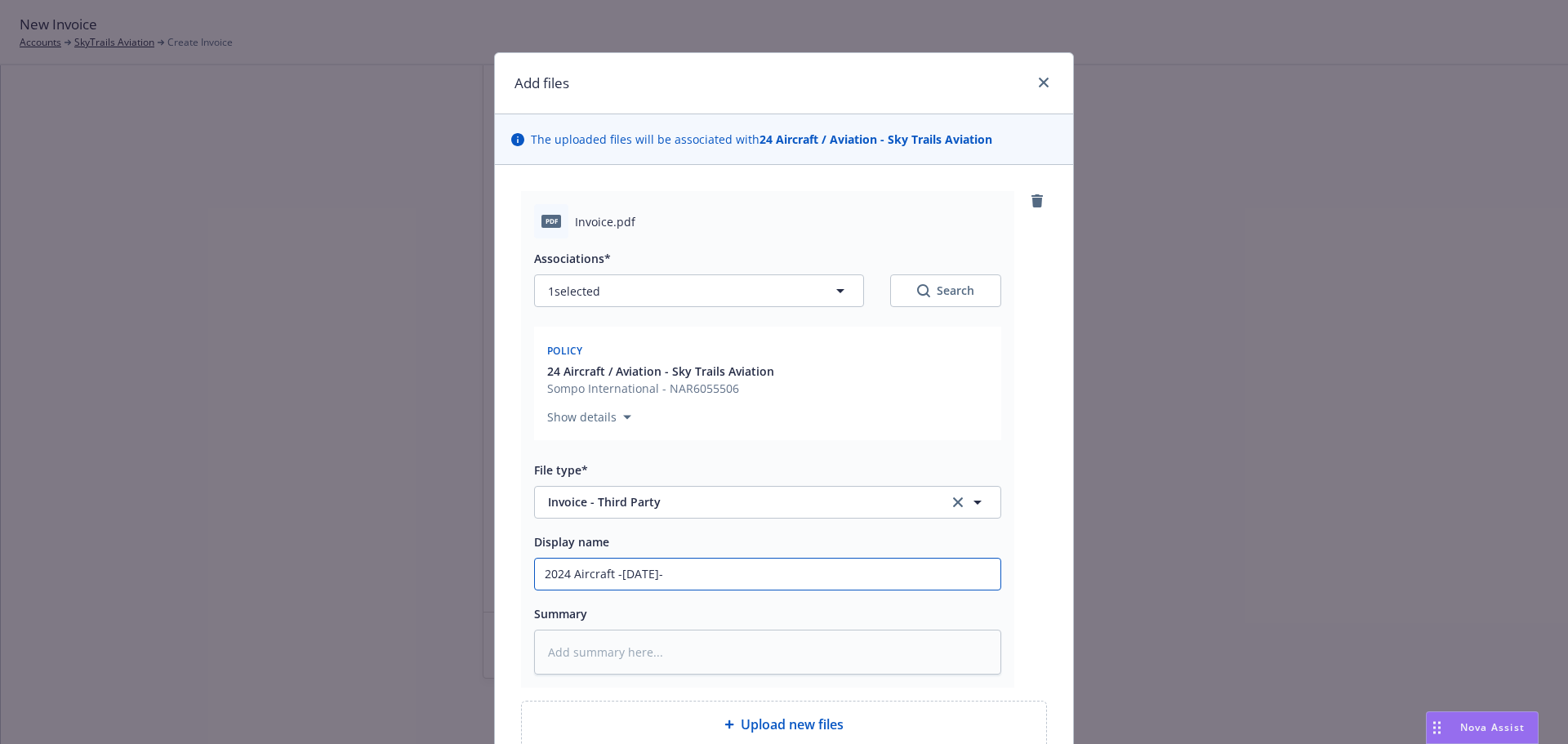
type input "2024 Aircraft -July 1"
type textarea "x"
type input "2024 Aircraft -July"
type textarea "x"
type input "2024 Aircraft -July"
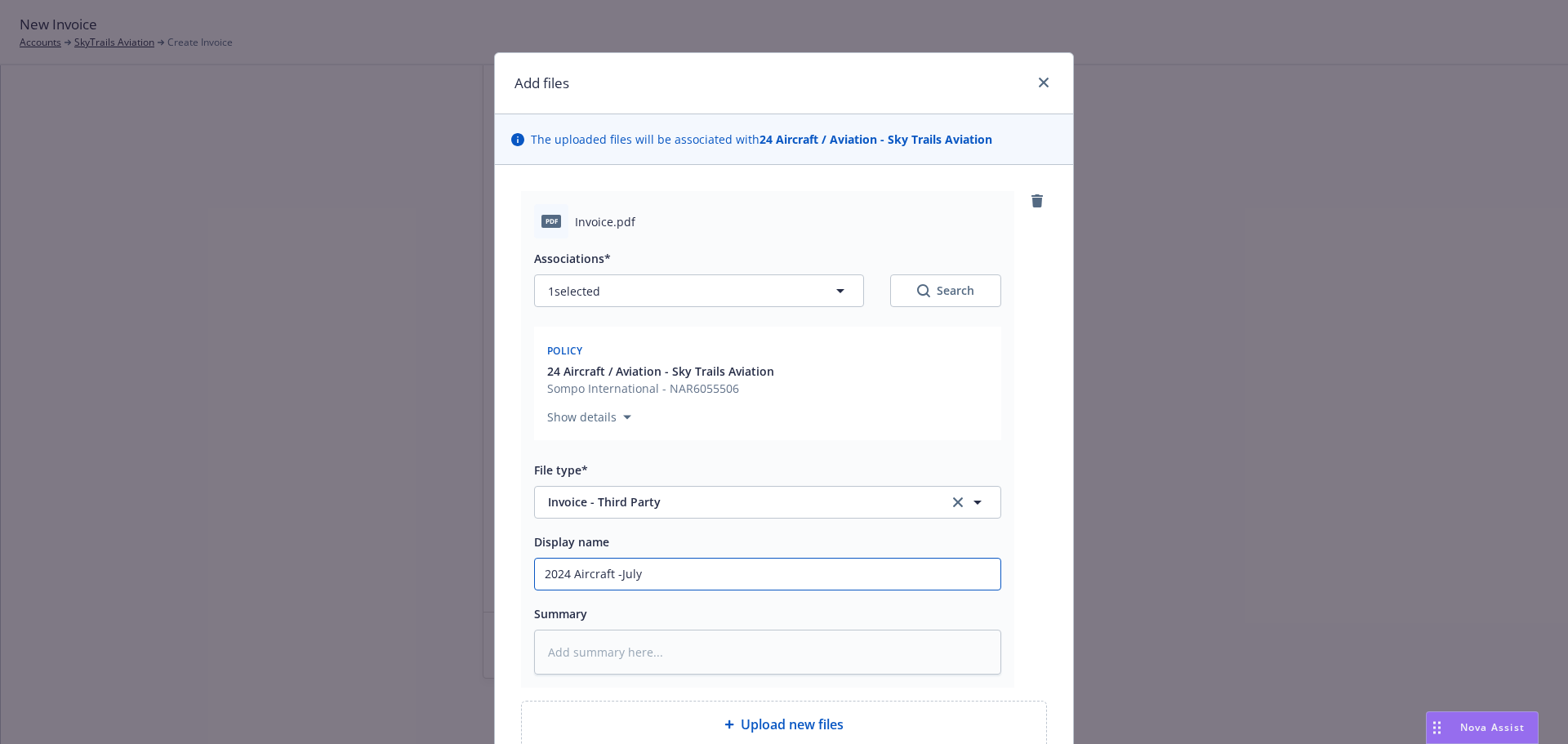
type textarea "x"
type input "2024 Aircraft -Jul"
type textarea "x"
type input "2024 Aircraft -Ju"
type textarea "x"
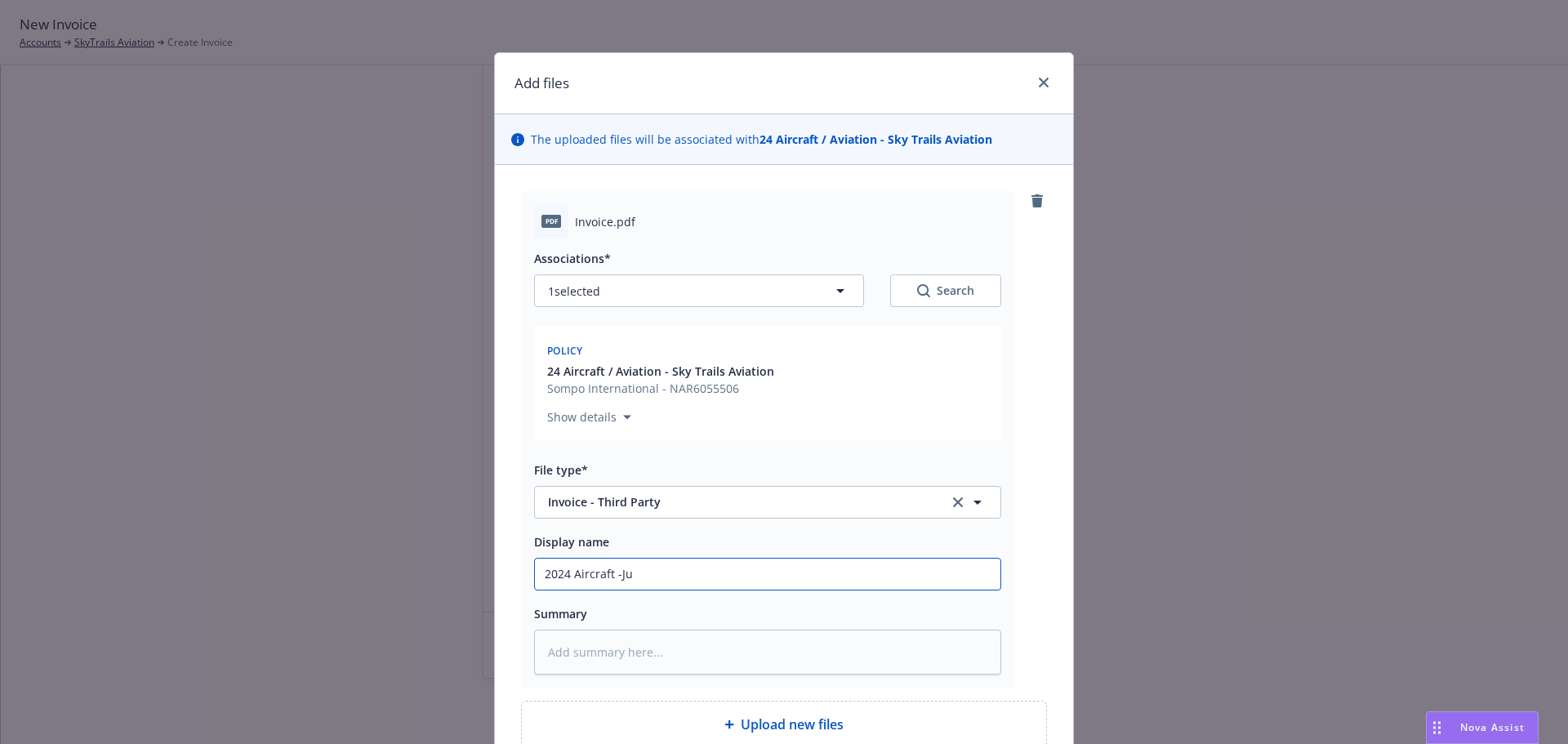
type input "2024 Aircraft -J"
type textarea "x"
type input "2024 Aircraft -"
type textarea "x"
type input "2024 Aircraft -"
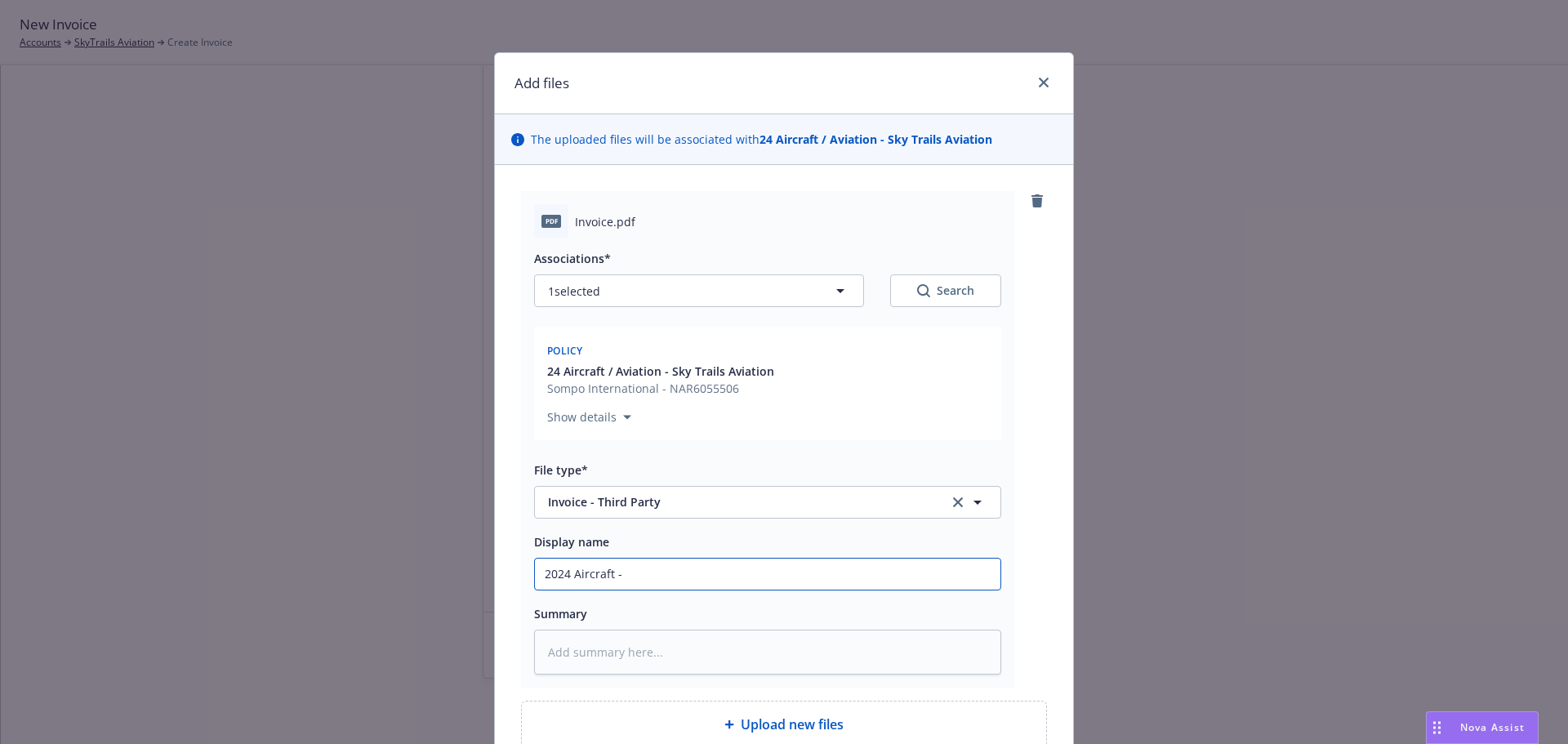
type textarea "x"
type input "2024 Aircraft - c"
type textarea "x"
type input "2024 Aircraft - ca"
type textarea "x"
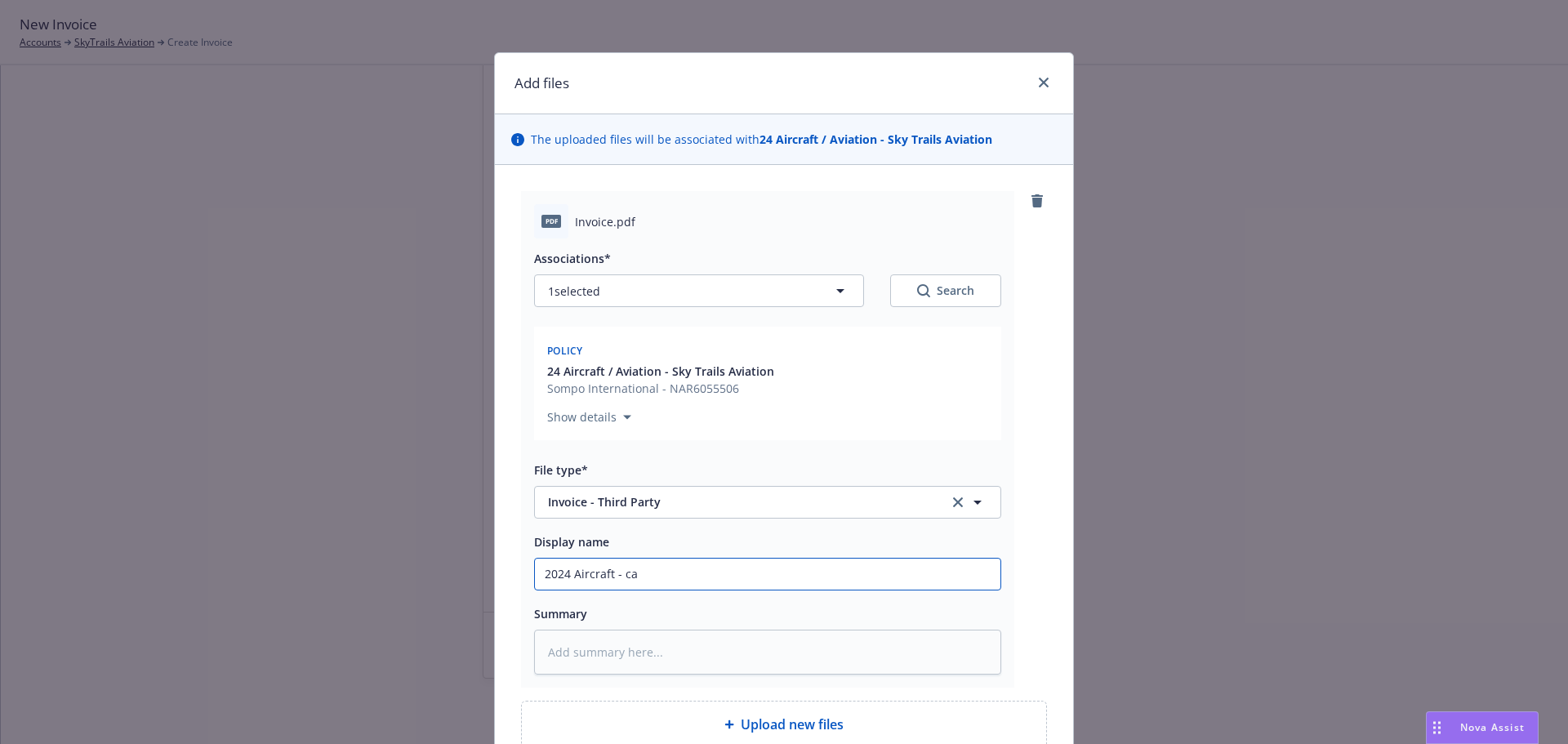
type input "2024 Aircraft - car"
type textarea "x"
type input "2024 Aircraft - carr"
type textarea "x"
type input "2024 Aircraft - carri"
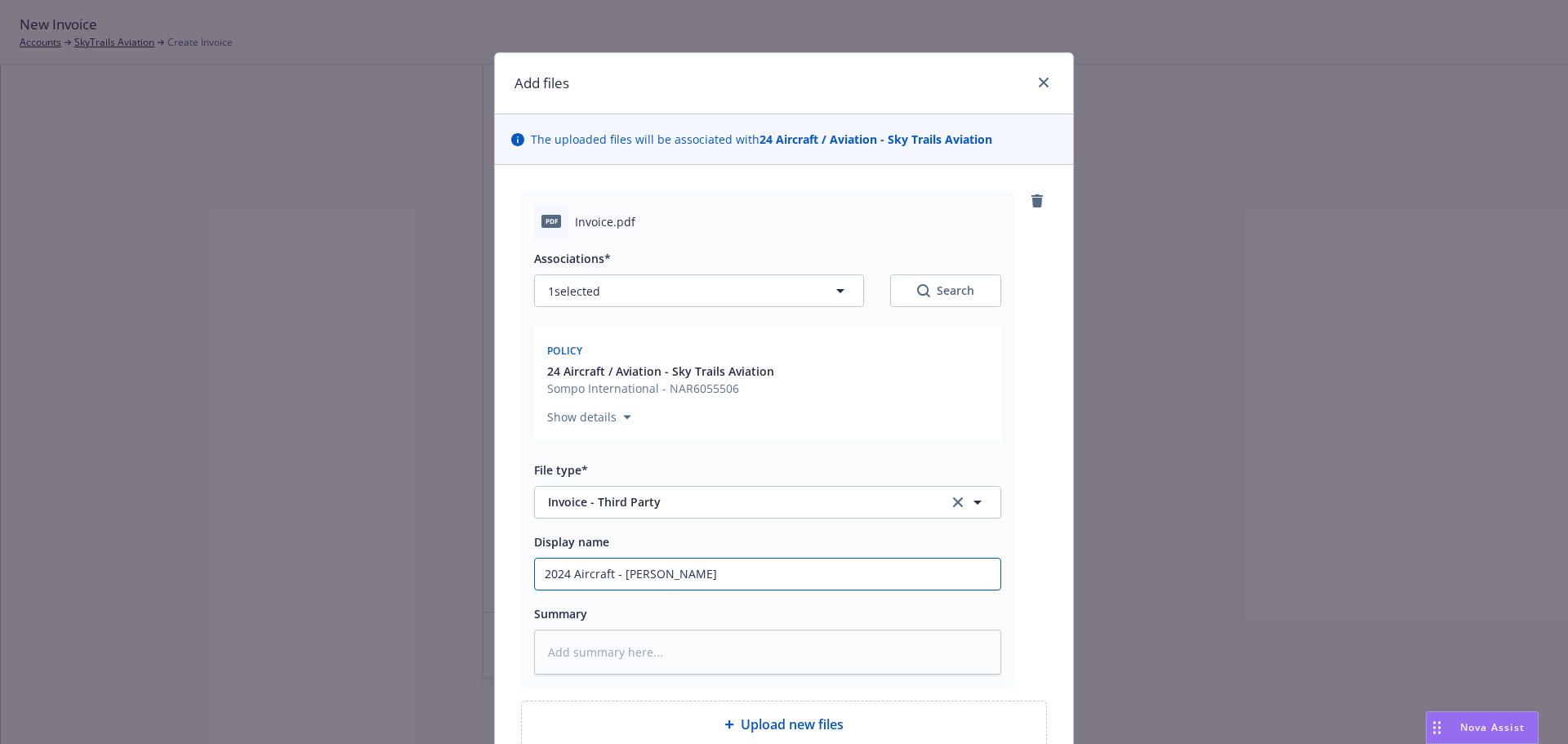
type textarea "x"
type input "2024 Aircraft - carrie"
type textarea "x"
type input "2024 Aircraft - carrier"
type textarea "x"
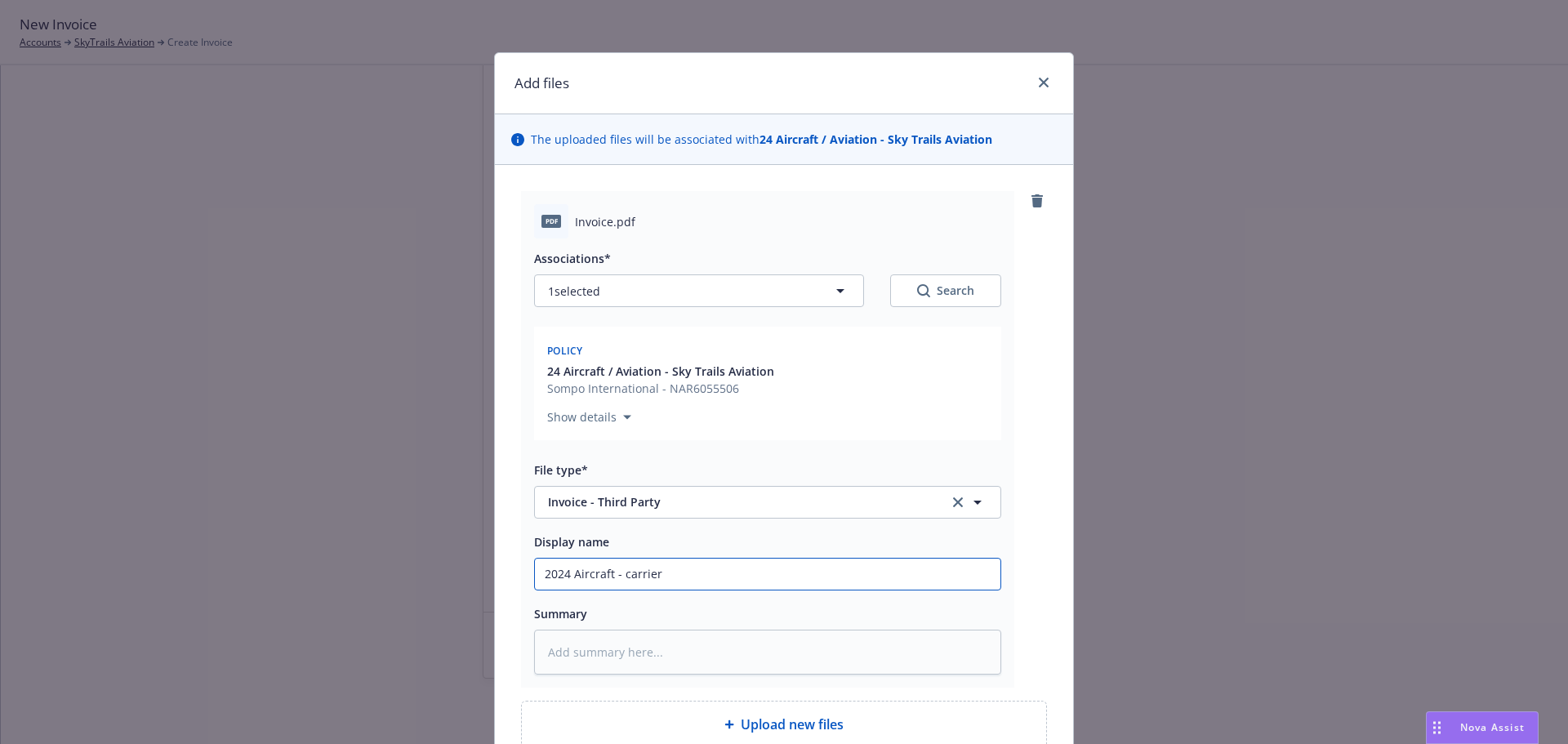
type input "2024 Aircraft - carrier"
type textarea "x"
type input "2024 Aircraft - carrier i"
type textarea "x"
type input "2024 Aircraft - carrier in"
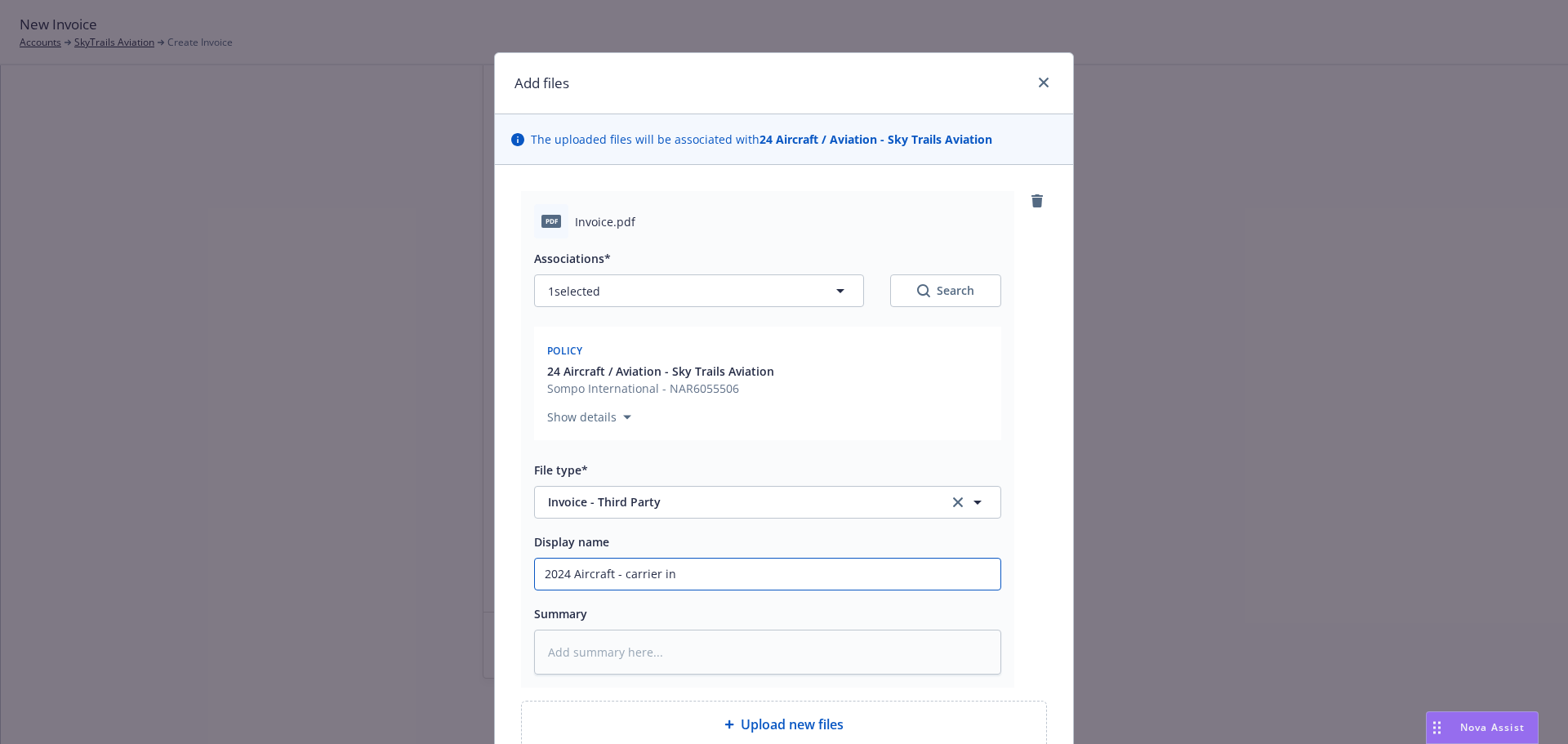
type textarea "x"
type input "2024 Aircraft - carrier invo"
type textarea "x"
type input "2024 Aircraft - carrier invoi"
type textarea "x"
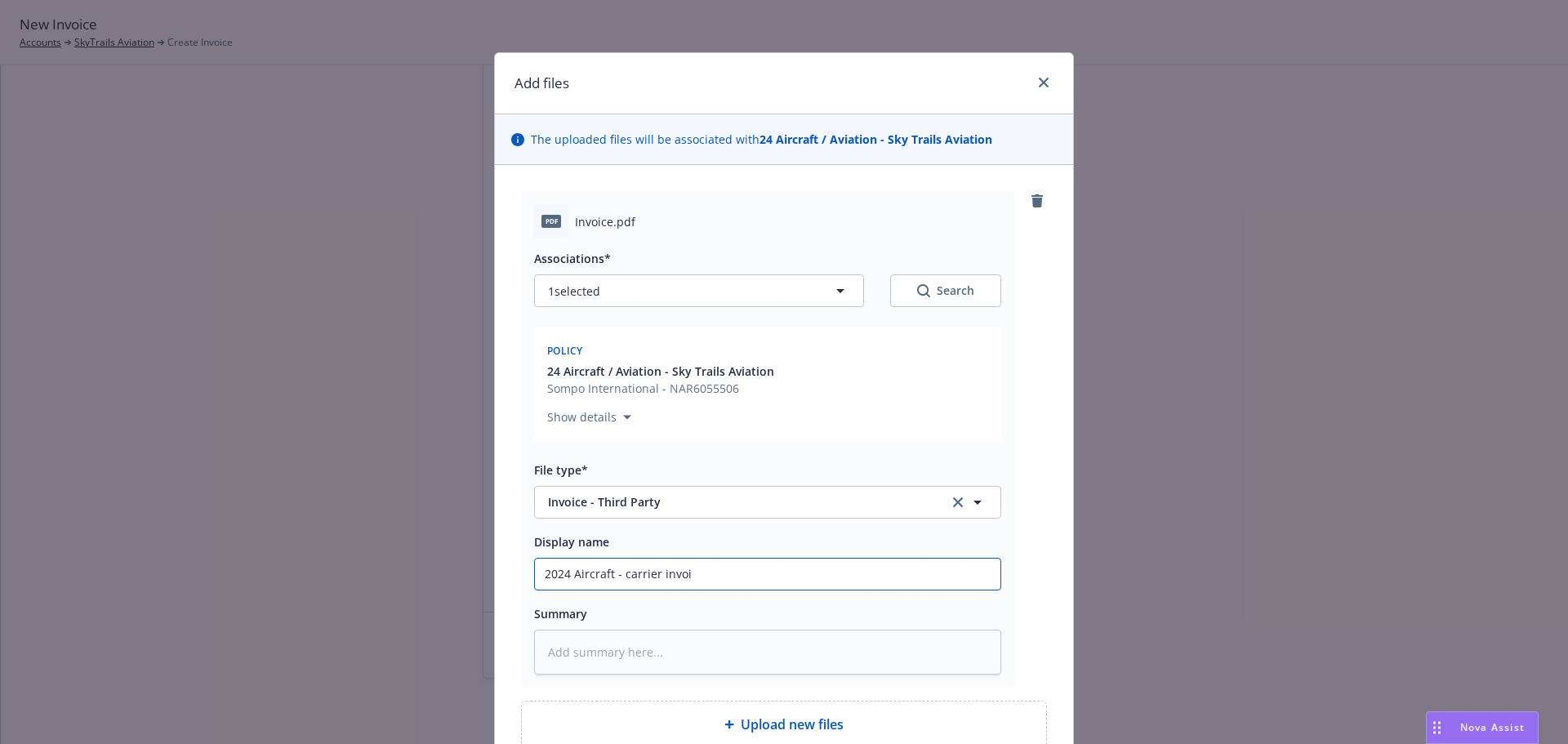
type input "2024 Aircraft - carrier invoic"
type textarea "x"
type input "2024 Aircraft - carrier invoice"
type textarea "x"
type input "2024 Aircraft - carrier invoice"
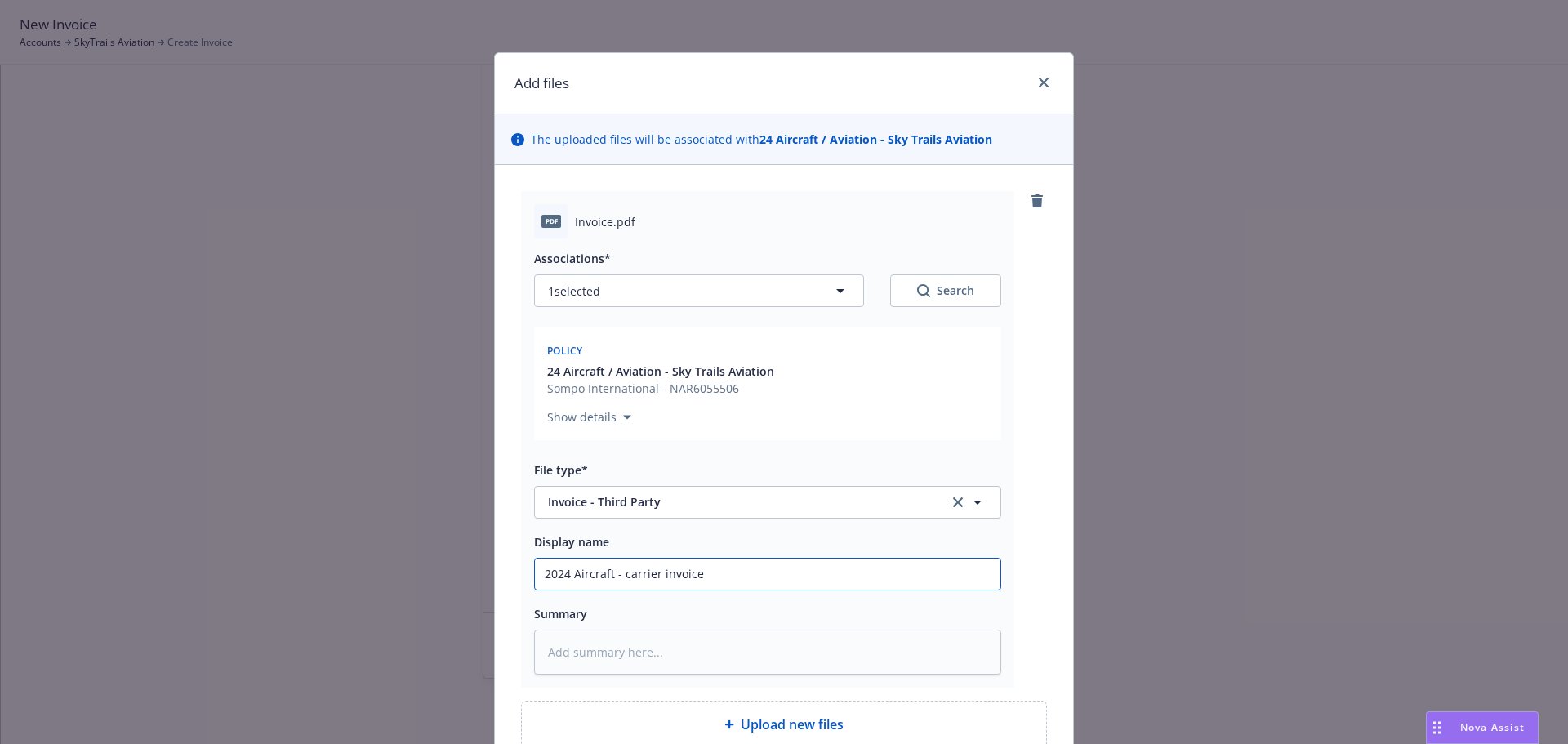
type textarea "x"
type input "2024 Aircraft - carrier invoice $"
type textarea "x"
type input "2024 Aircraft - carrier invoice $1"
type textarea "x"
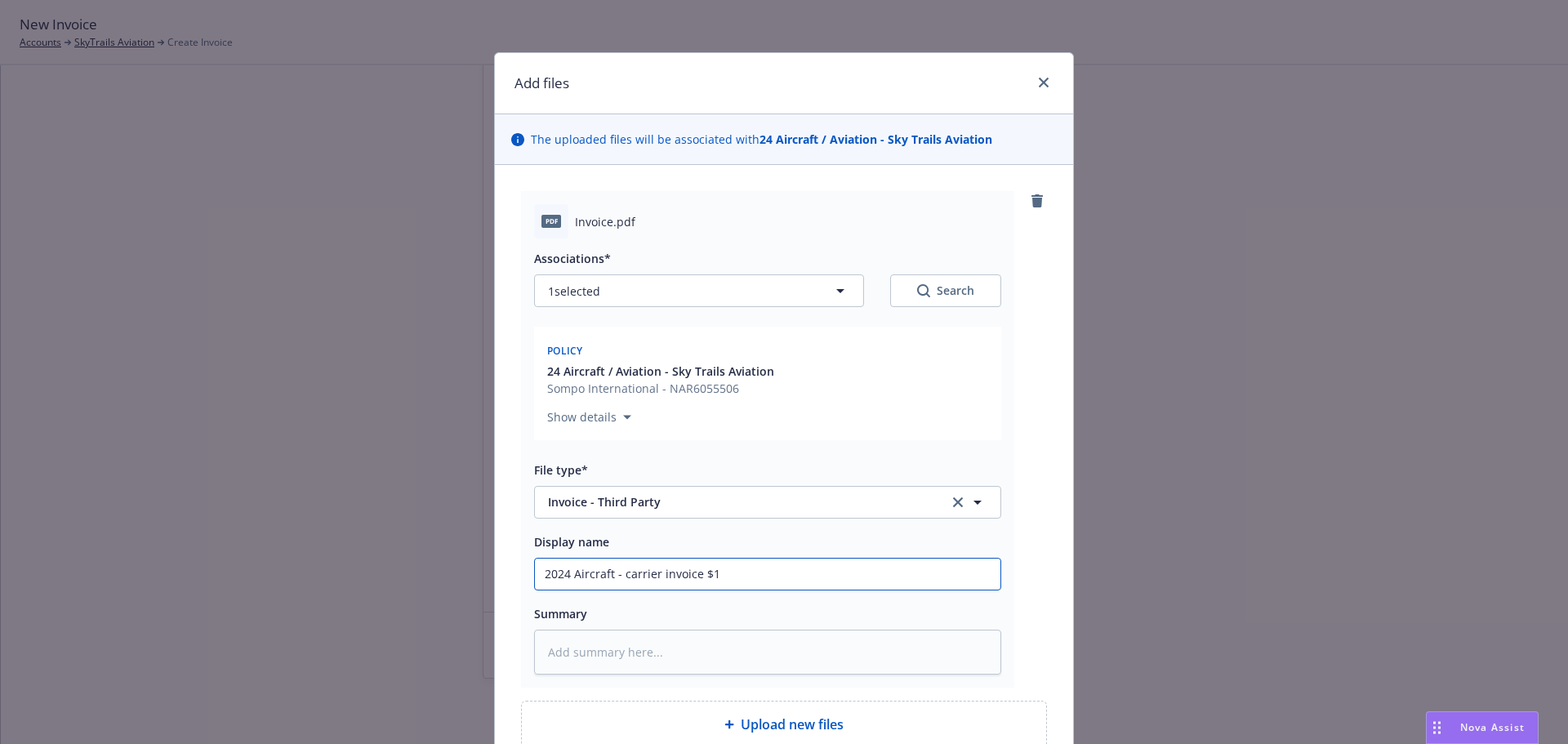
type input "2024 Aircraft - carrier invoice $1,"
type textarea "x"
type input "2024 Aircraft - carrier invoice $1,4"
type textarea "x"
type input "2024 Aircraft - carrier invoice $1,44"
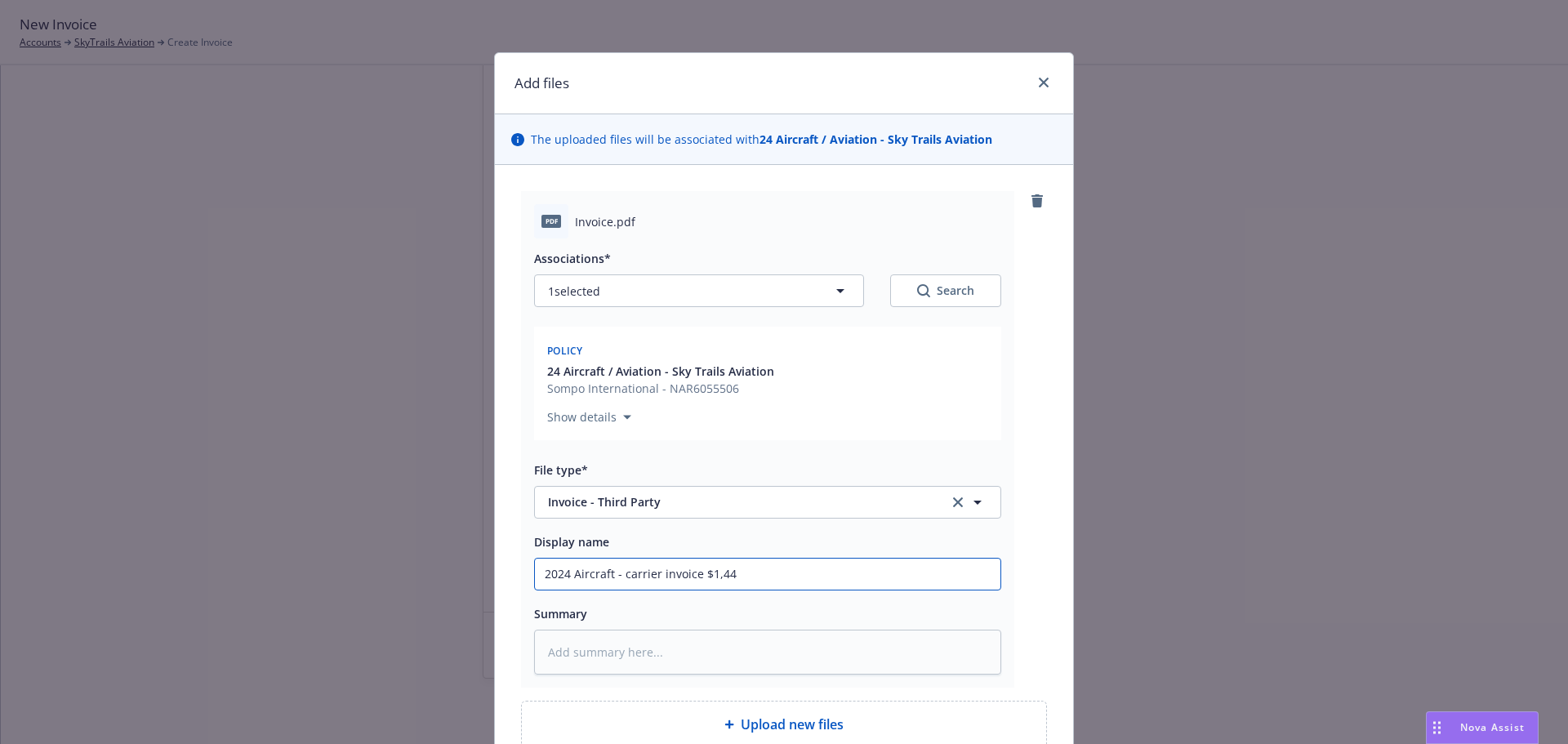
type textarea "x"
type input "2024 Aircraft - carrier invoice $1,442"
type textarea "x"
type input "2024 Aircraft - carrier invoice $1,44"
type textarea "x"
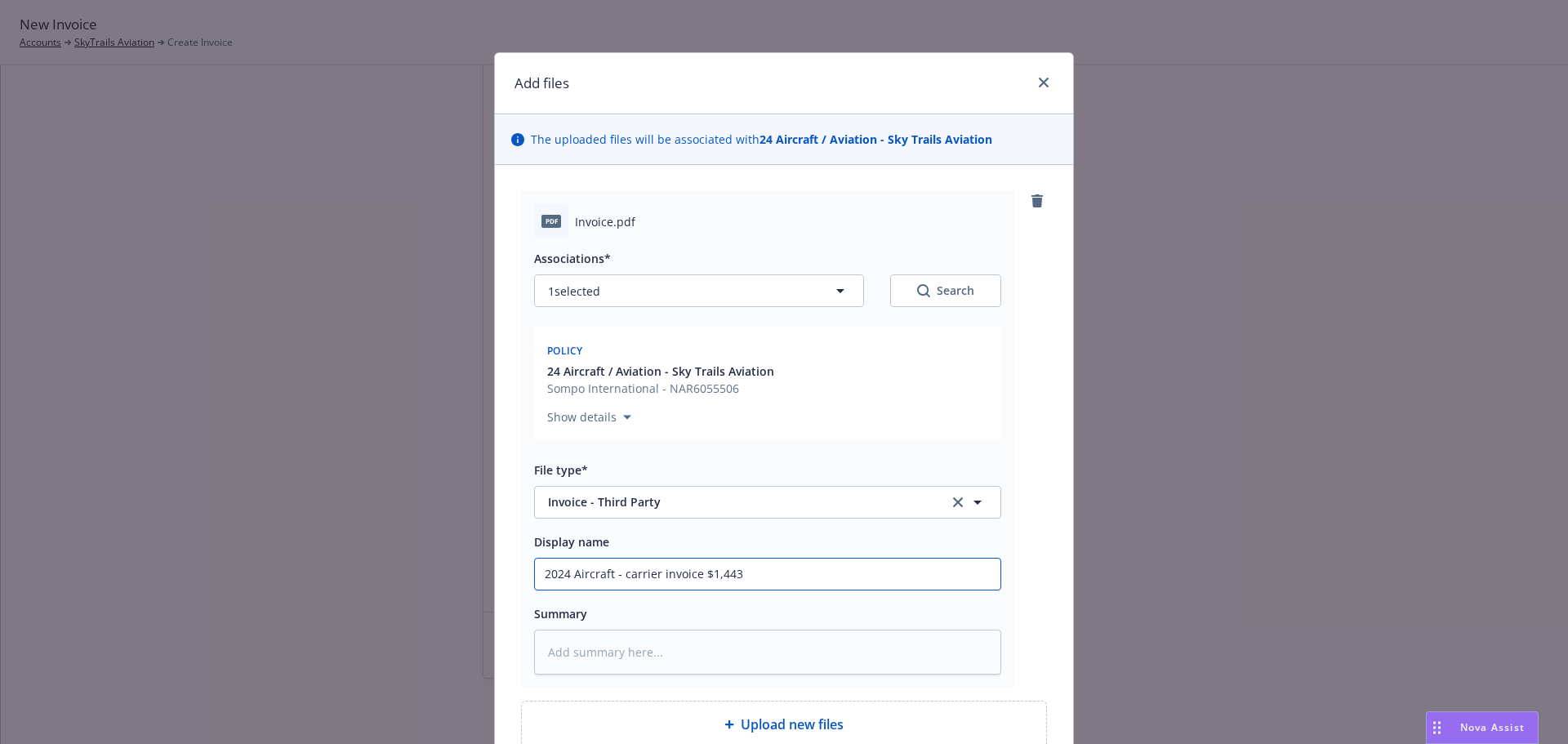
type input "2024 Aircraft - carrier invoice $1,443"
type textarea "x"
type textarea "2"
type textarea "x"
type textarea "24"
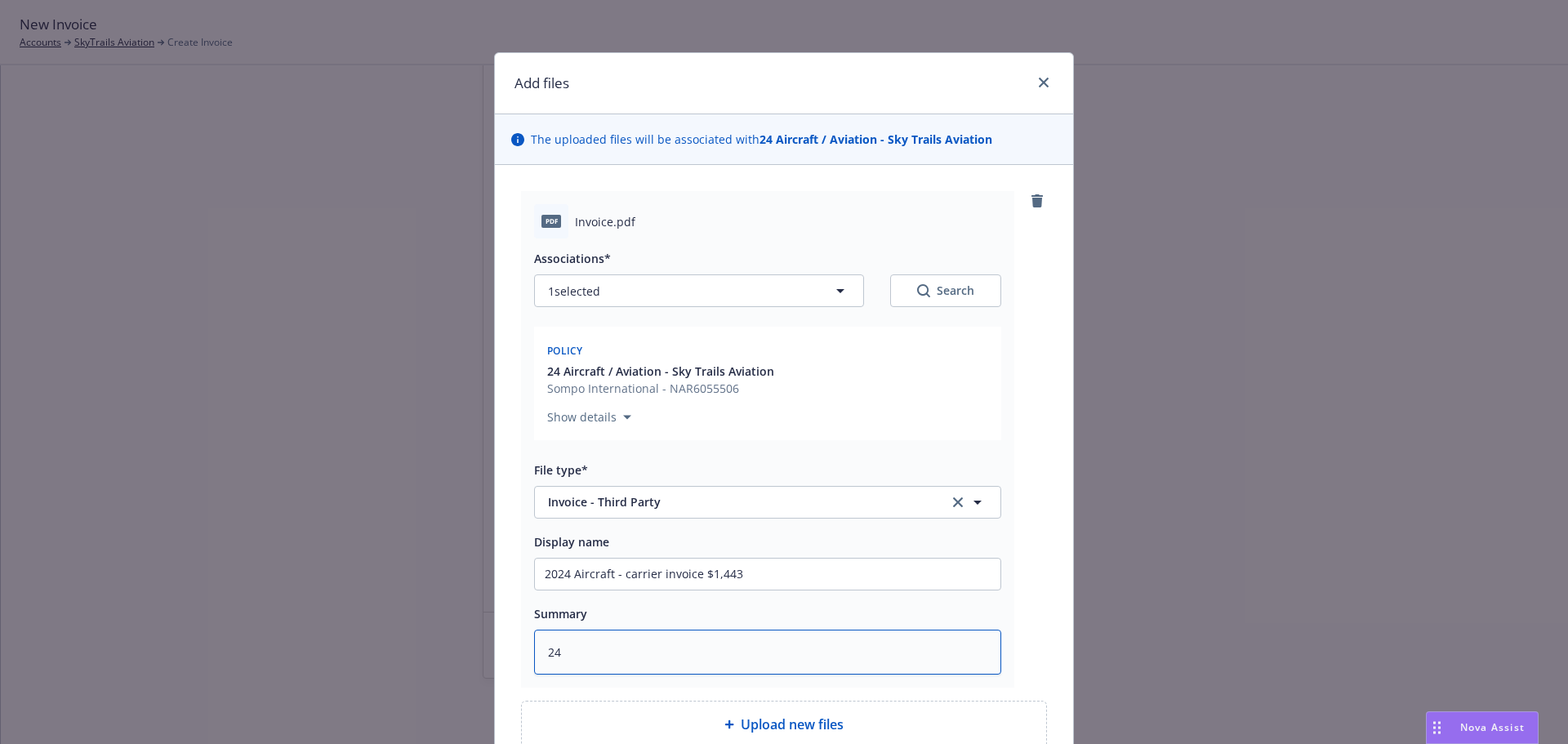
type textarea "x"
type textarea "24"
type textarea "x"
type textarea "24 A"
type textarea "x"
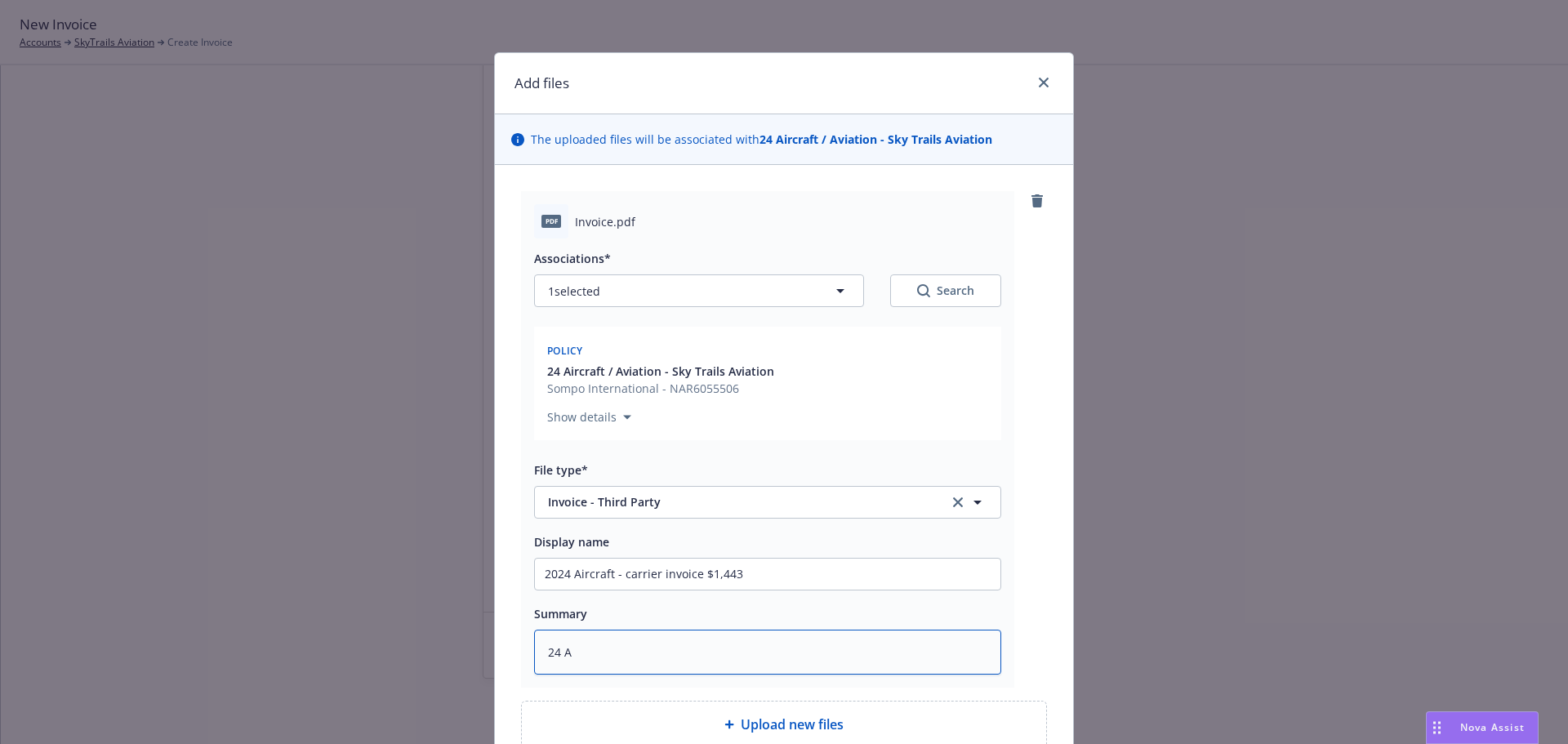
type textarea "24 AC"
type textarea "x"
type textarea "24 AC"
type textarea "x"
type textarea "24 AC W"
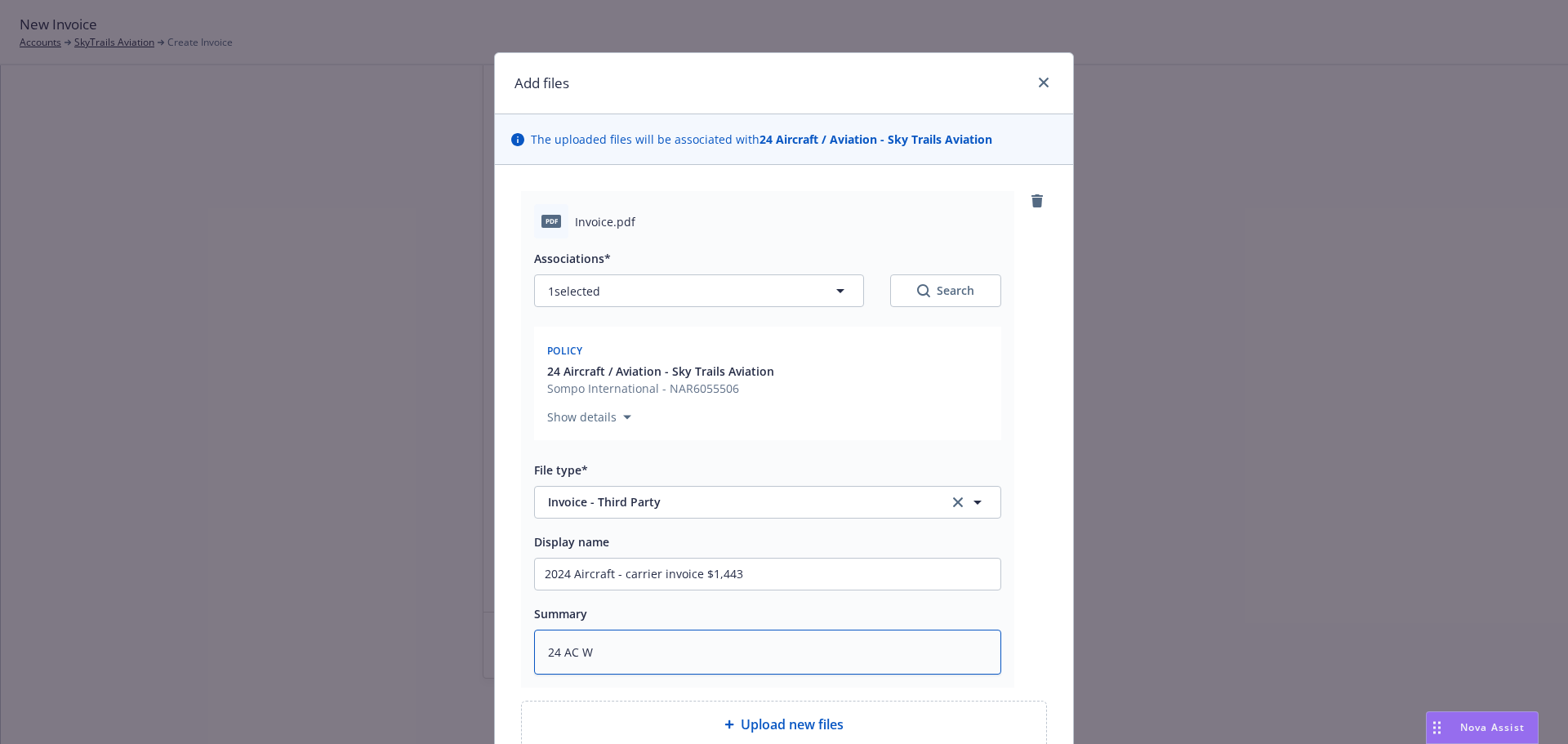
type textarea "x"
type textarea "24 AC WB"
type textarea "x"
type textarea "24 AC WBA"
type textarea "x"
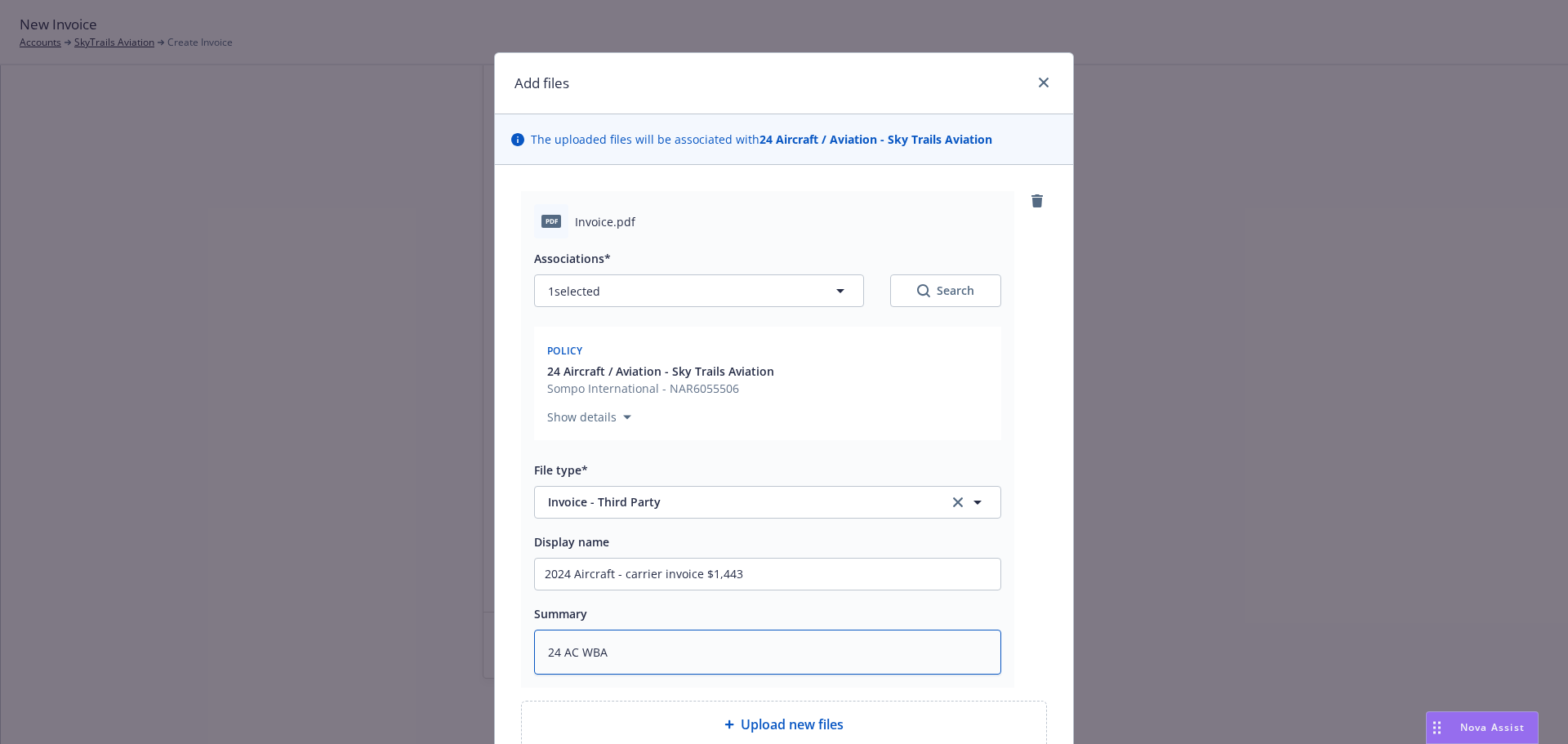
type textarea "24 AC WBA"
type textarea "x"
type textarea "24 AC WBA -"
type textarea "x"
type textarea "24 AC WBA -"
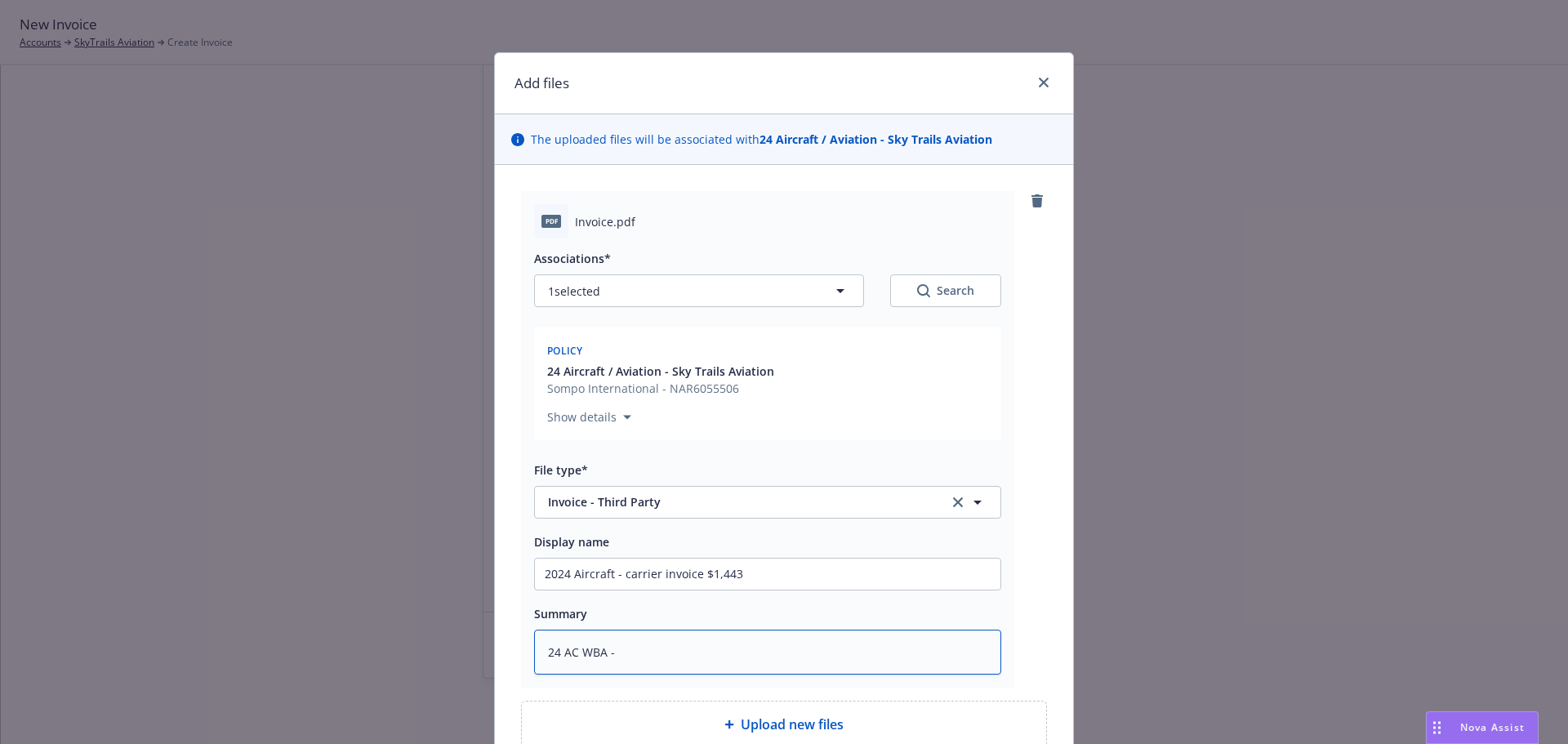
paste textarea "https://app.newfront.com/invoices/690f1b37-a43d-4819-9296-8d402583c8cf"
type textarea "x"
type textarea "24 AC WBA - https://app.newfront.com/invoices/690f1b37-a43d-4819-9296-8d402583c…"
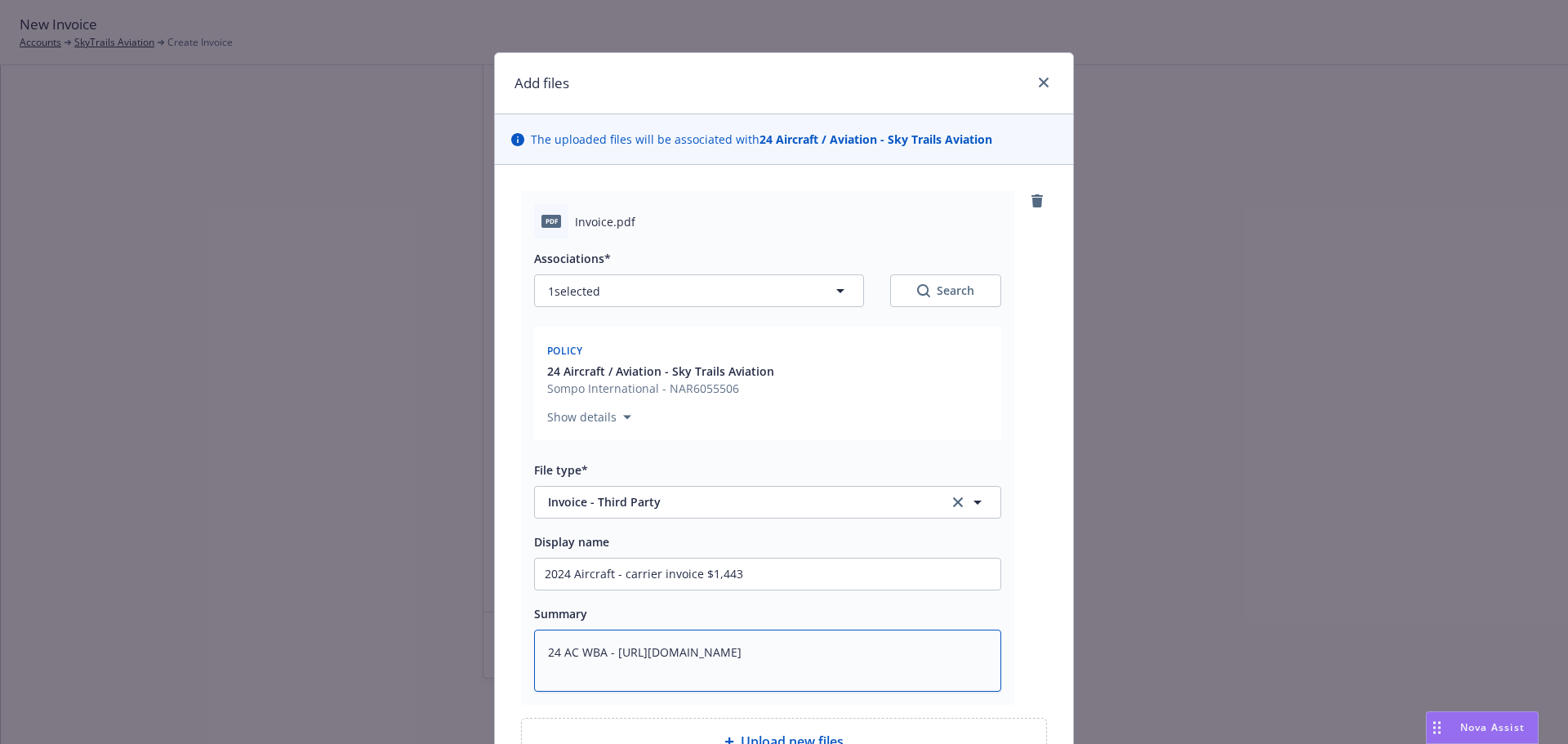
type textarea "x"
type textarea "24 AC WBA - https://app.newfront.com/invoices/690f1b37-a43d-4819-9296-8d402583c…"
type textarea "x"
type textarea "24 AC WBA - https://app.newfront.com/invoices/690f1b37-a43d-4819-9296-8d402583c8"
type textarea "x"
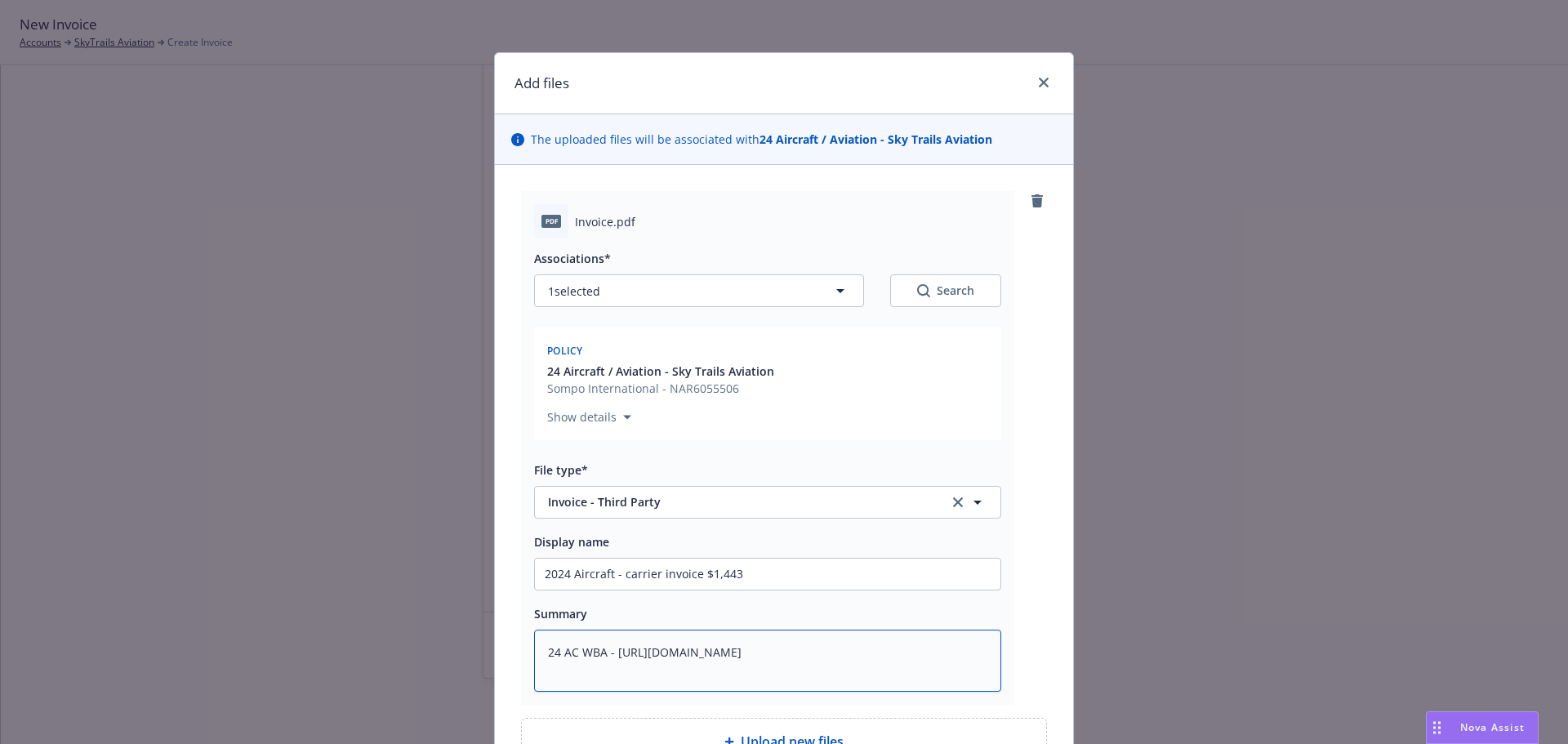
type textarea "24 AC WBA - https://app.newfront.com/invoices/690f1b37-a43d-4819-9296-8d402583c"
type textarea "x"
type textarea "24 AC WBA - https://app.newfront.com/invoices/690f1b37-a43d-4819-9296-8d402583"
type textarea "x"
type textarea "24 AC WBA - https://app.newfront.com/invoices/690f1b37-a43d-4819-9296-8d40258"
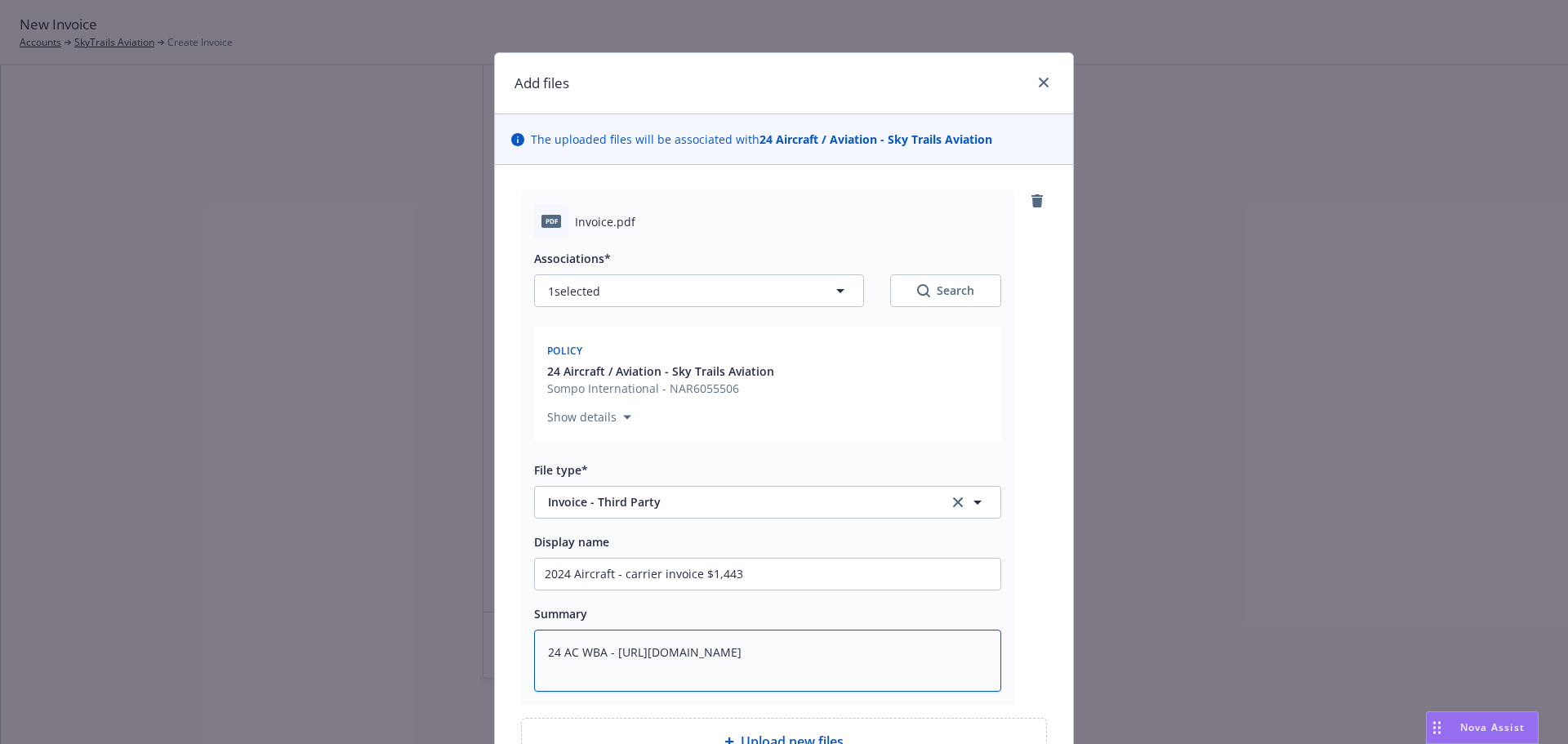
type textarea "x"
type textarea "24 AC WBA - https://app.newfront.com/invoices/690f1b37-a43d-4819-9296-8d4025"
type textarea "x"
type textarea "24 AC WBA - https://app.newfront.com/invoices/690f1b37-a43d-4819-9296-8d402"
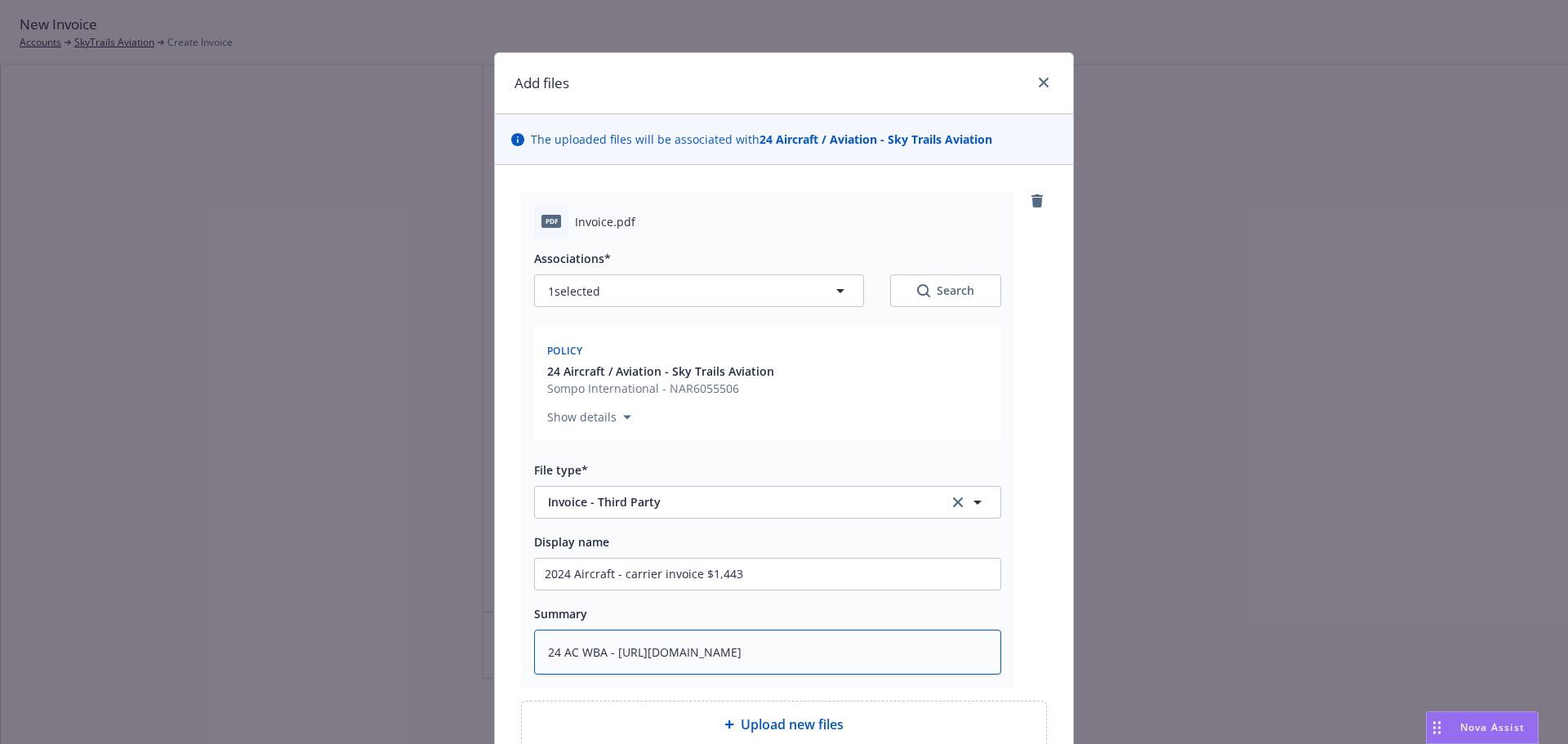
type textarea "x"
type textarea "24 AC WBA - https://app.newfront.com/invoices/690f1b37-a43d-4819-9296-8d40"
type textarea "x"
type textarea "24 AC WBA - https://app.newfront.com/invoices/690f1b37-a43d-4819-9296-8d4"
type textarea "x"
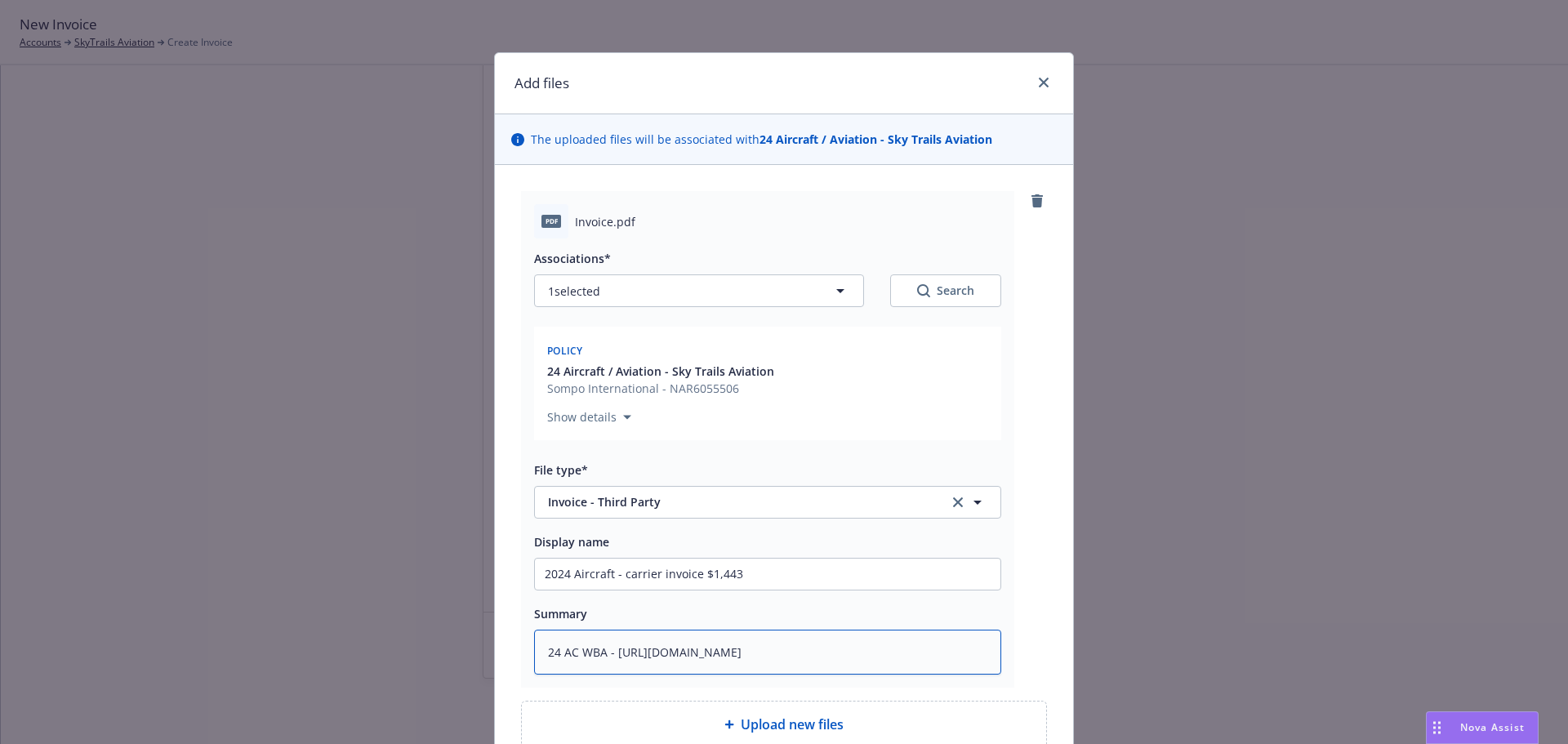
type textarea "24 AC WBA - https://app.newfront.com/invoices/690f1b37-a43d-4819-9296-8d"
type textarea "x"
type textarea "24 AC WBA - https://app.newfront.com/invoices/690f1b37-a43d-4819-9296-8"
type textarea "x"
type textarea "24 AC WBA - https://app.newfront.com/invoices/690f1b37-a43d-4819-9296-"
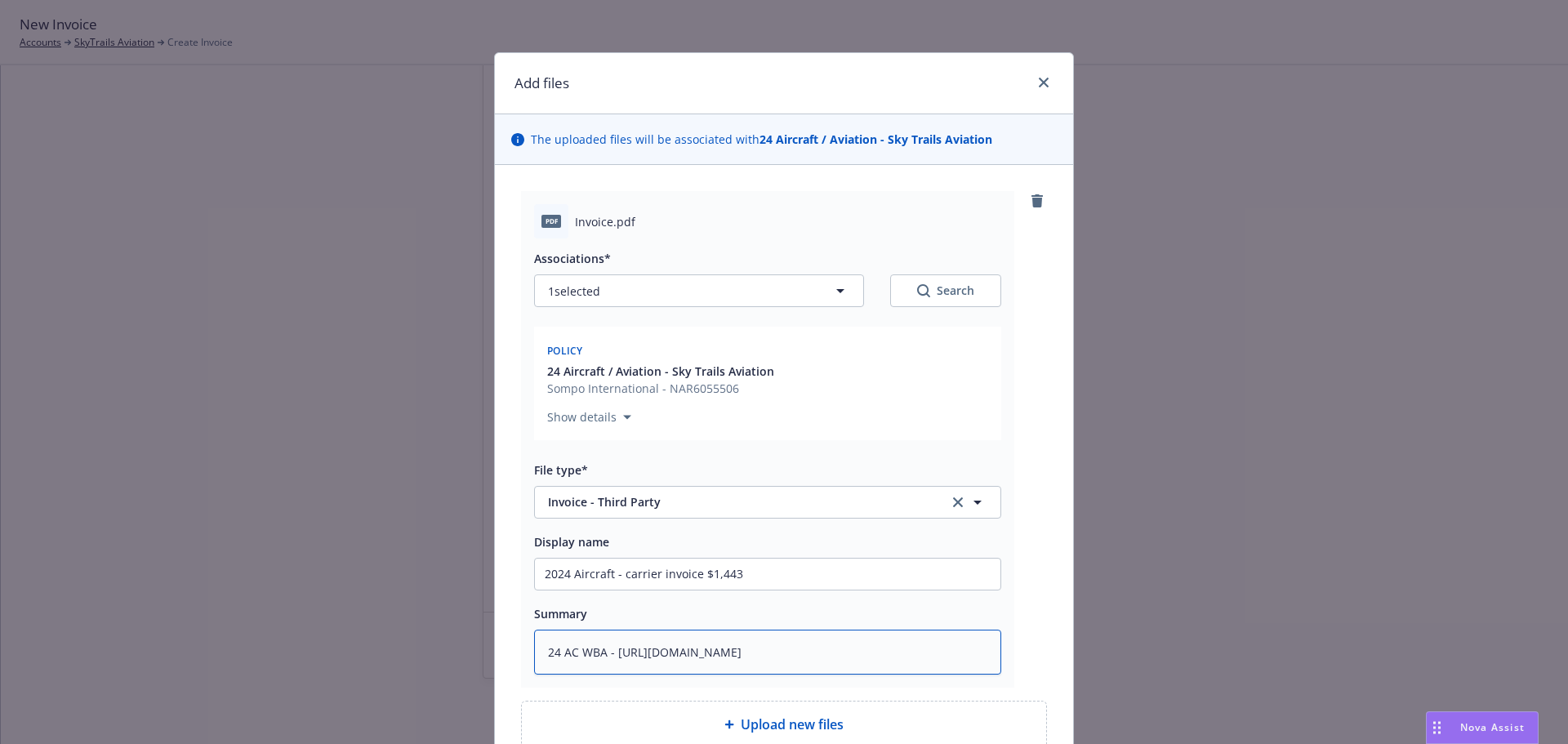
type textarea "x"
type textarea "24 AC WBA - https://app.newfront.com/invoices/690f1b37-a43d-4819-9296"
type textarea "x"
type textarea "24 AC WBA - https://app.newfront.com/invoices/690f1b37-a43d-4819-929"
type textarea "x"
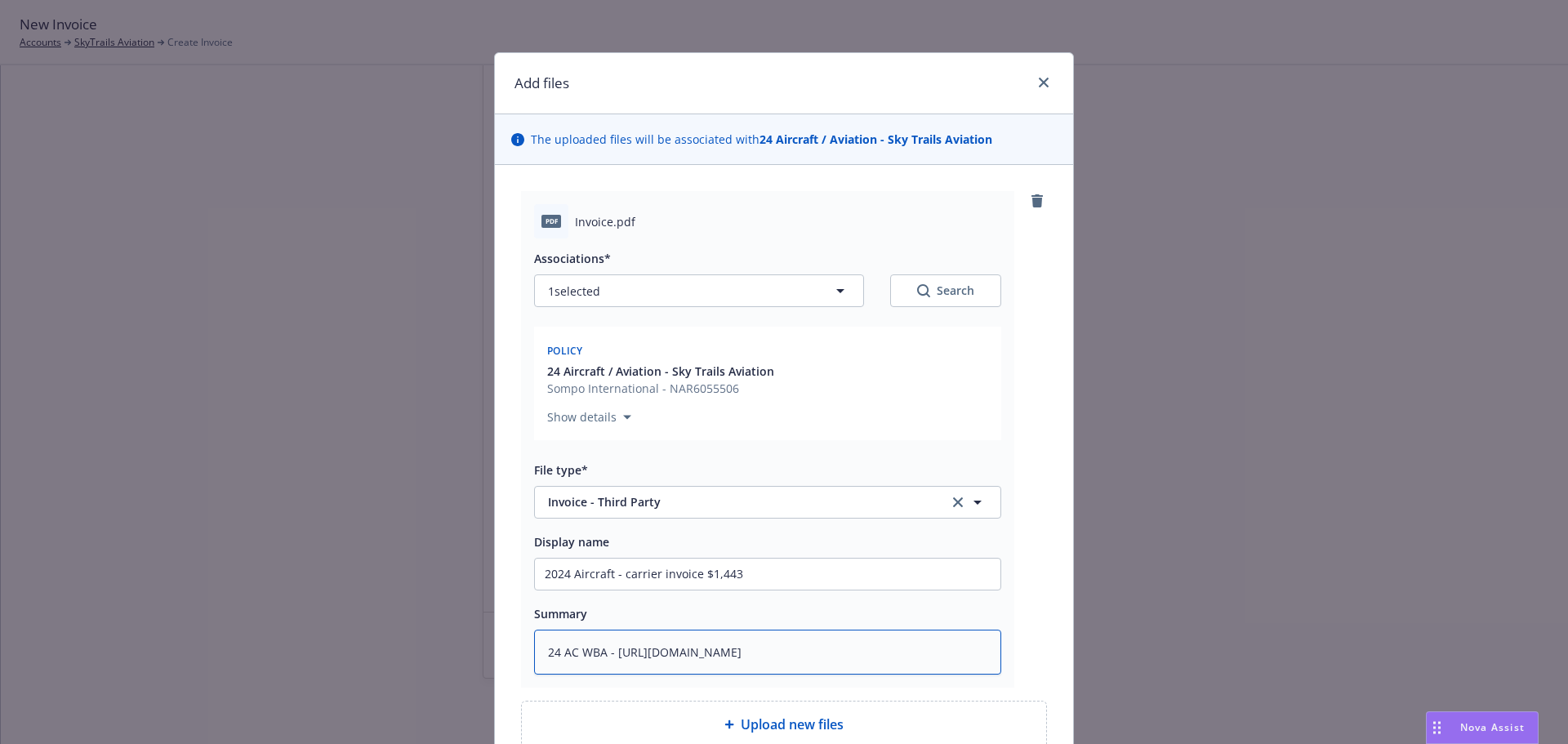
type textarea "24 AC WBA - https://app.newfront.com/invoices/690f1b37-a43d-4819-92"
type textarea "x"
type textarea "24 AC WBA - https://app.newfront.com/invoices/690f1b37-a43d-4819-9"
type textarea "x"
type textarea "24 AC WBA - https://app.newfront.com/invoices/690f1b37-a43d-4819-"
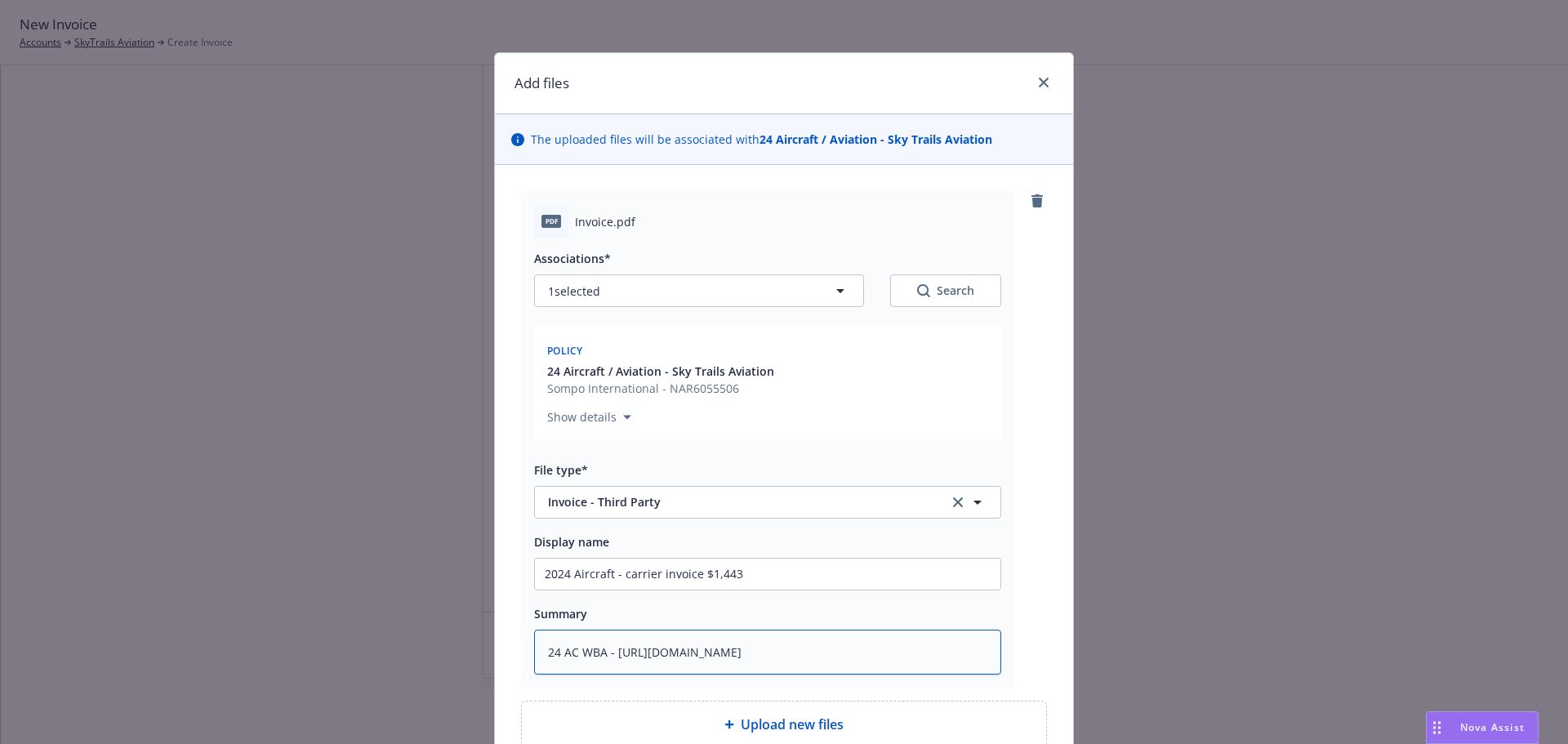
type textarea "x"
type textarea "24 AC WBA - https://app.newfront.com/invoices/690f1b37-a43d-4819"
type textarea "x"
type textarea "24 AC WBA - https://app.newfront.com/invoices/690f1b37-a43d-481"
type textarea "x"
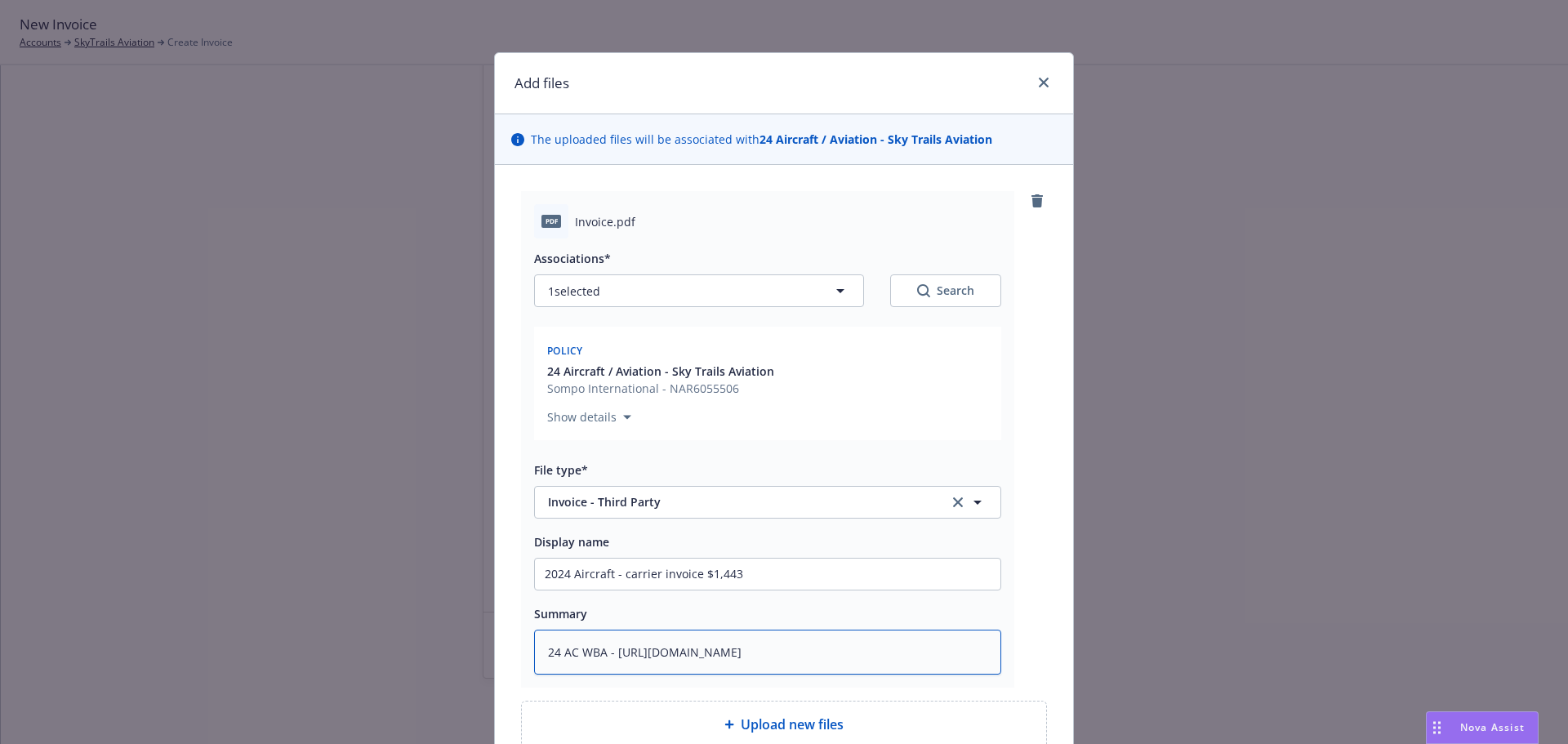
type textarea "24 AC WBA - https://app.newfront.com/invoices/690f1b37-a43d-48"
type textarea "x"
type textarea "24 AC WBA - https://app.newfront.com/invoices/690f1b37-a43d-4"
type textarea "x"
type textarea "24 AC WBA - https://app.newfront.com/invoices/690f1b37-a43d-"
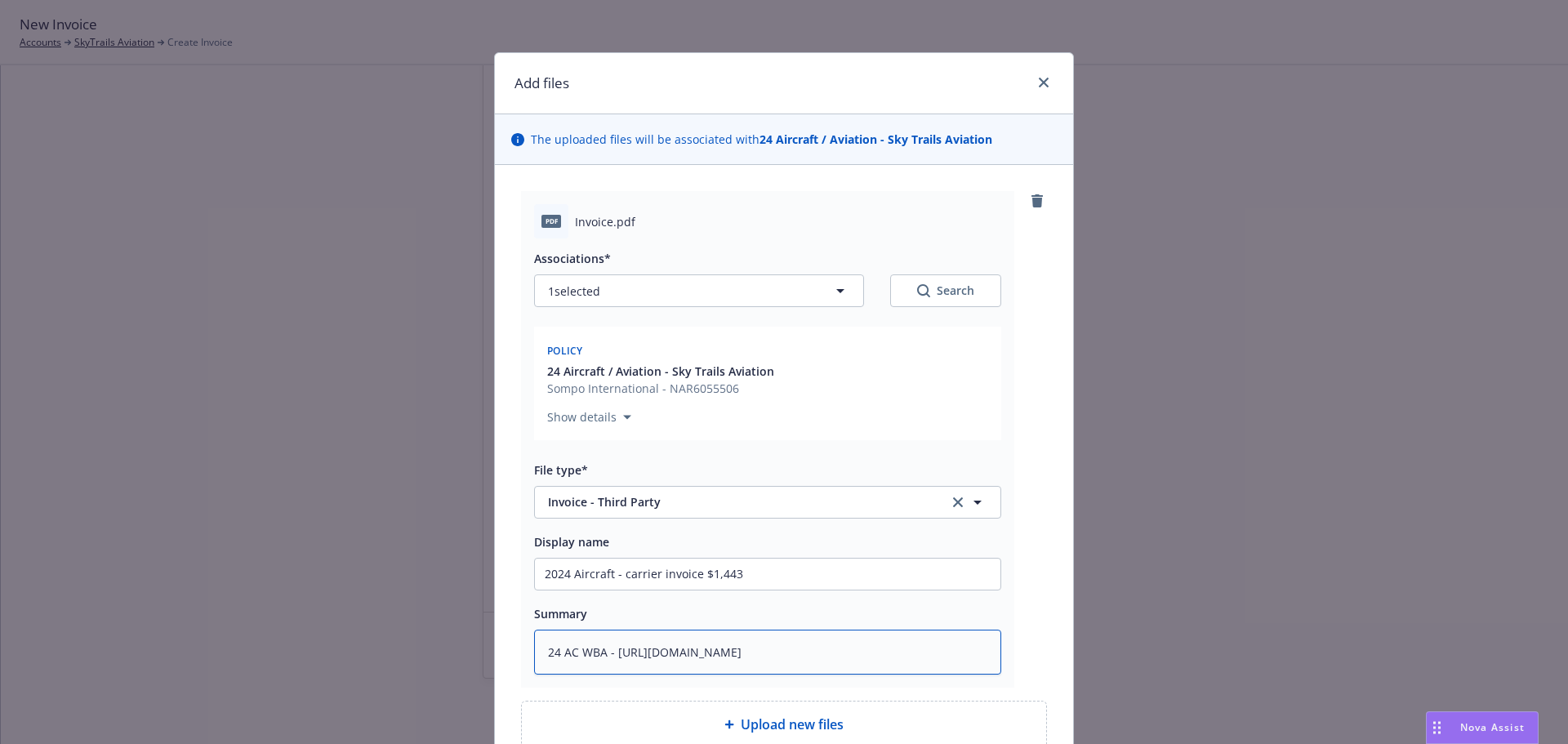
type textarea "x"
type textarea "24 AC WBA - https://app.newfront.com/invoices/690f1b37-a43d"
type textarea "x"
type textarea "24 AC WBA - https://app.newfront.com/invoices/690f1b37-a43"
type textarea "x"
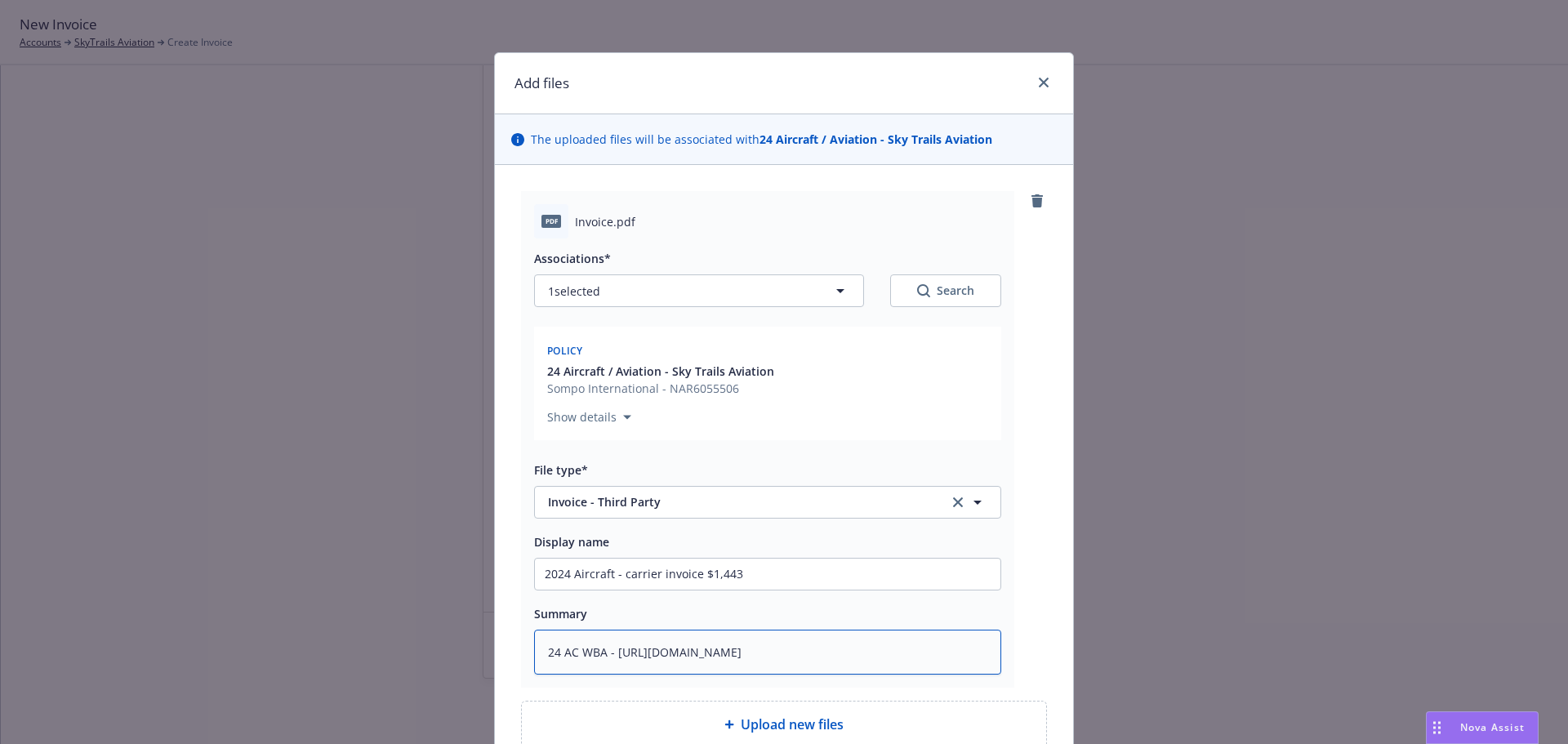
type textarea "24 AC WBA - https://app.newfront.com/invoices/690f1b37-a4"
type textarea "x"
type textarea "24 AC WBA - https://app.newfront.com/invoices/690f1b37-a"
type textarea "x"
type textarea "24 AC WBA - https://app.newfront.com/invoices/690f1b37-"
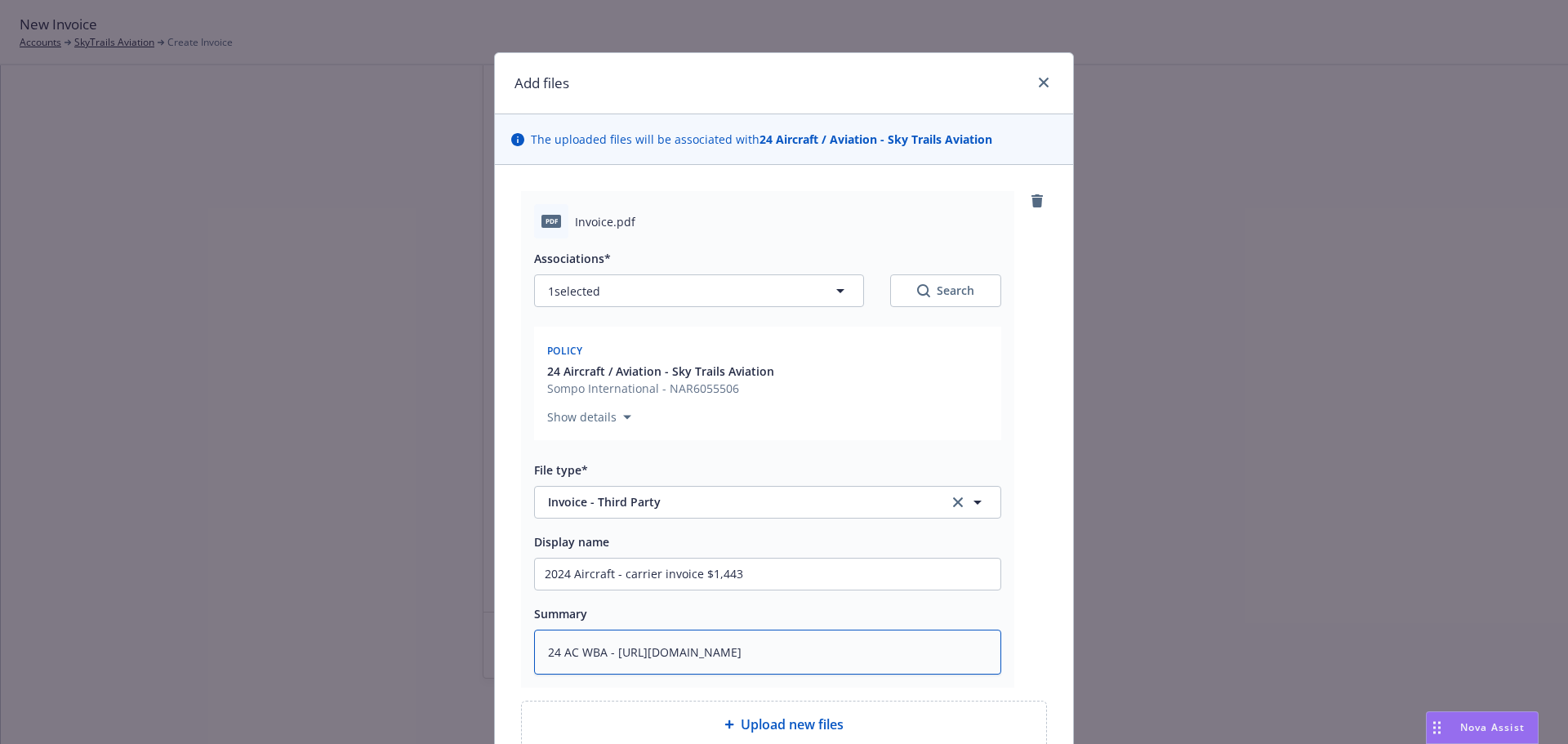
type textarea "x"
type textarea "24 AC WBA - https://app.newfront.com/invoices/690f1b37"
type textarea "x"
type textarea "24 AC WBA - https://app.newfront.com/invoices/690f1b3"
type textarea "x"
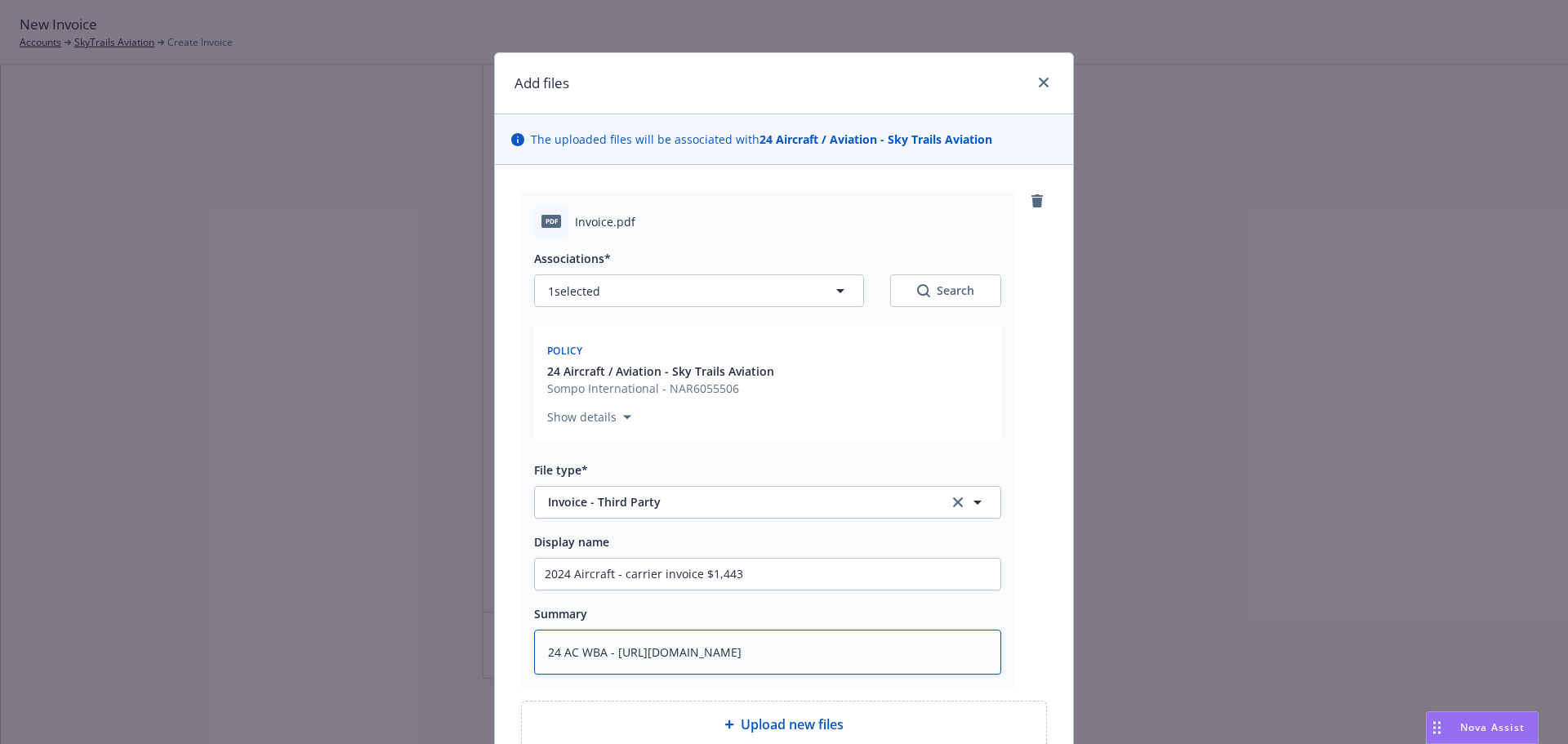
type textarea "24 AC WBA - https://app.newfront.com/invoices/690f1b"
type textarea "x"
type textarea "24 AC WBA - https://app.newfront.com/invoices/690f1"
type textarea "x"
type textarea "24 AC WBA - https://app.newfront.com/invoices/690f"
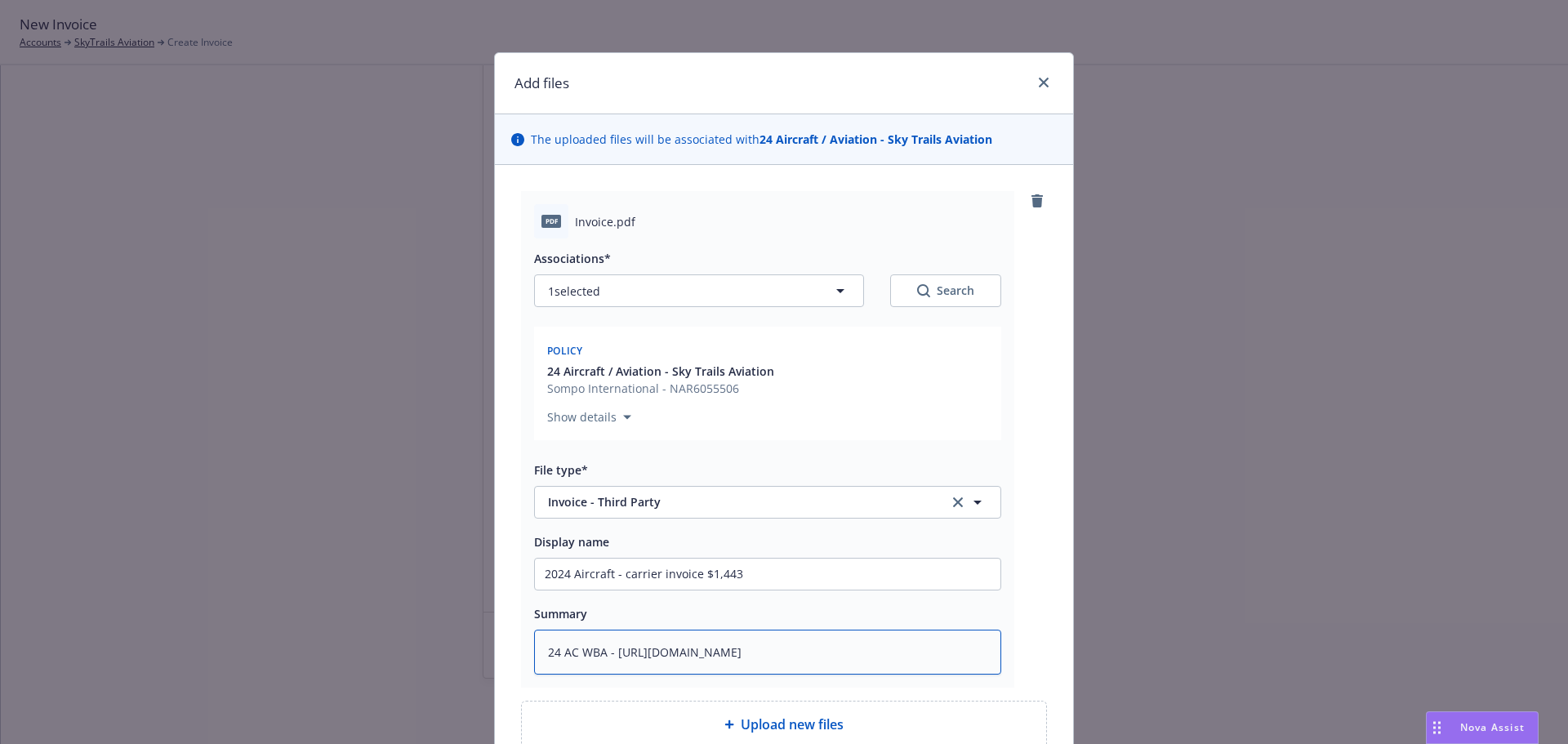
type textarea "x"
type textarea "24 AC WBA - https://app.newfront.com/invoices/690"
type textarea "x"
drag, startPoint x: 618, startPoint y: 573, endPoint x: 756, endPoint y: 588, distance: 138.8
click at [756, 588] on input "2024 Aircraft - carrier invoice $1,443" at bounding box center [768, 574] width 465 height 31
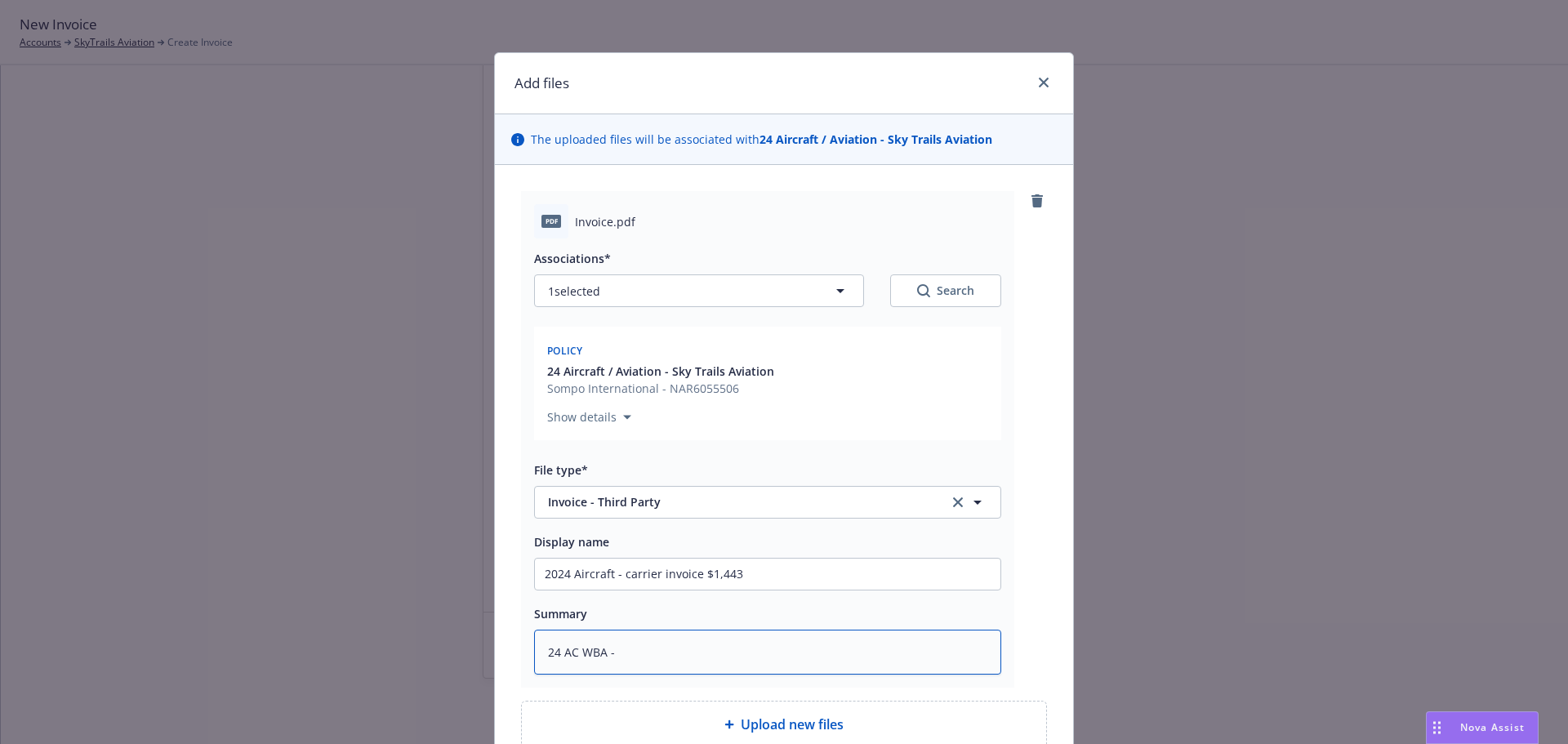
click at [649, 650] on textarea "24 AC WBA -" at bounding box center [768, 653] width 467 height 45
paste textarea "carrier invoice $1,443"
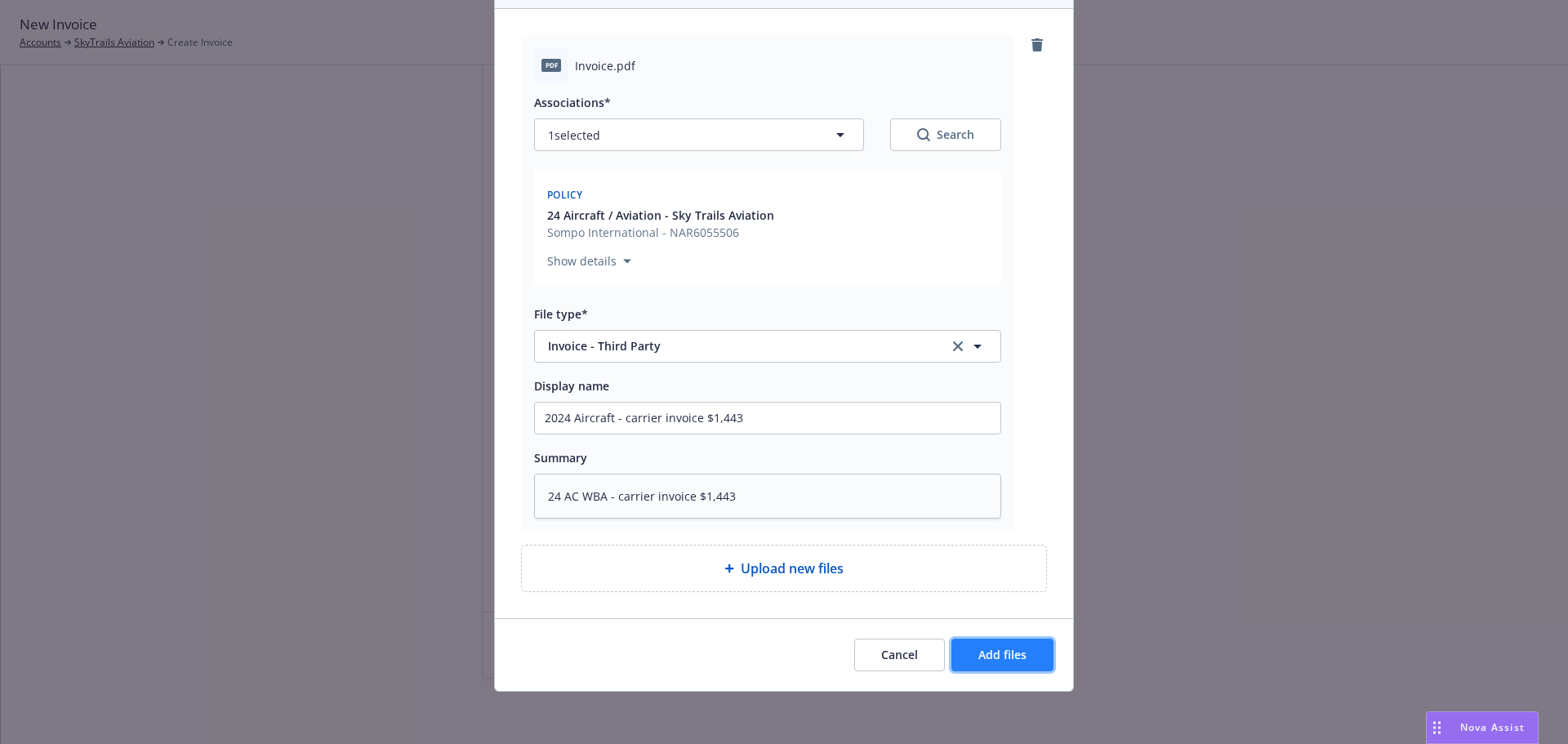
click at [975, 643] on button "Add files" at bounding box center [1003, 655] width 102 height 33
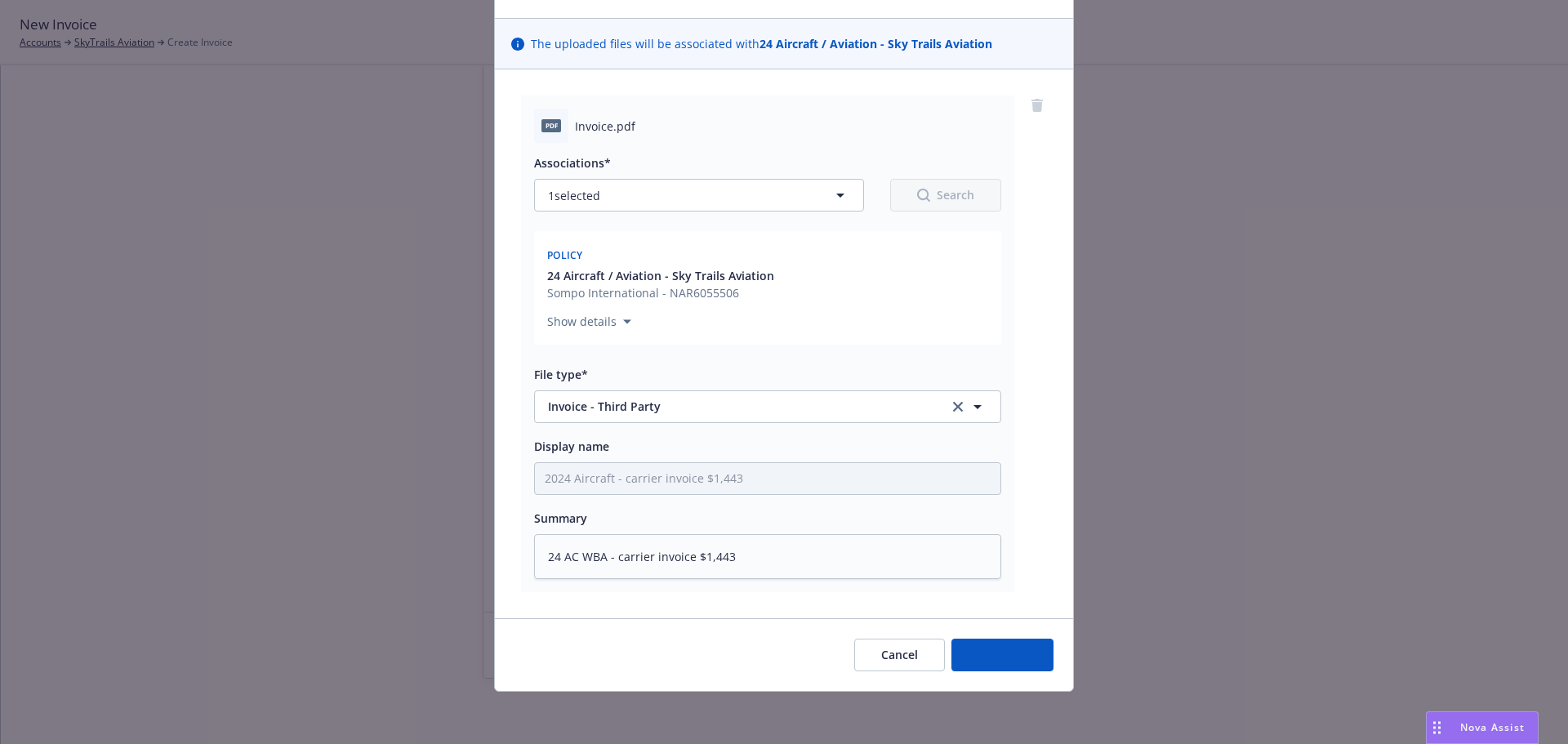
scroll to position [96, 0]
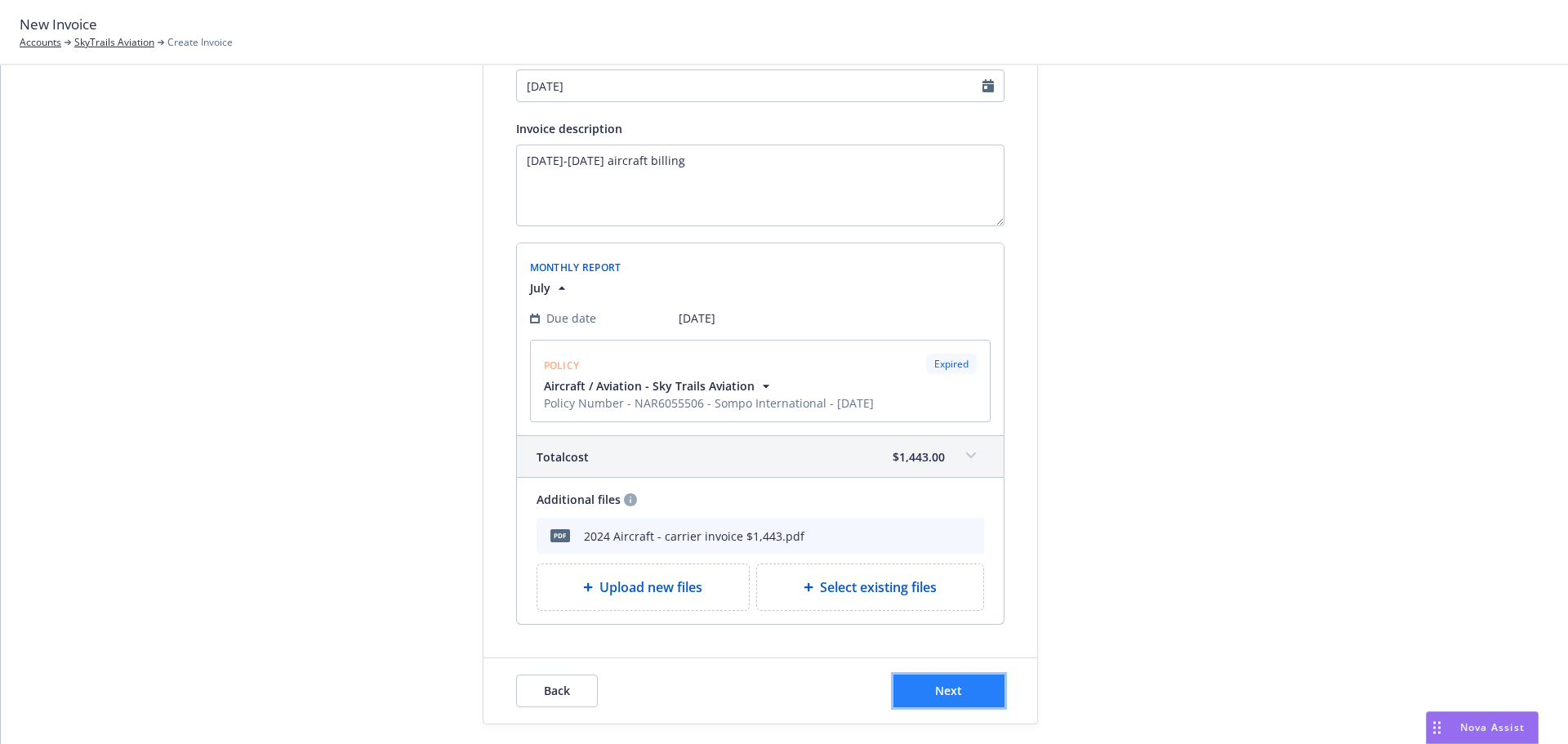
click at [945, 684] on span "Next" at bounding box center [948, 691] width 27 height 16
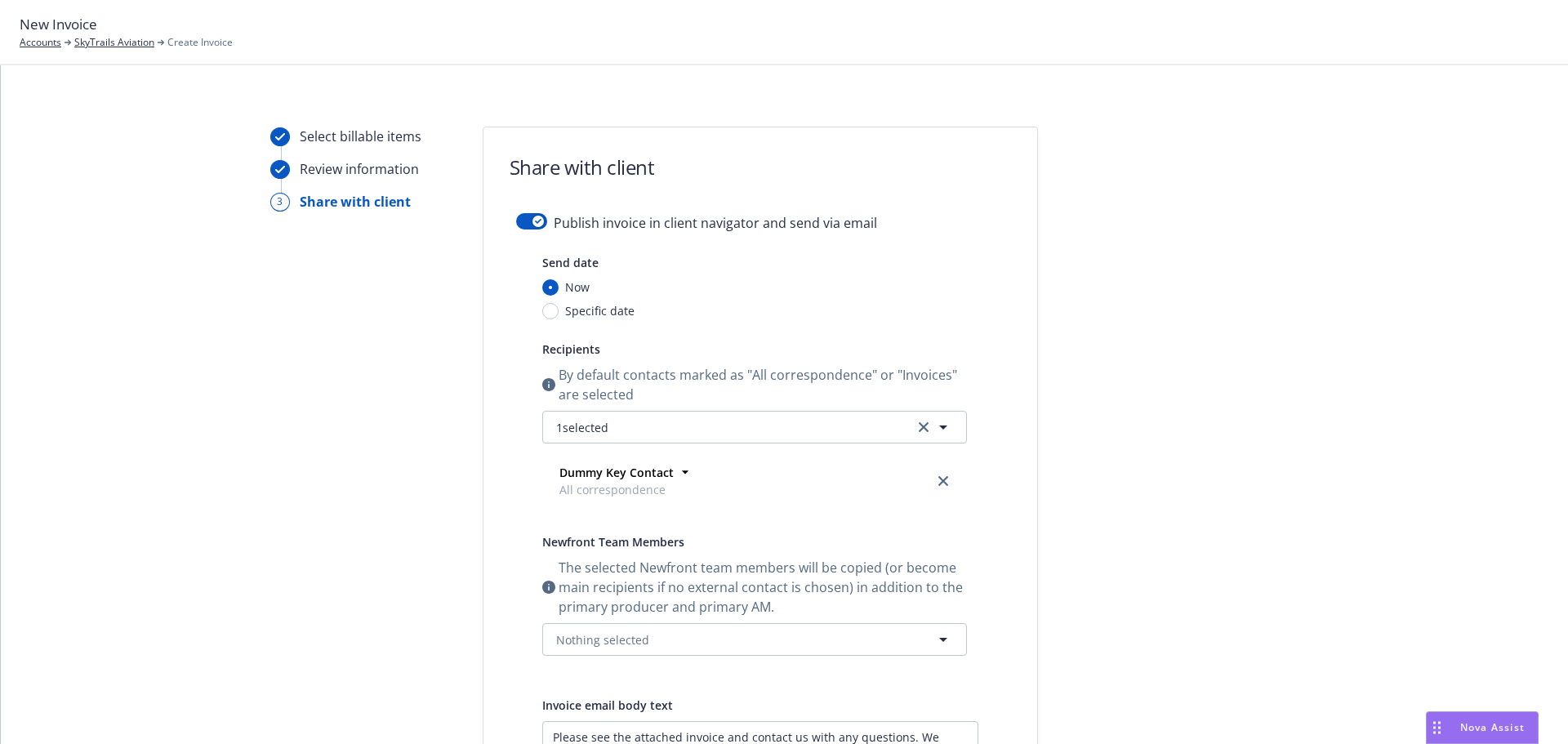
scroll to position [0, 0]
click at [509, 227] on div "Publish invoice in client navigator and send via email Send date Now Specific d…" at bounding box center [760, 584] width 553 height 733
click at [518, 221] on button "button" at bounding box center [532, 225] width 31 height 16
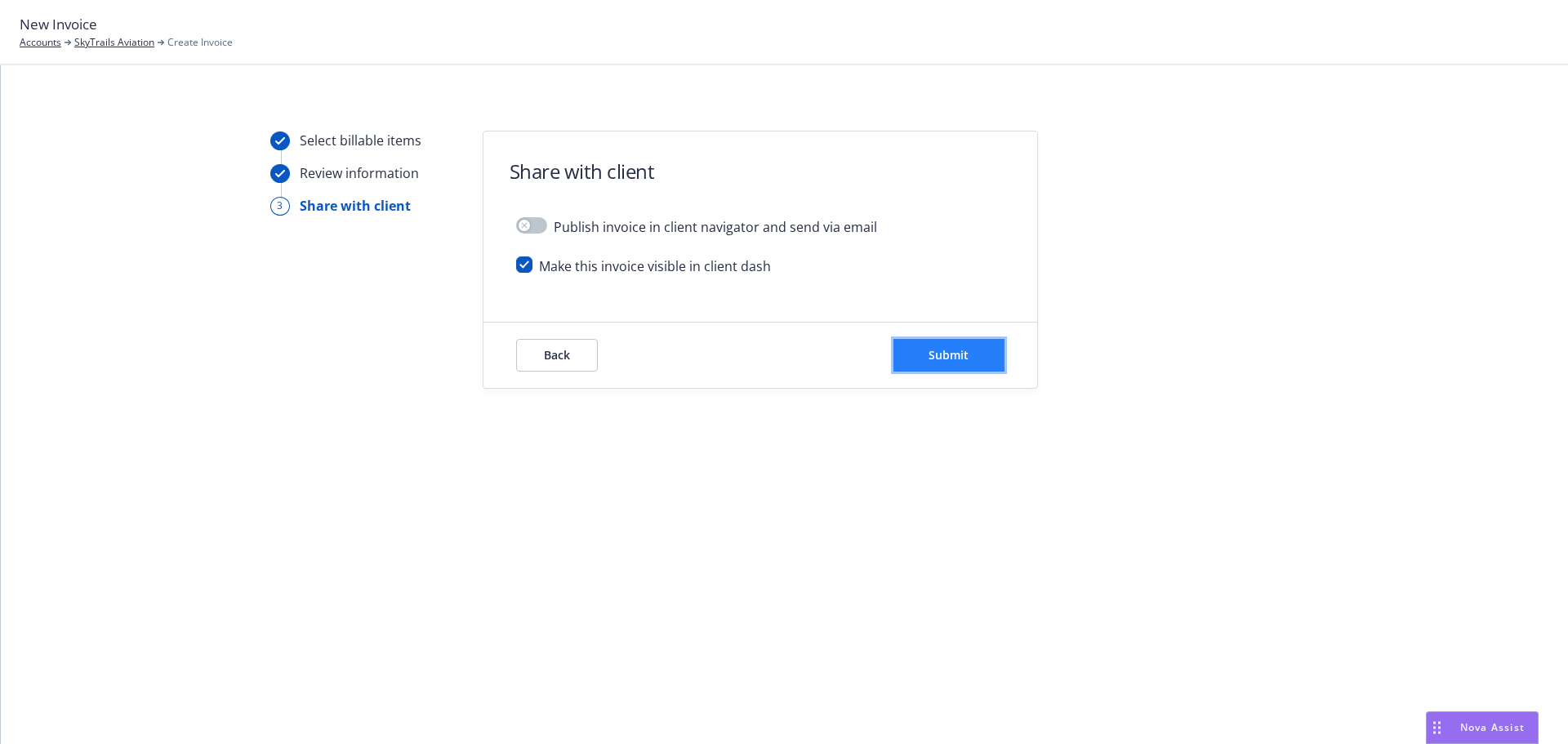
click at [910, 357] on button "Submit" at bounding box center [949, 355] width 111 height 33
